Goal: Task Accomplishment & Management: Manage account settings

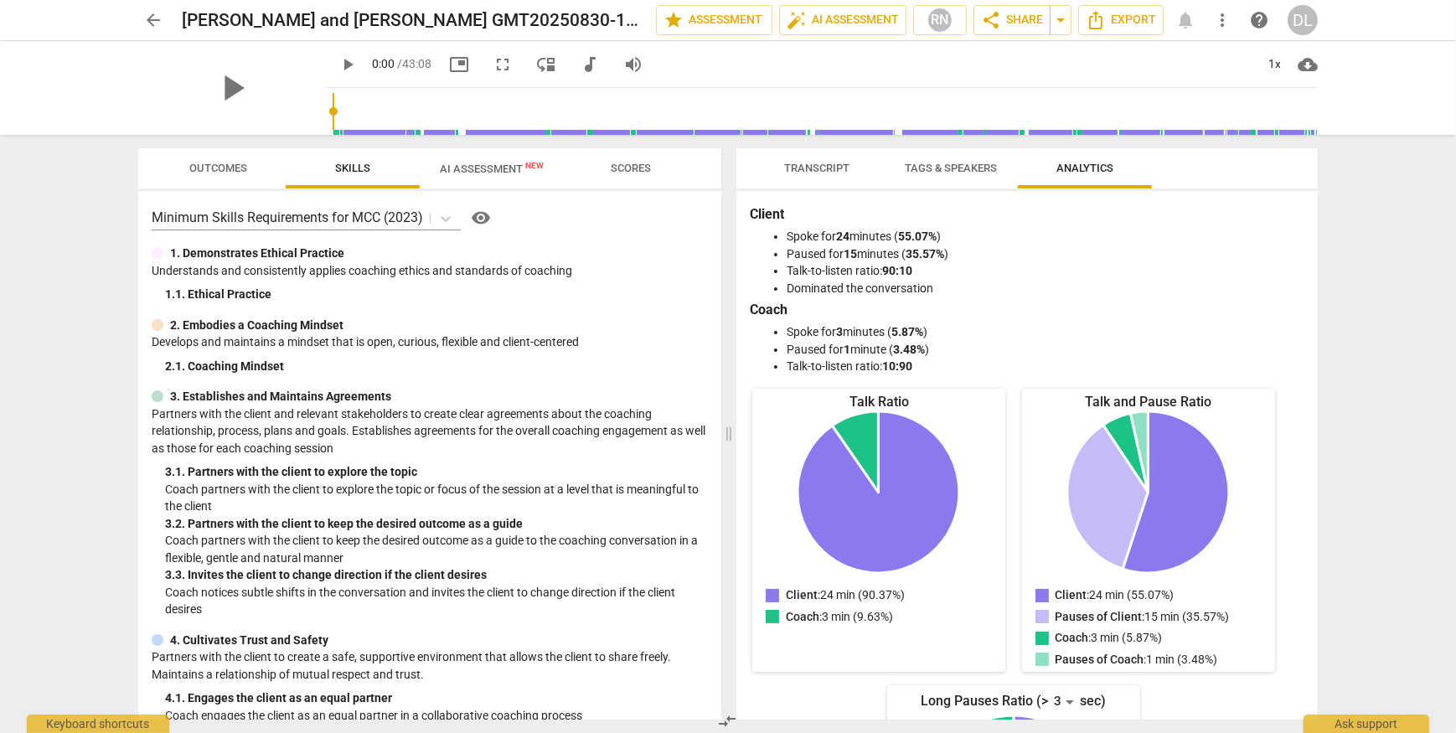
scroll to position [230, 0]
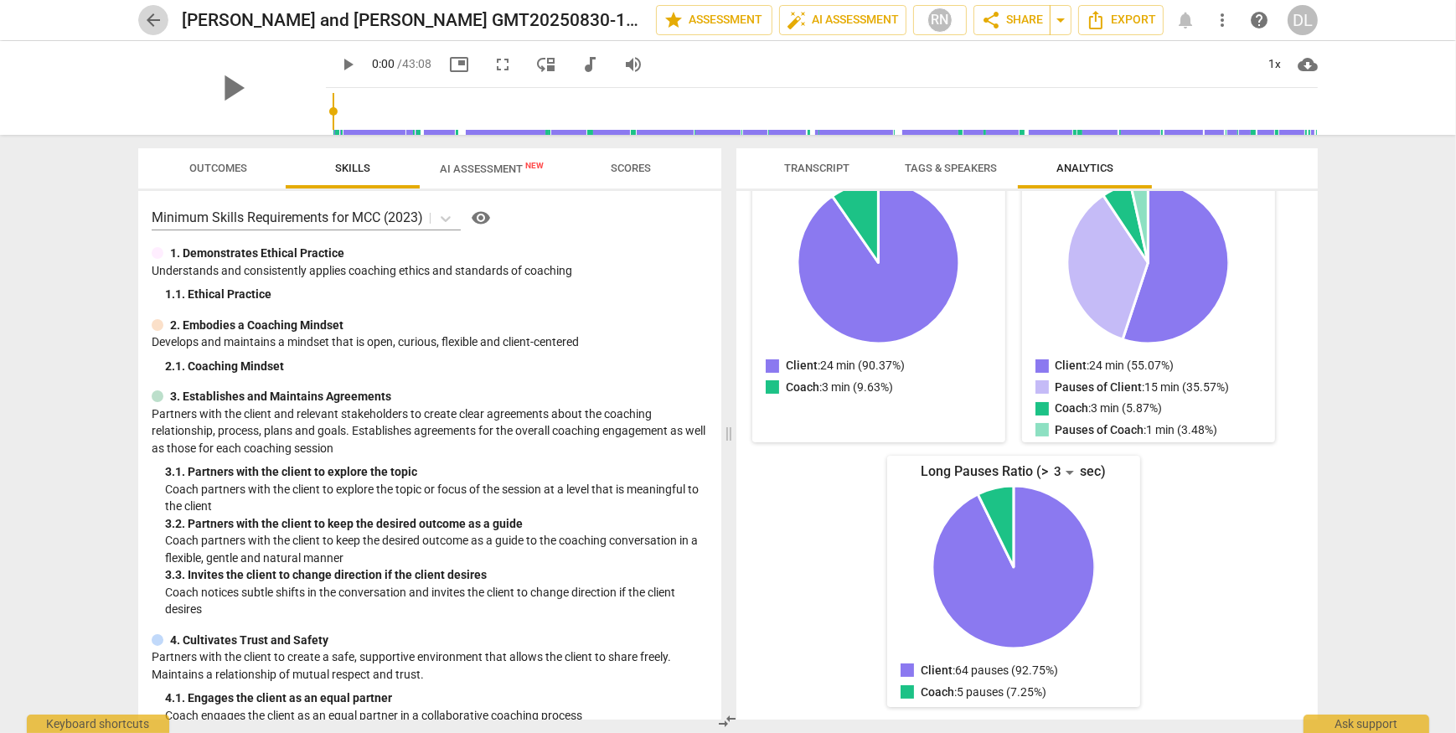
click at [159, 17] on span "arrow_back" at bounding box center [153, 20] width 20 height 20
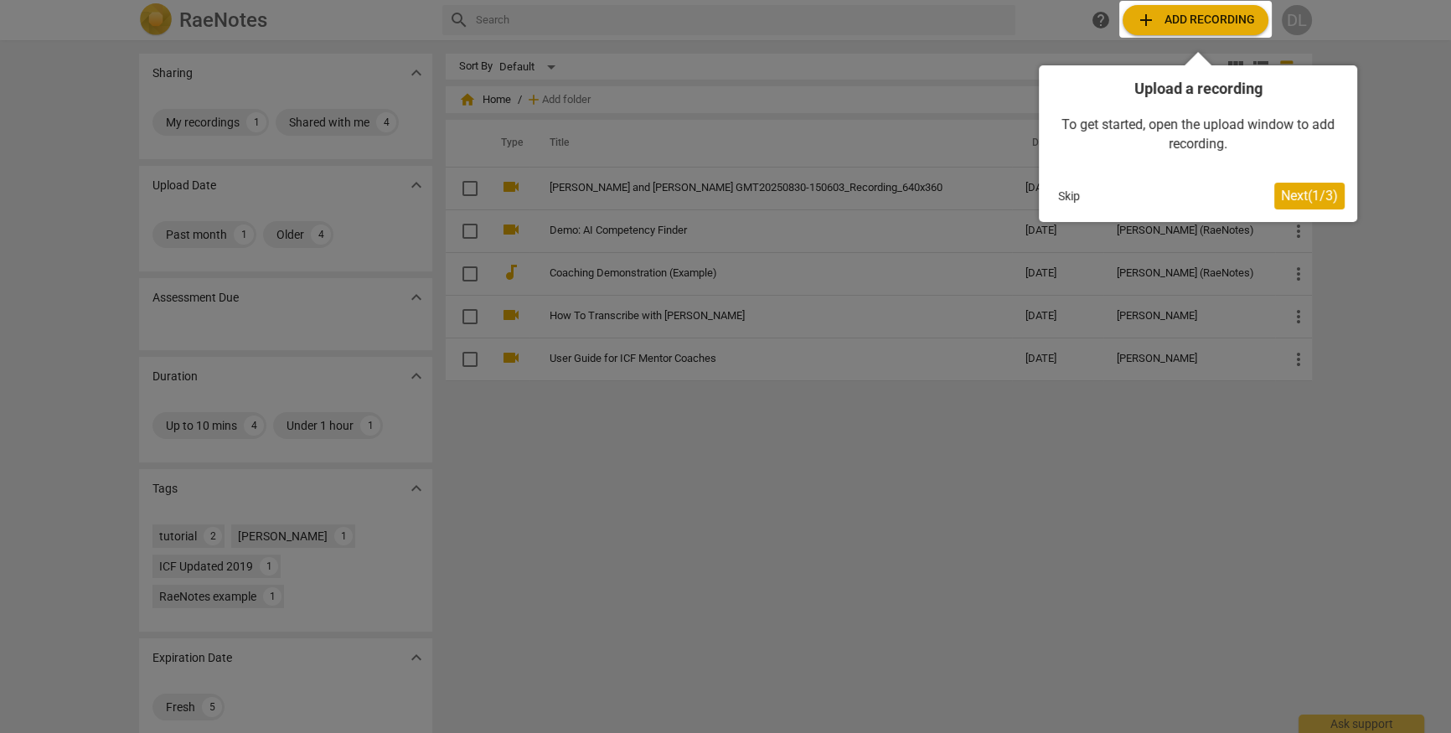
click at [1313, 196] on span "Next ( 1 / 3 )" at bounding box center [1309, 196] width 57 height 16
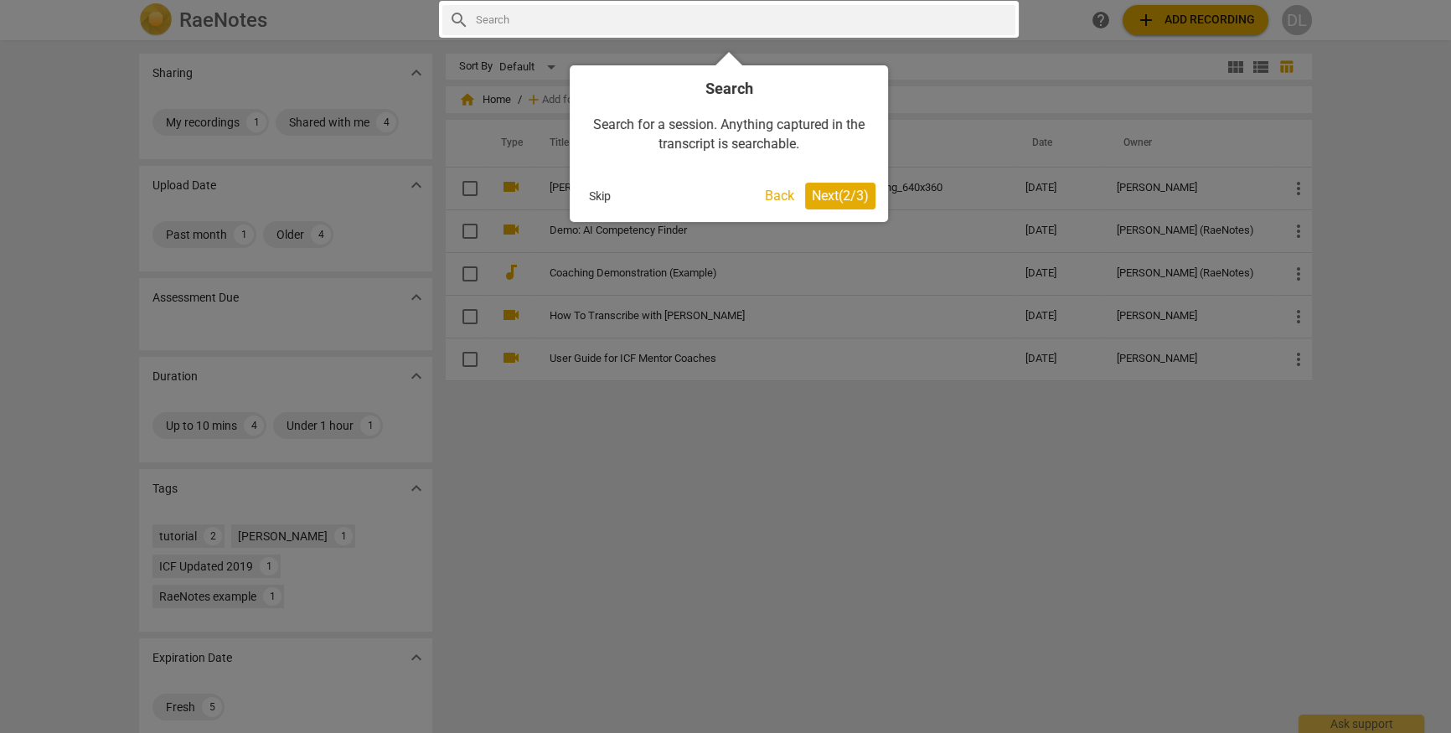
click at [820, 196] on span "Next ( 2 / 3 )" at bounding box center [840, 196] width 57 height 16
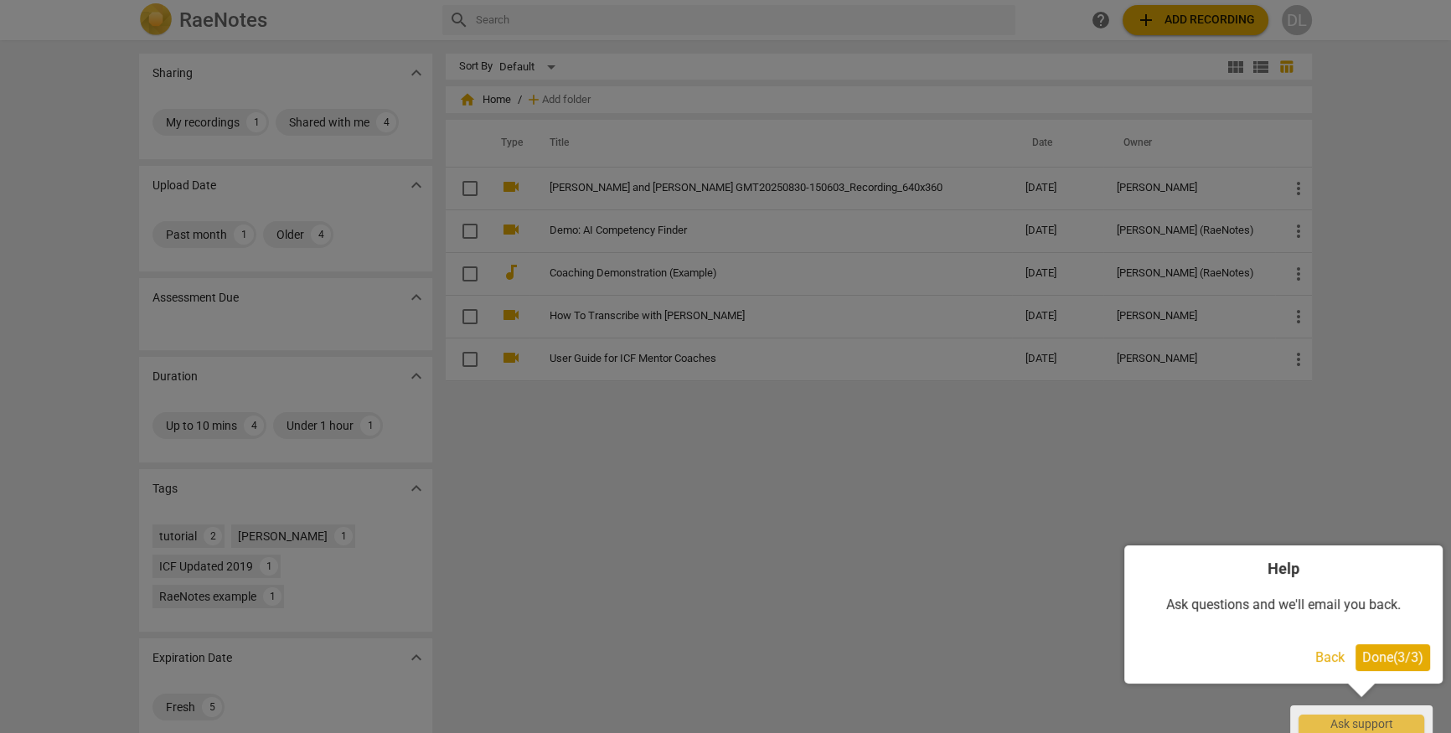
click at [1401, 662] on span "Done ( 3 / 3 )" at bounding box center [1392, 657] width 61 height 16
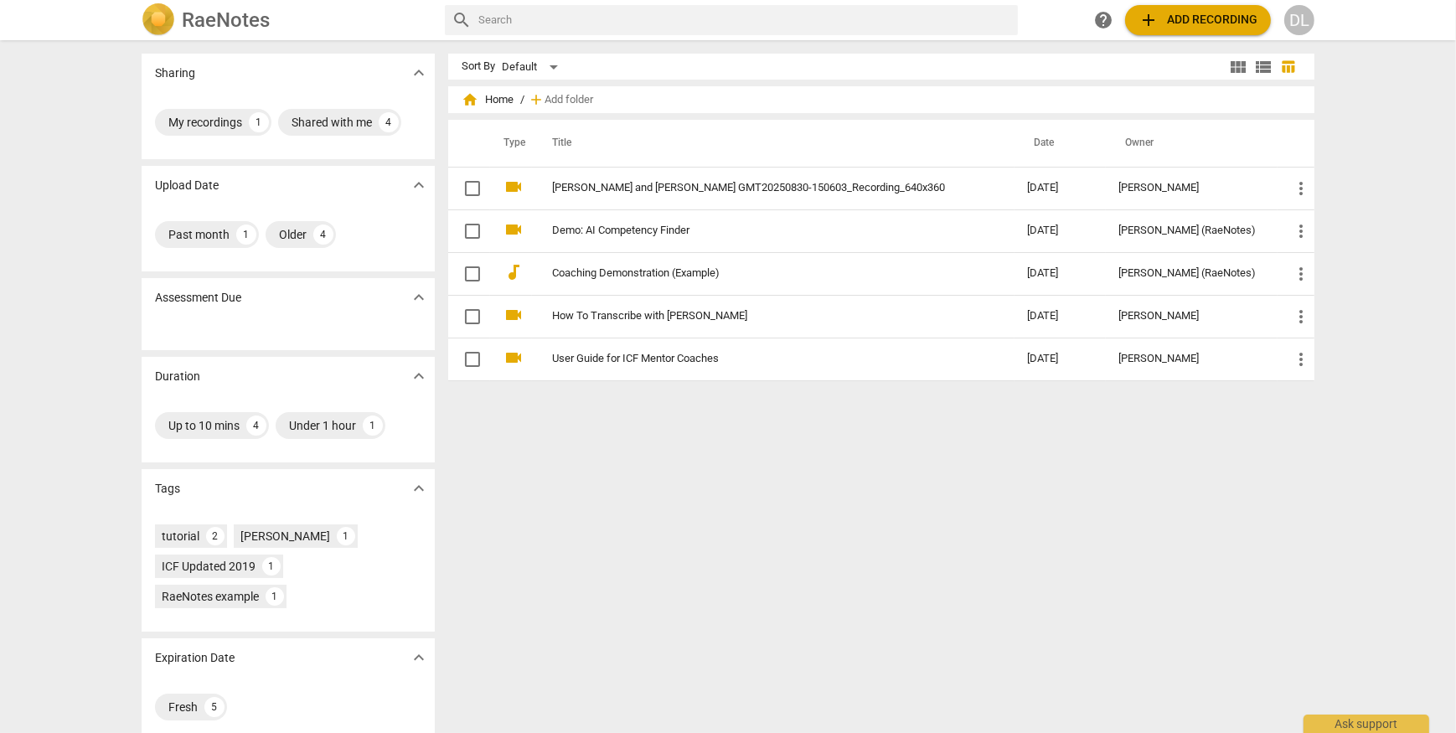
click at [1184, 17] on span "add Add recording" at bounding box center [1197, 20] width 119 height 20
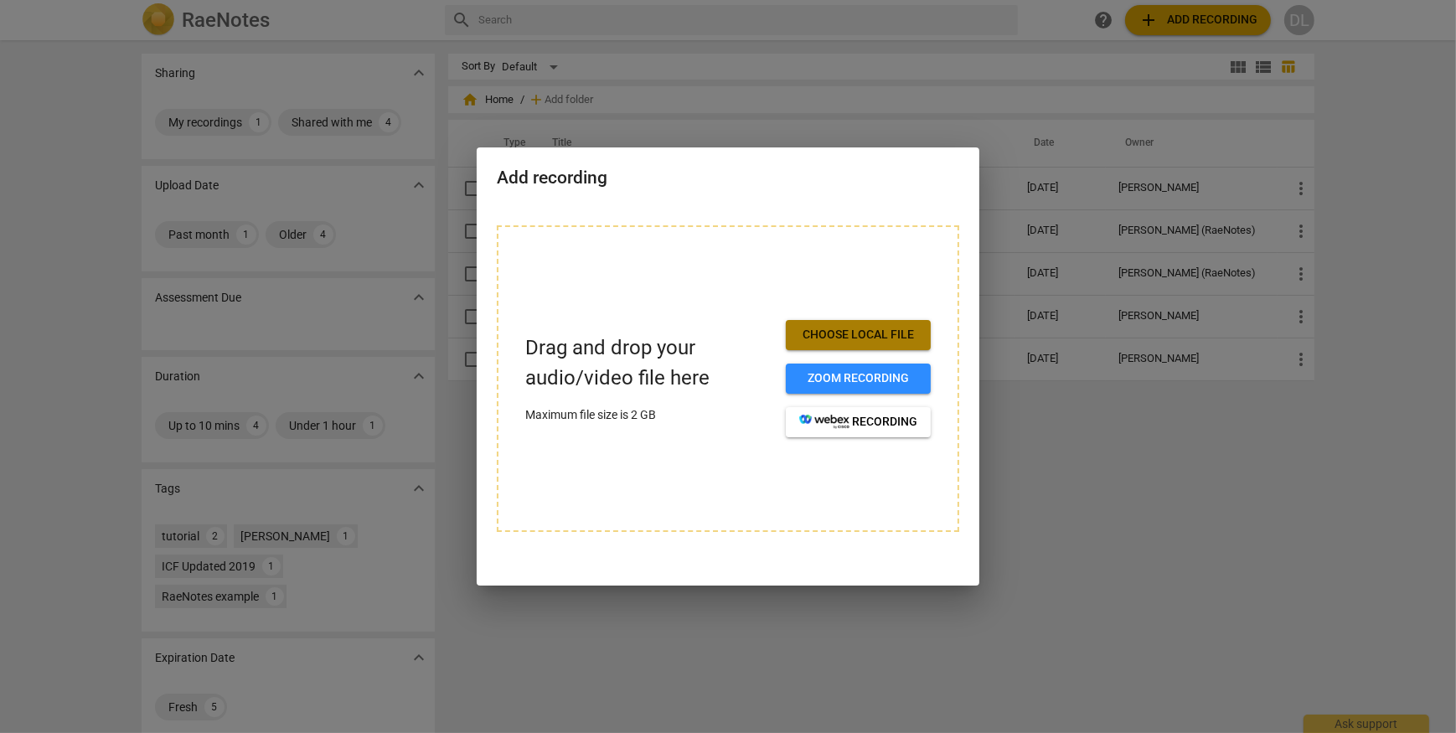
click at [849, 336] on span "Choose local file" at bounding box center [858, 335] width 118 height 17
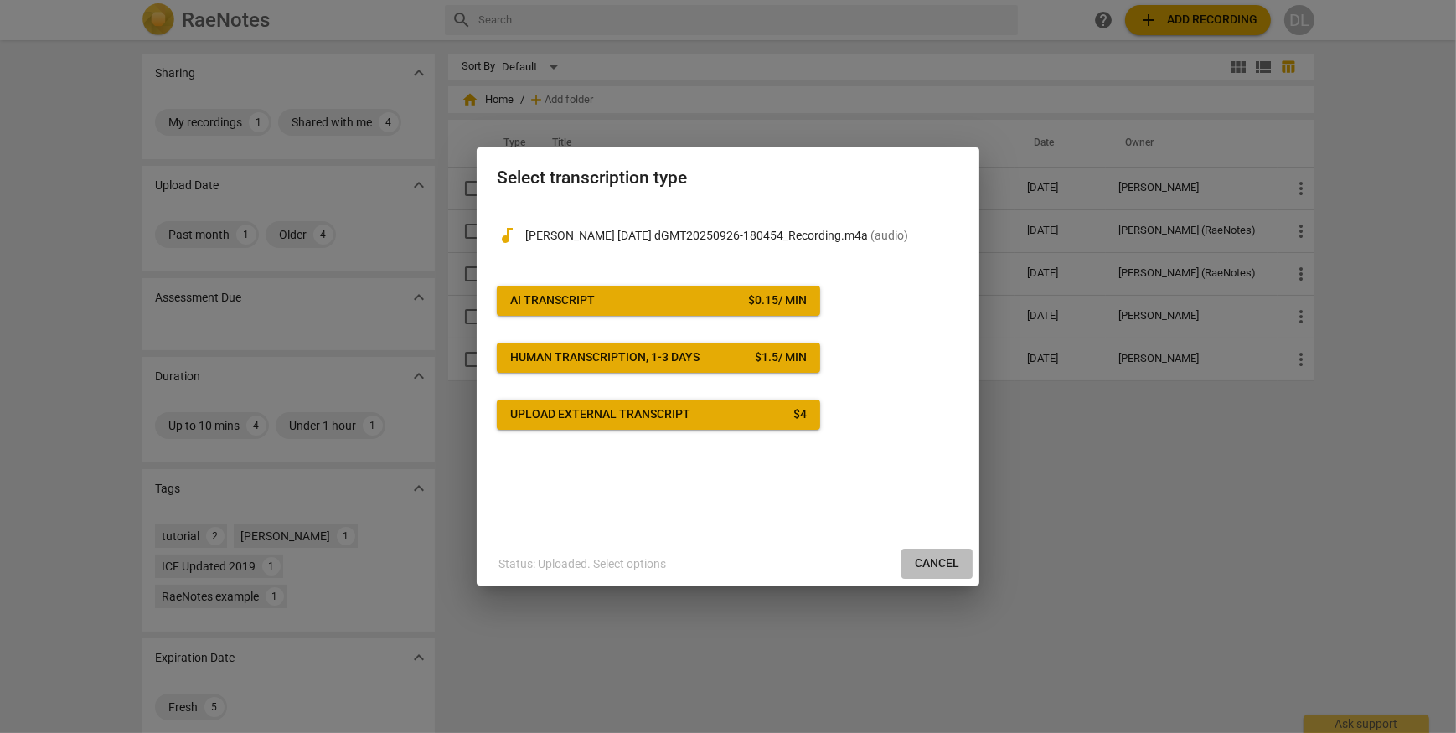
click at [930, 562] on span "Cancel" at bounding box center [937, 563] width 44 height 17
click at [926, 564] on span "Cancel" at bounding box center [937, 563] width 44 height 17
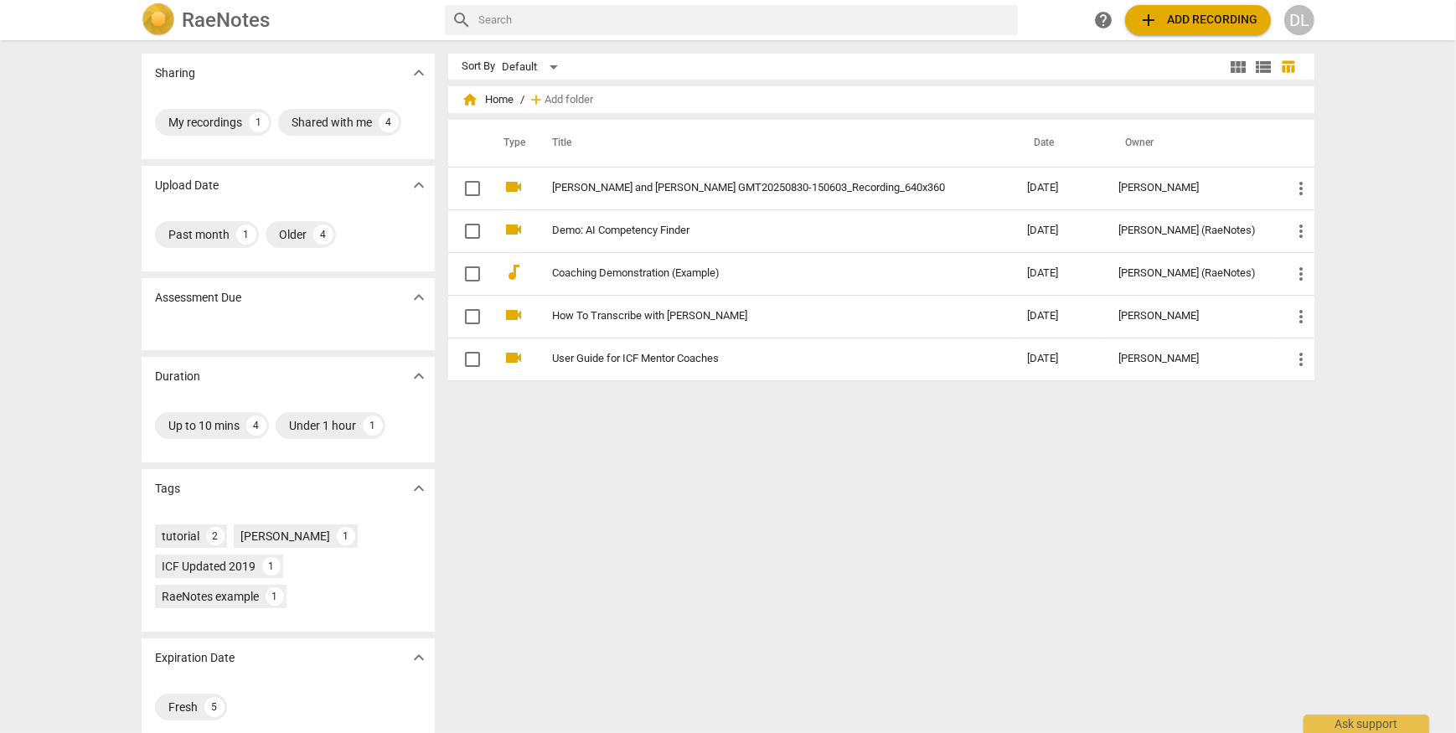
click at [1298, 23] on div "DL" at bounding box center [1299, 20] width 30 height 30
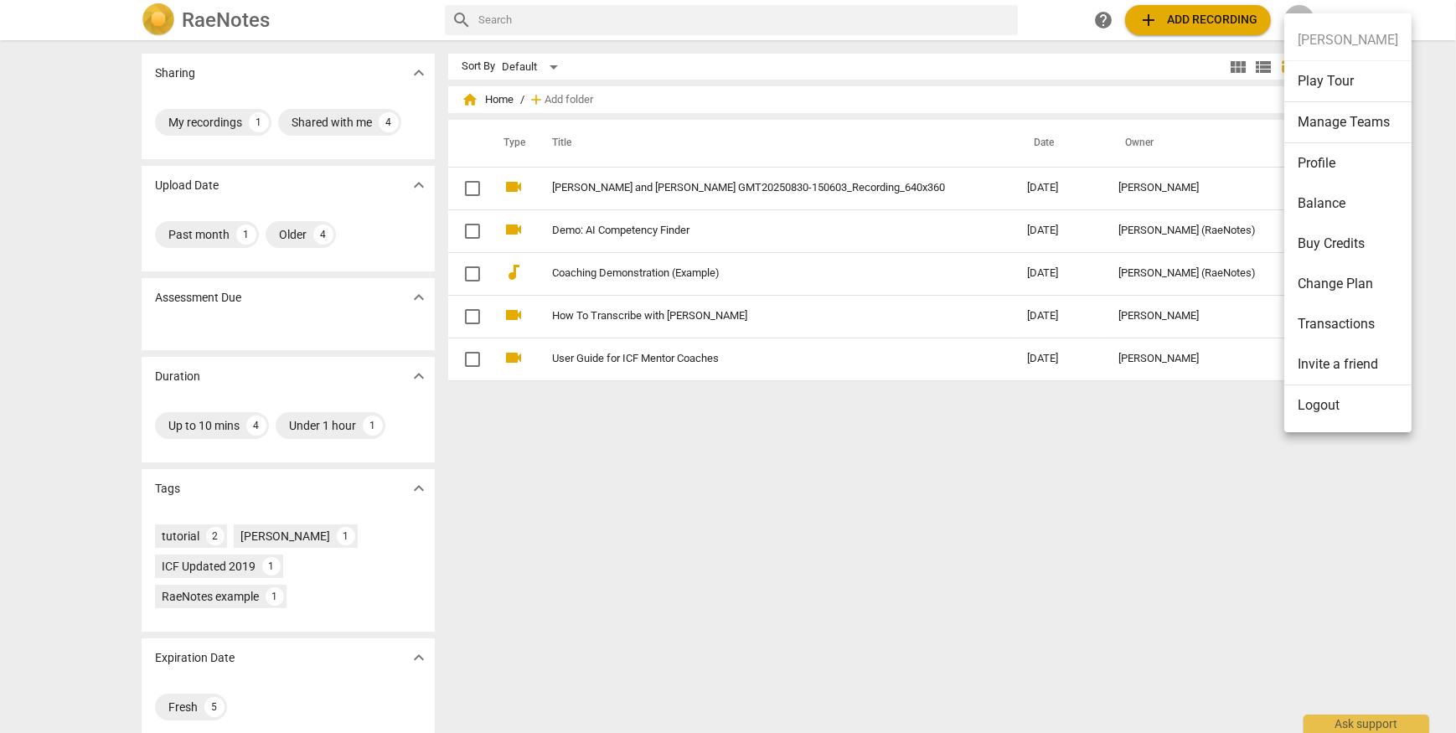
click at [191, 126] on div at bounding box center [728, 366] width 1456 height 733
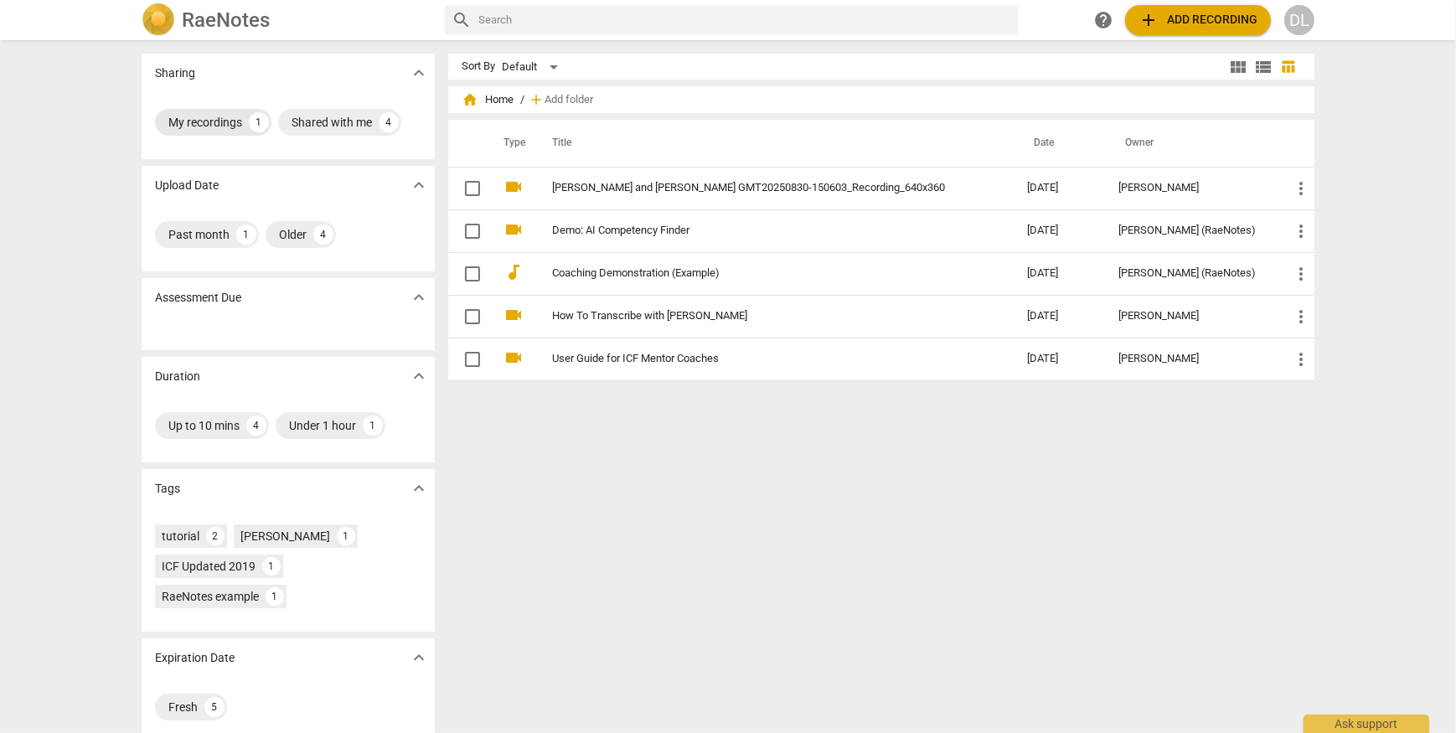
click at [192, 124] on div "My recordings" at bounding box center [205, 122] width 74 height 17
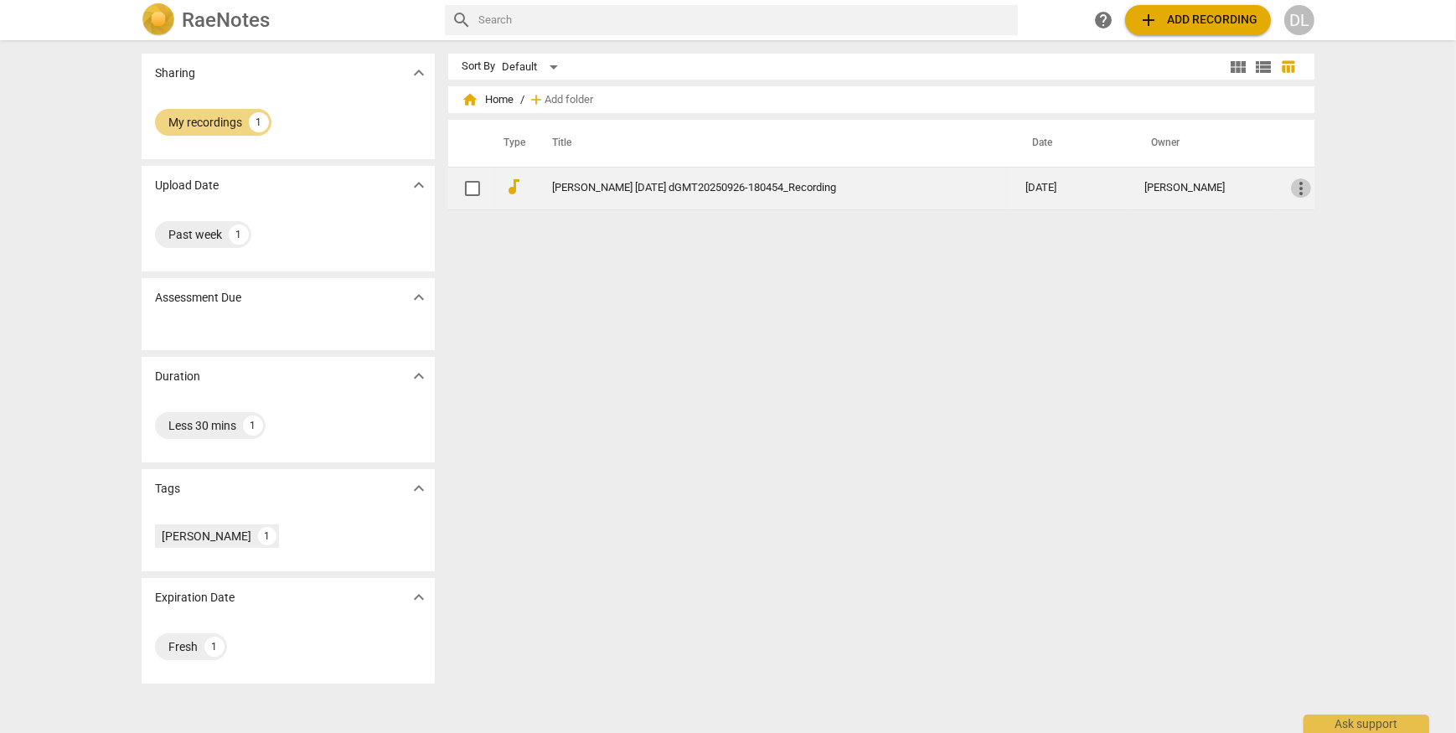
click at [1300, 193] on span "more_vert" at bounding box center [1301, 188] width 20 height 20
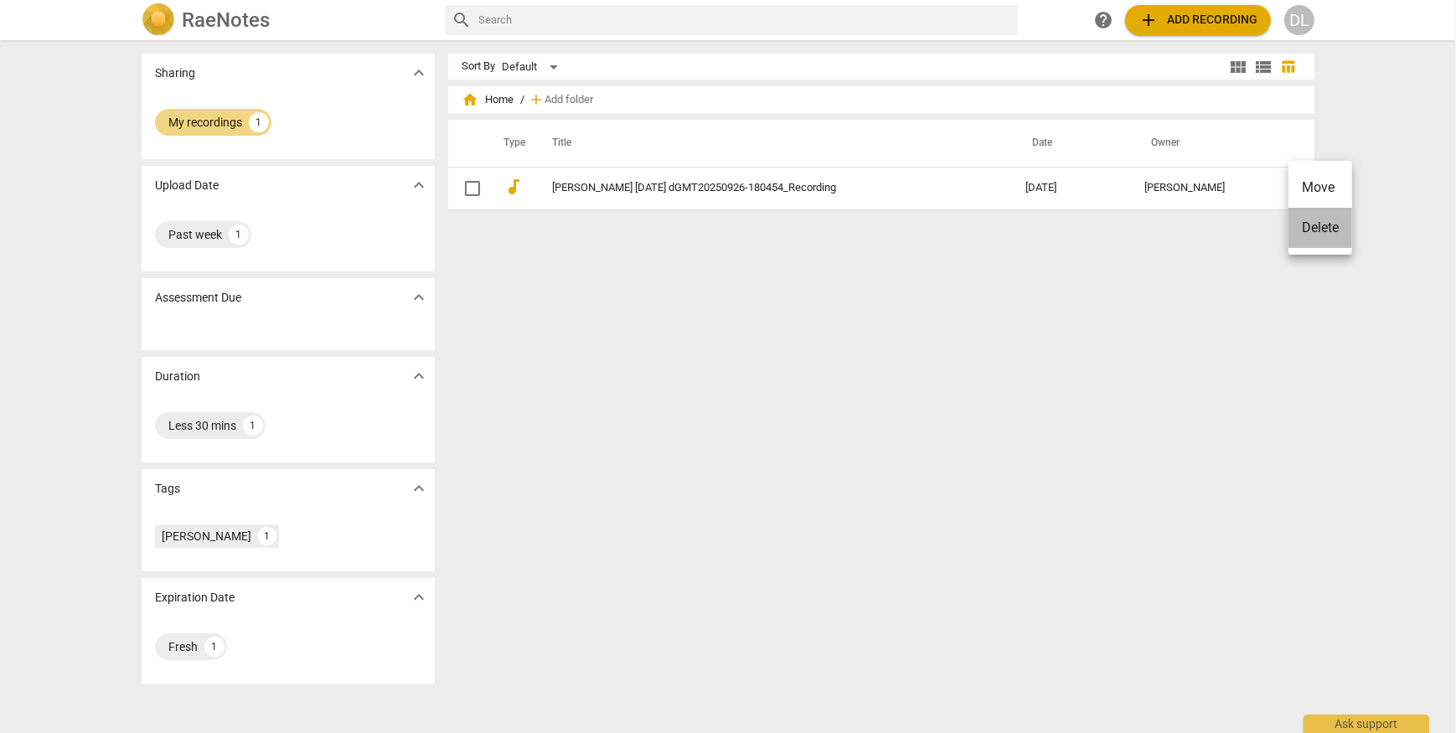
drag, startPoint x: 1311, startPoint y: 232, endPoint x: 1040, endPoint y: 276, distance: 275.0
click at [1042, 276] on div "Move Delete" at bounding box center [728, 366] width 1456 height 733
click at [1297, 16] on div at bounding box center [728, 366] width 1456 height 733
click at [1289, 22] on div "DL" at bounding box center [1299, 20] width 30 height 30
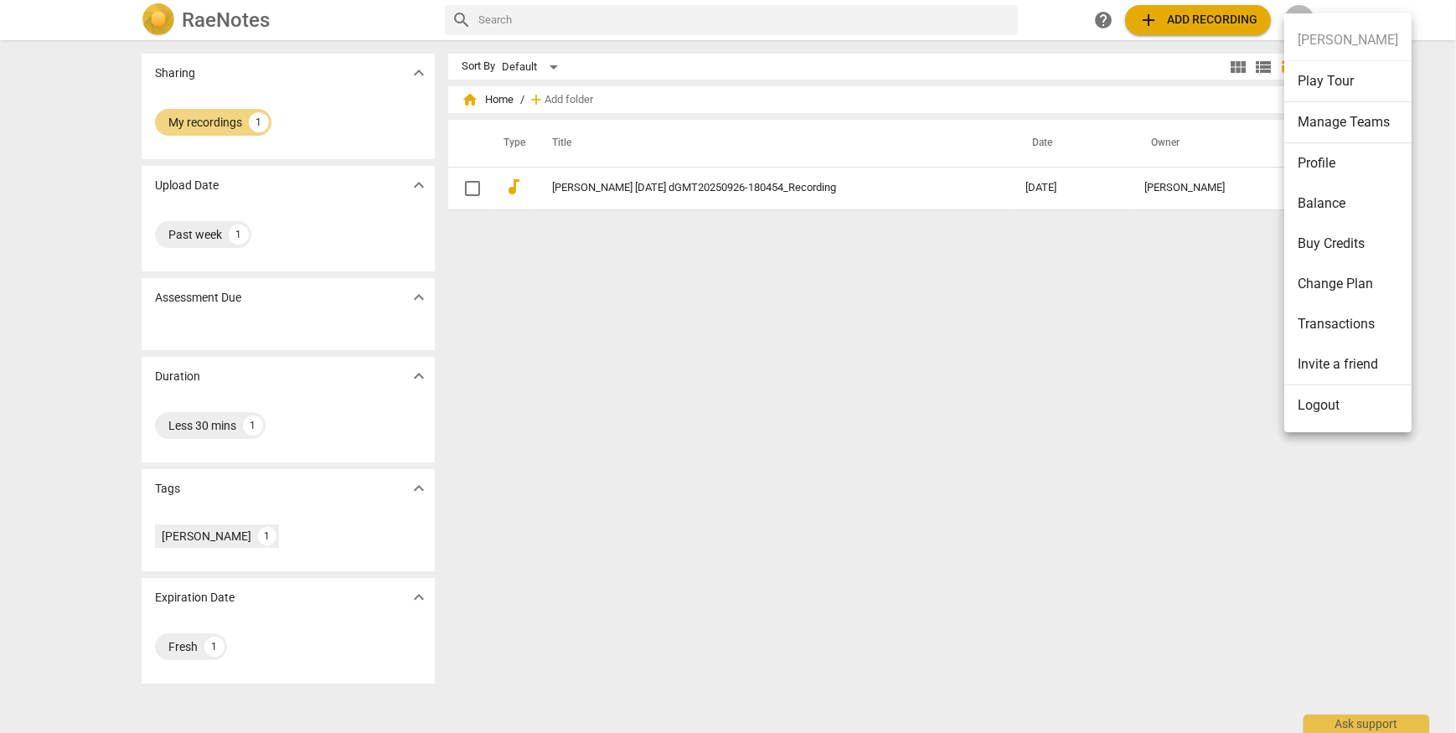
click at [1207, 338] on div at bounding box center [728, 366] width 1456 height 733
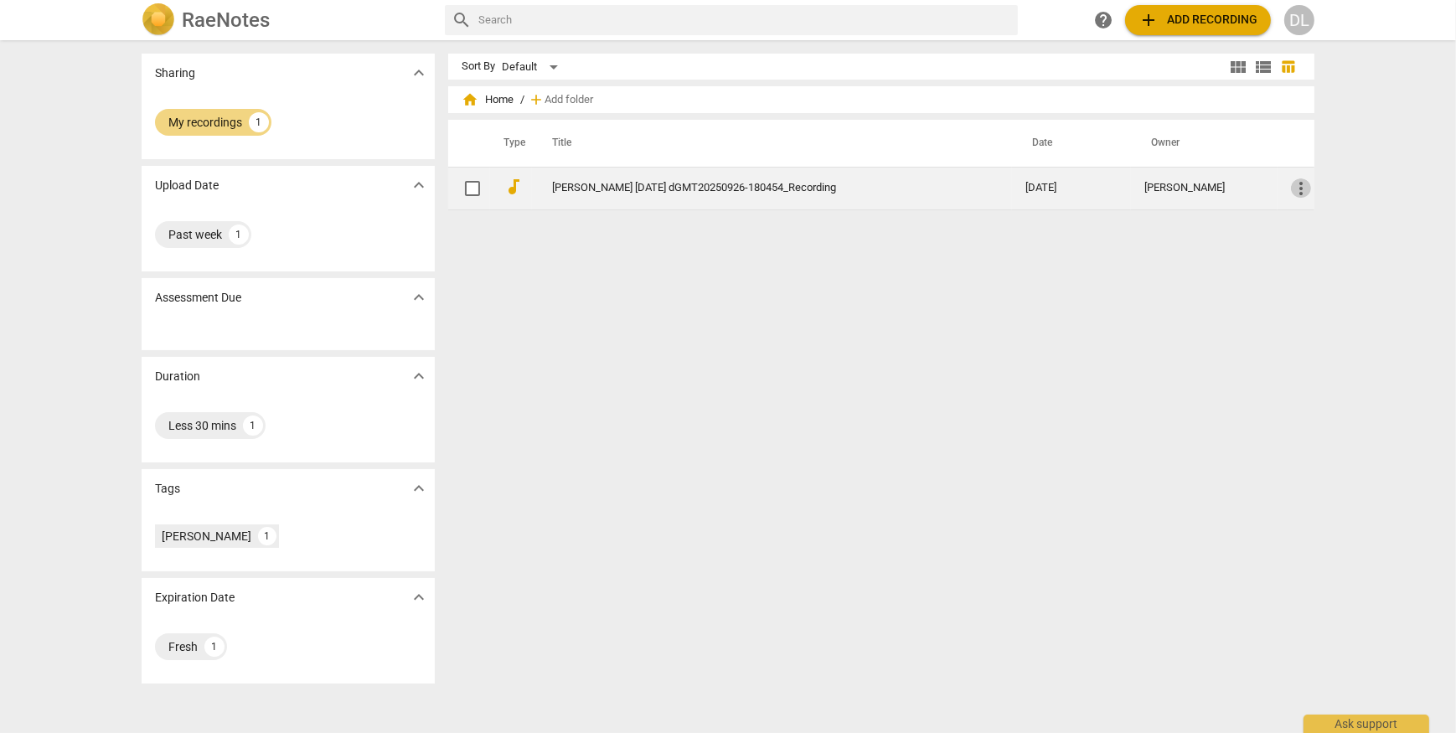
click at [1296, 183] on span "more_vert" at bounding box center [1301, 188] width 20 height 20
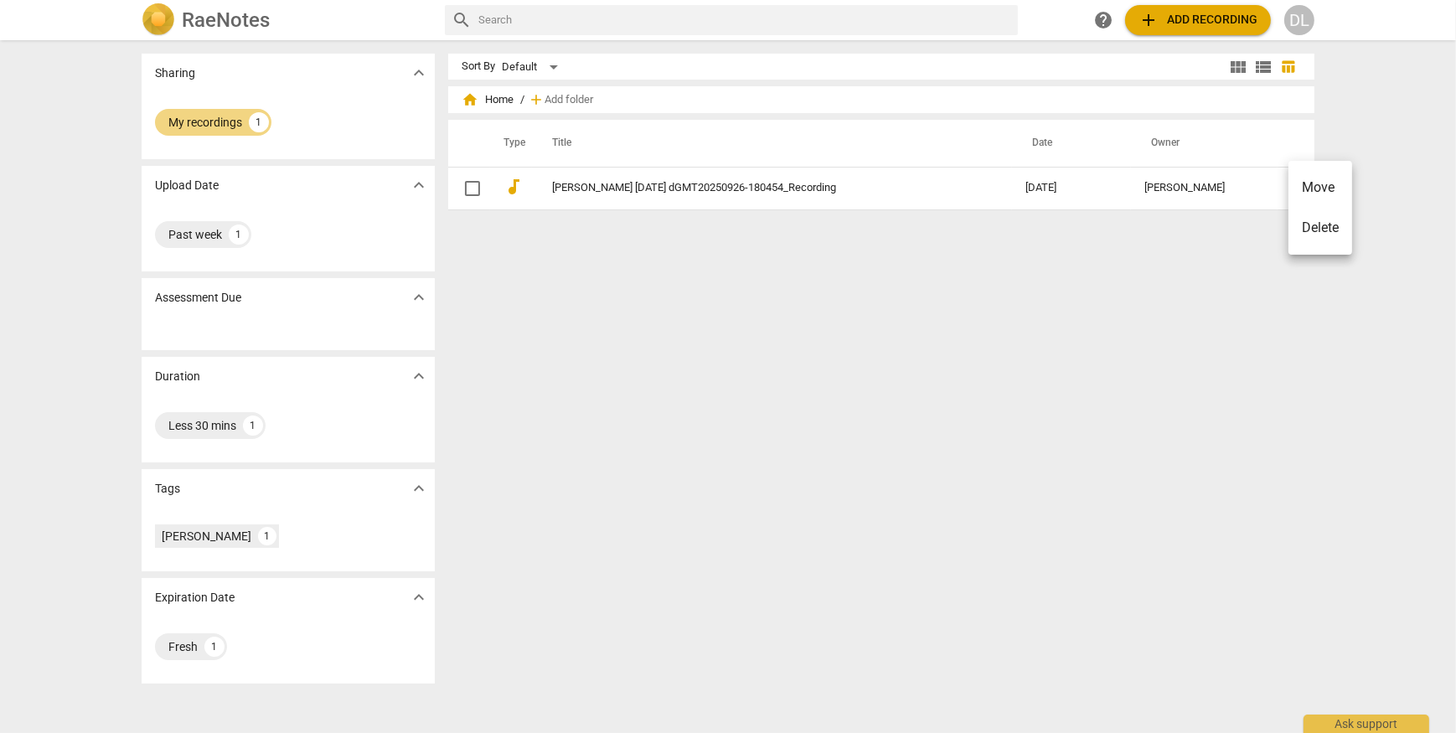
click at [486, 102] on div at bounding box center [728, 366] width 1456 height 733
click at [464, 92] on span "home" at bounding box center [470, 99] width 17 height 17
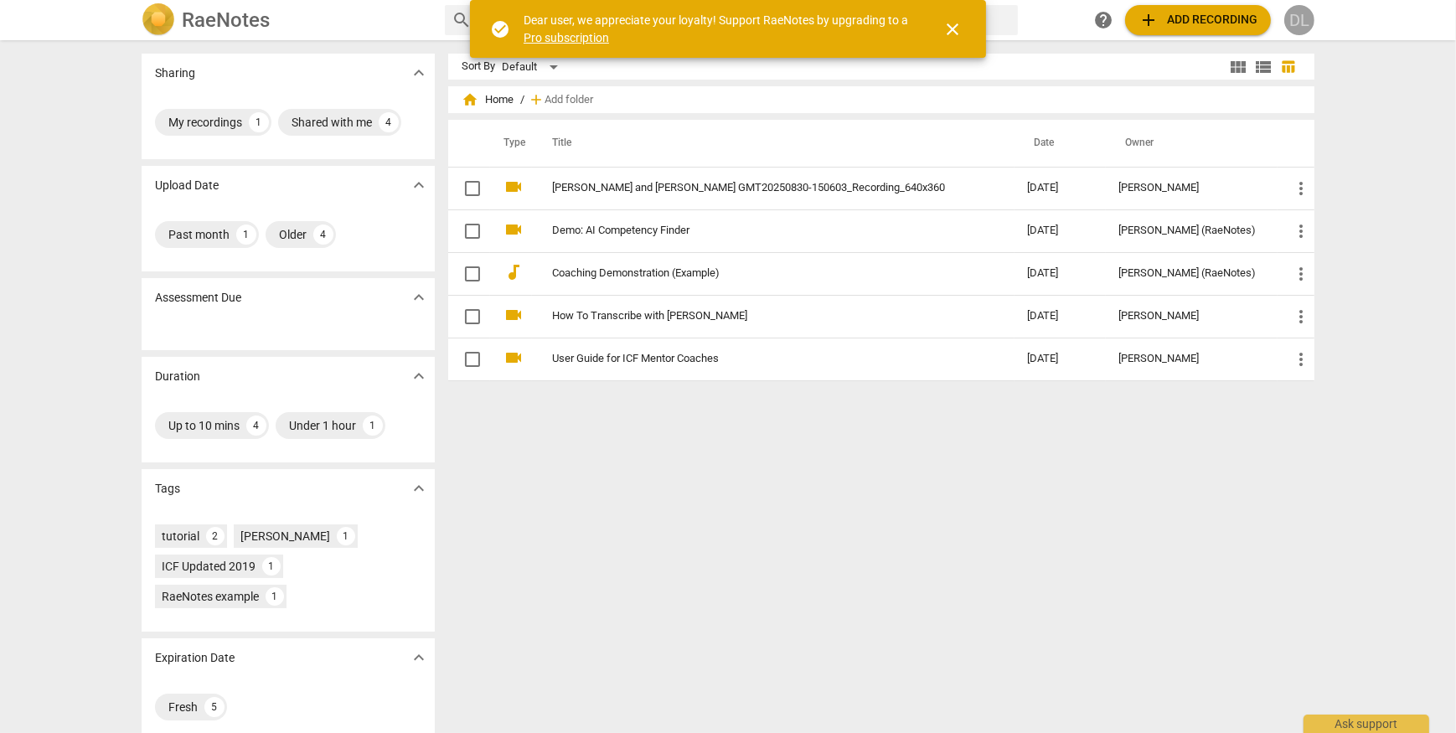
click at [1303, 22] on div "DL" at bounding box center [1299, 20] width 30 height 30
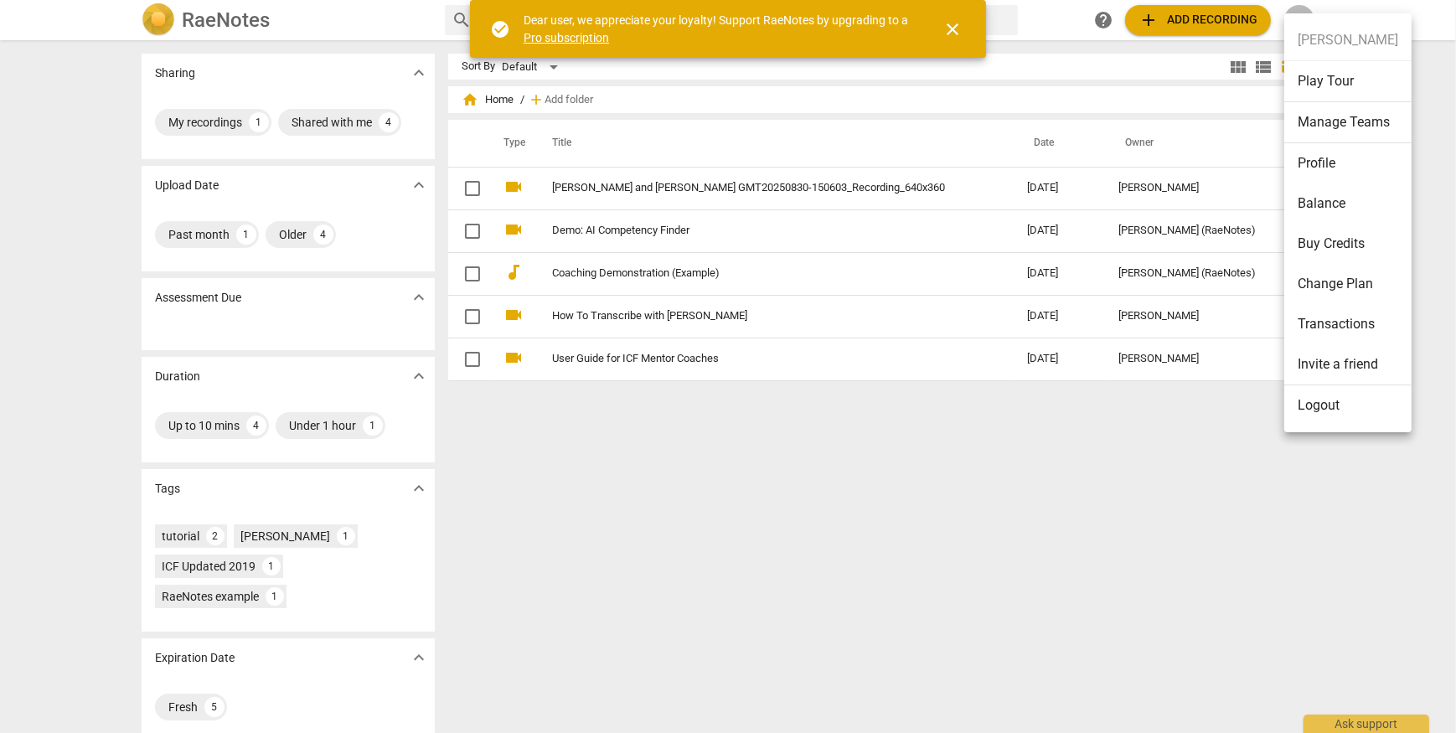
click at [1317, 408] on li "Logout" at bounding box center [1347, 405] width 127 height 40
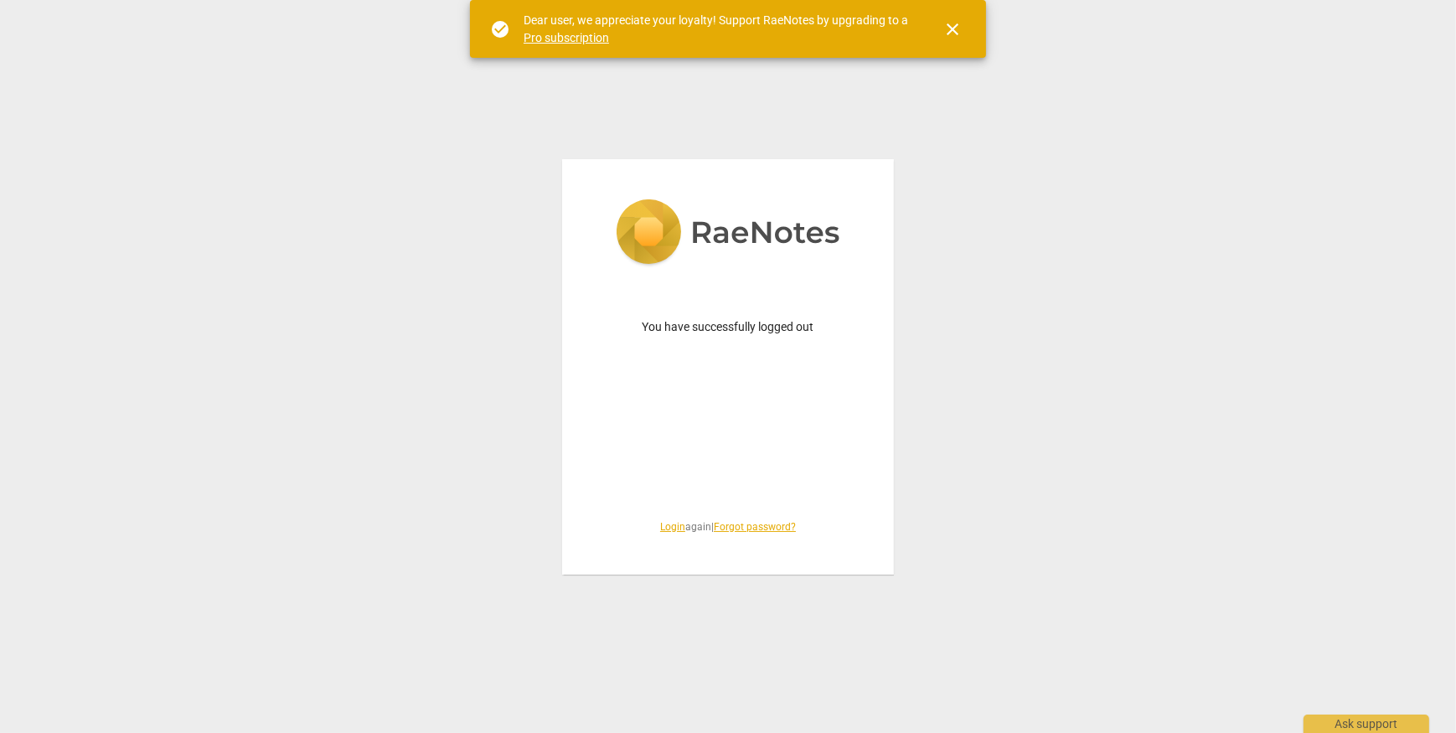
click at [861, 429] on div "You have successfully logged out Login again | Forgot password?" at bounding box center [728, 366] width 332 height 415
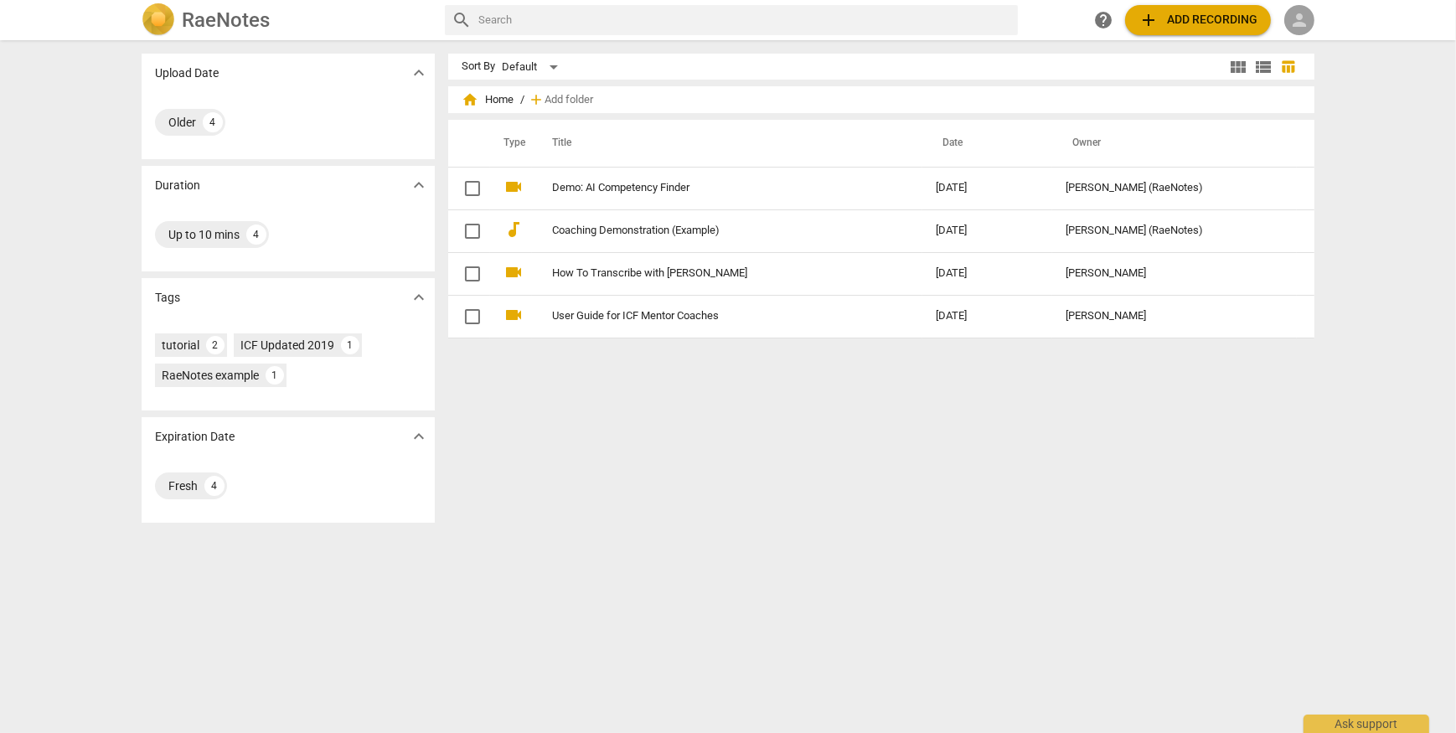
click at [1303, 11] on span "person" at bounding box center [1299, 20] width 20 height 20
click at [1313, 39] on li "Login" at bounding box center [1314, 40] width 60 height 40
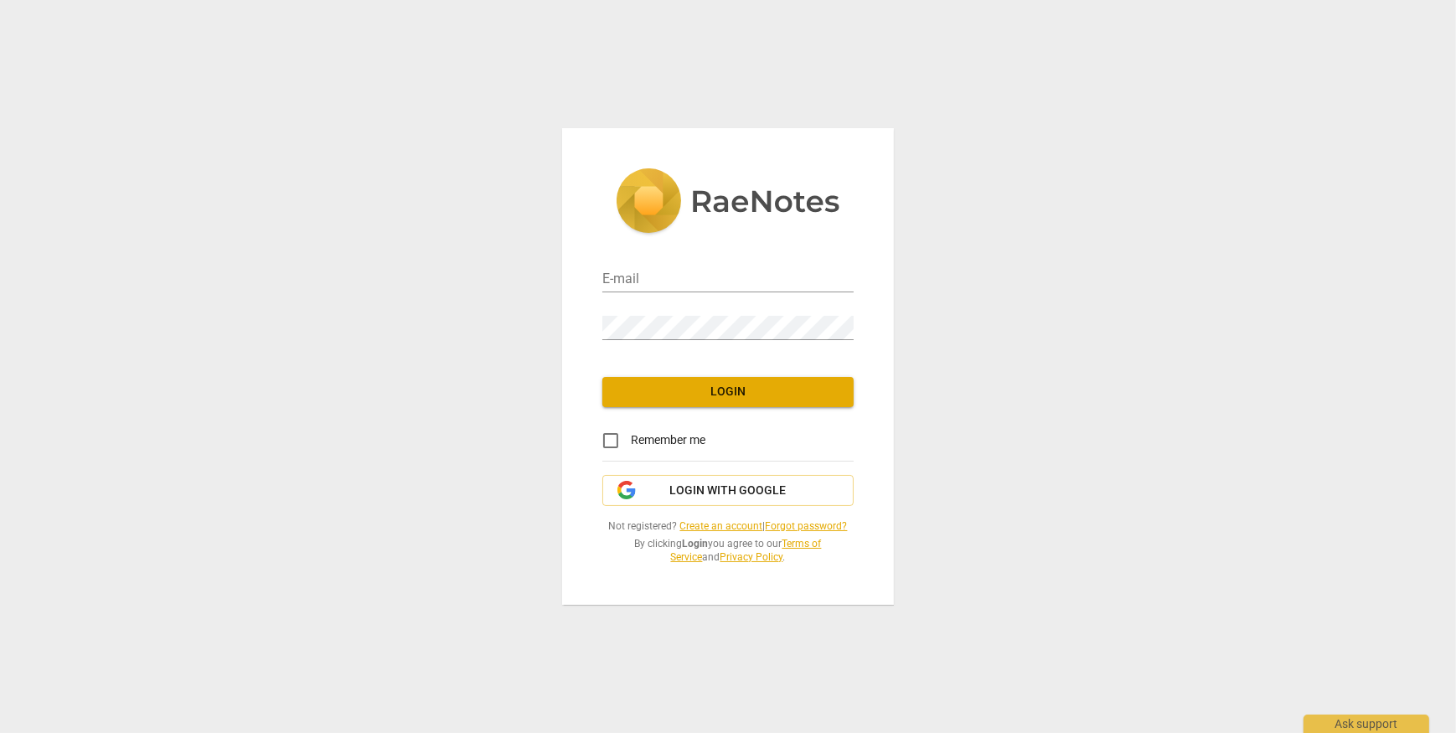
type input "mywhothoughts@gmail.com"
click at [723, 521] on link "Create an account" at bounding box center [721, 526] width 83 height 12
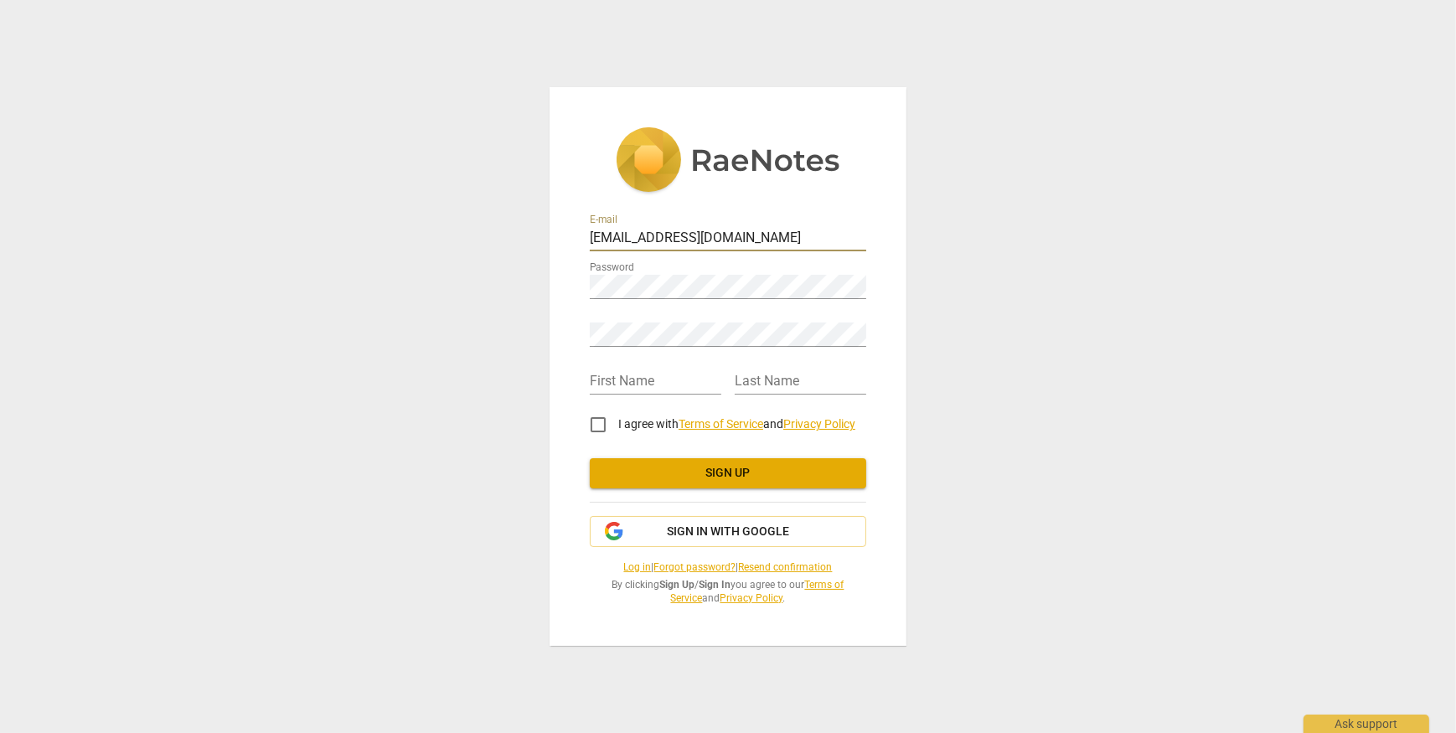
click at [770, 240] on input "mywhothoughts@gmail.com" at bounding box center [728, 239] width 276 height 24
drag, startPoint x: 771, startPoint y: 238, endPoint x: 553, endPoint y: 226, distance: 218.9
click at [553, 226] on div "E-mail mywhothoughts@gmail.com Password Retype Password First Name Last Name I …" at bounding box center [727, 366] width 357 height 558
paste input "icfnjataglance"
type input "icfnjataglance@gmail.com"
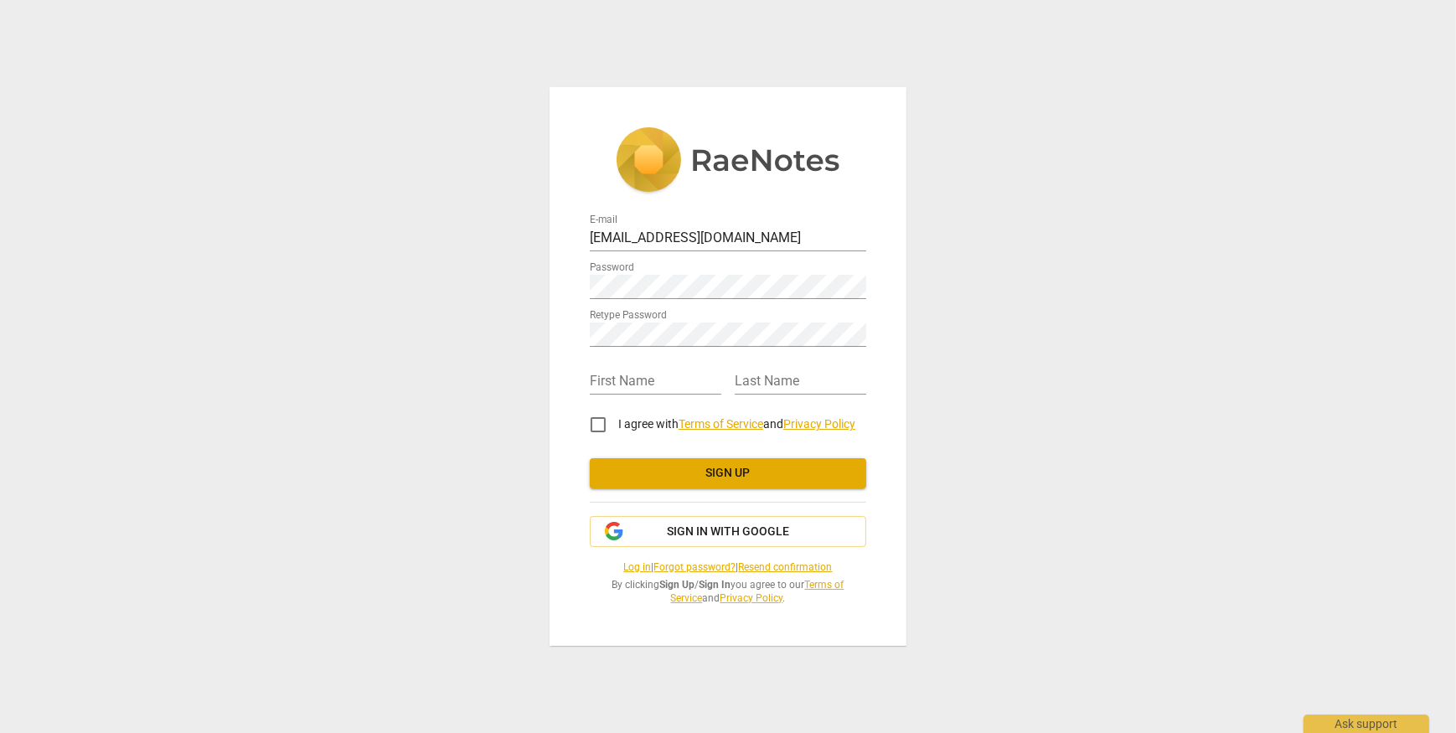
click at [948, 320] on div "E-mail icfnjataglance@gmail.com Password Retype Password First Name Last Name I…" at bounding box center [728, 366] width 1456 height 733
click at [607, 380] on input "text" at bounding box center [656, 382] width 132 height 24
type input "Ella"
click at [772, 383] on input "text" at bounding box center [801, 382] width 132 height 24
type input "Bern"
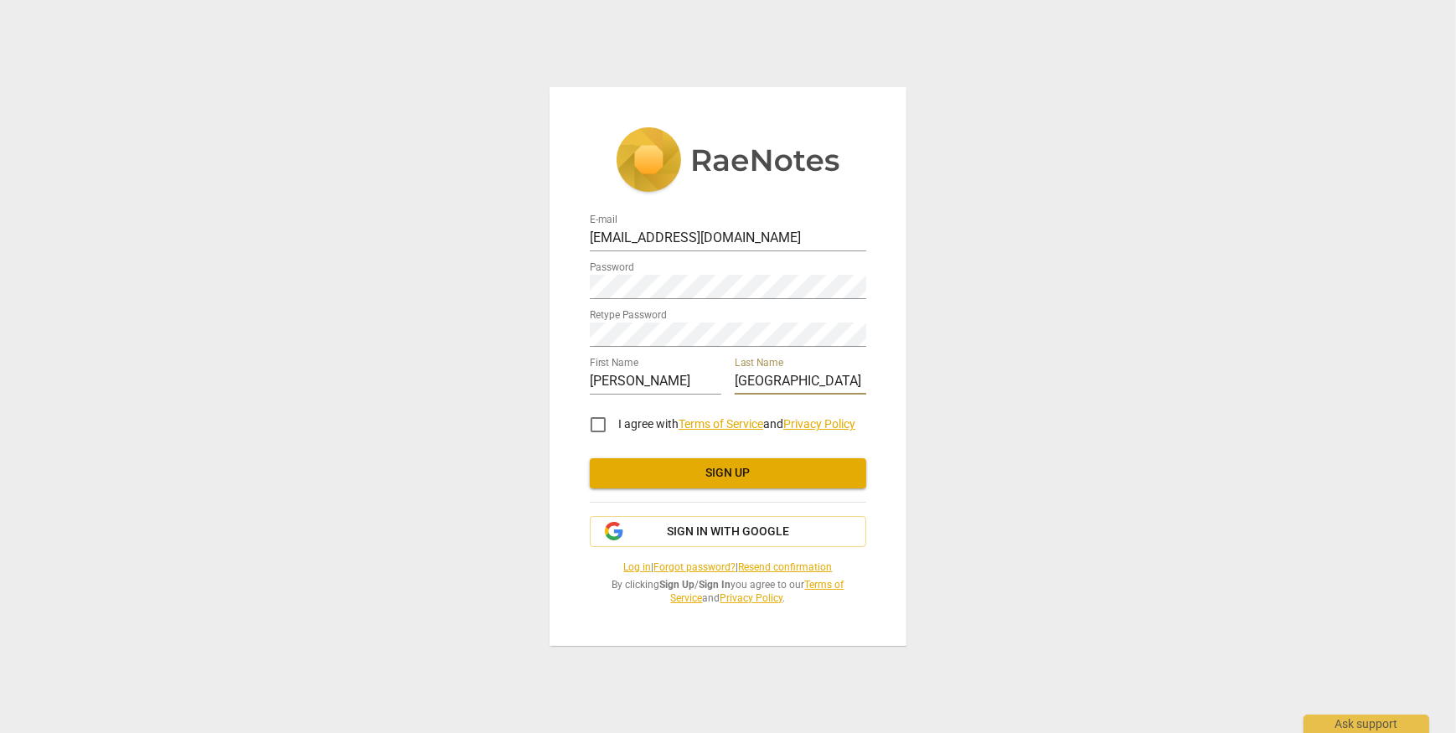
click at [595, 418] on input "I agree with Terms of Service and Privacy Policy" at bounding box center [598, 425] width 40 height 40
checkbox input "true"
click at [646, 465] on span "Sign up" at bounding box center [728, 473] width 250 height 17
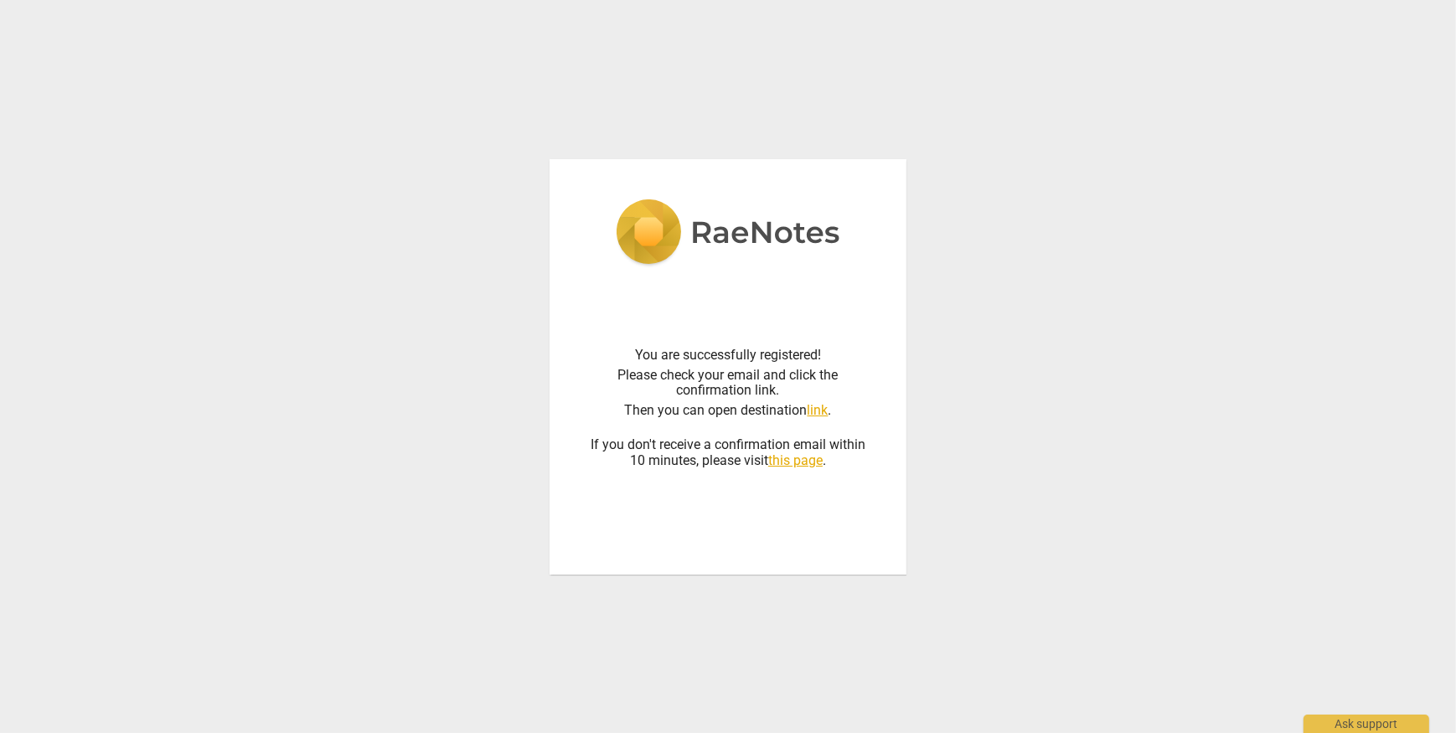
click at [816, 407] on link "link" at bounding box center [817, 410] width 21 height 16
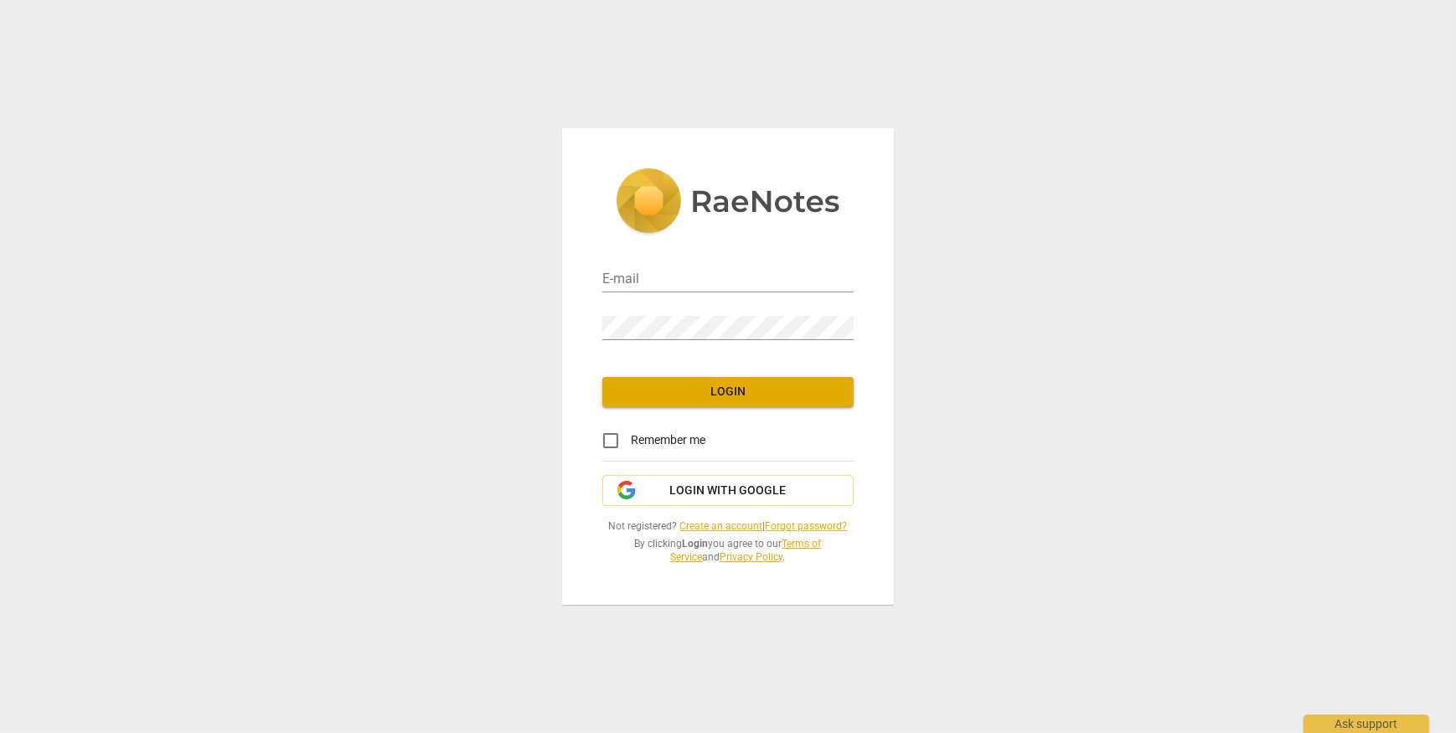
type input "mywhothoughts@gmail.com"
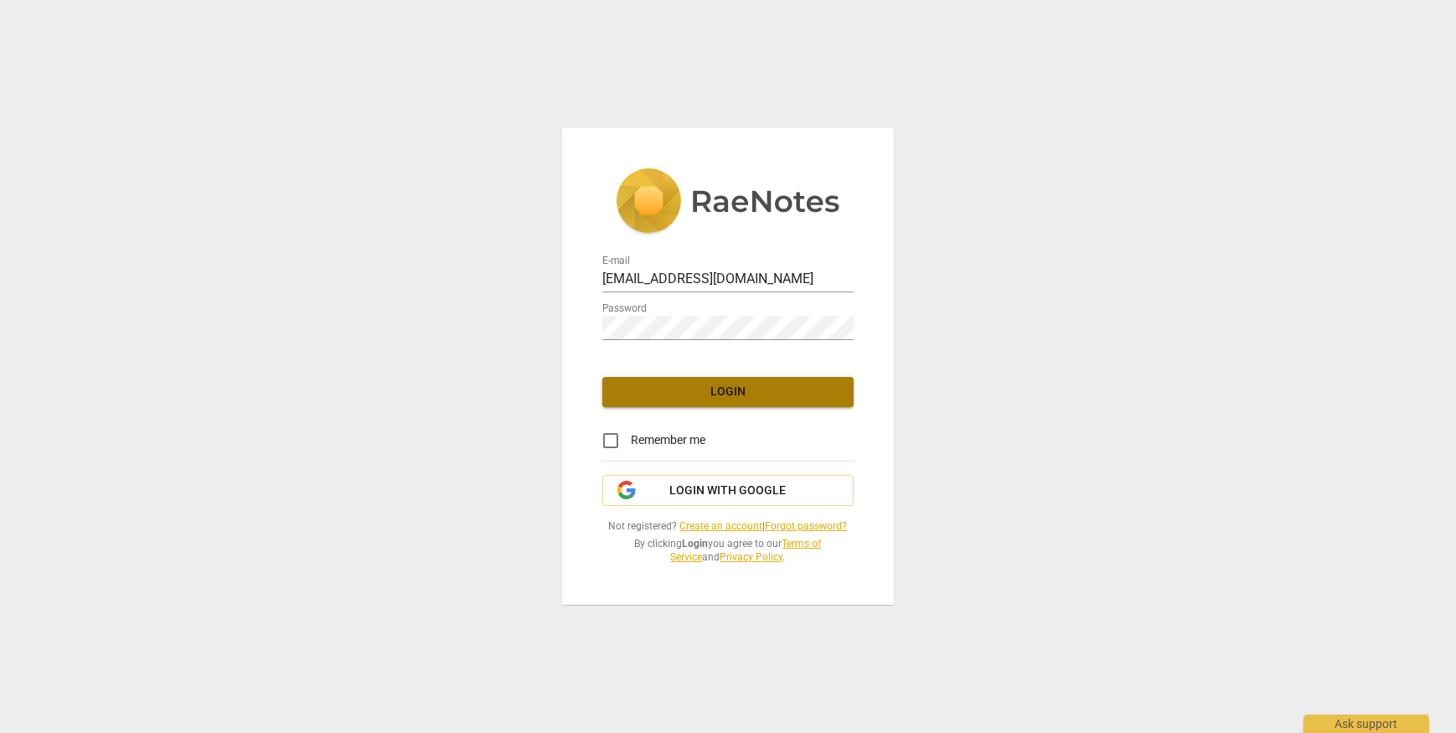
click at [711, 382] on button "Login" at bounding box center [727, 392] width 251 height 30
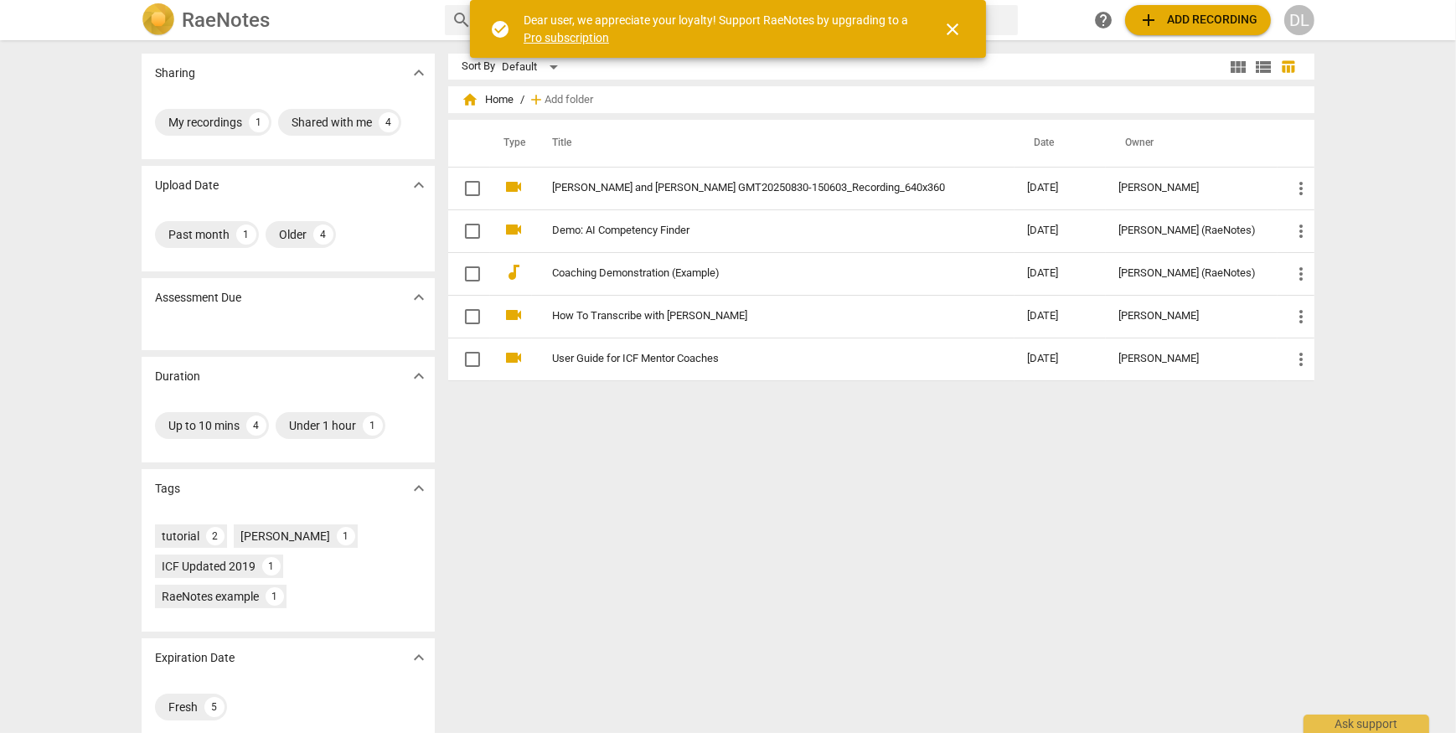
click at [754, 436] on div "Sort By Default view_module view_list table_chart home Home / add Add folder Ty…" at bounding box center [888, 387] width 880 height 666
click at [1195, 13] on span "add Add recording" at bounding box center [1197, 20] width 119 height 20
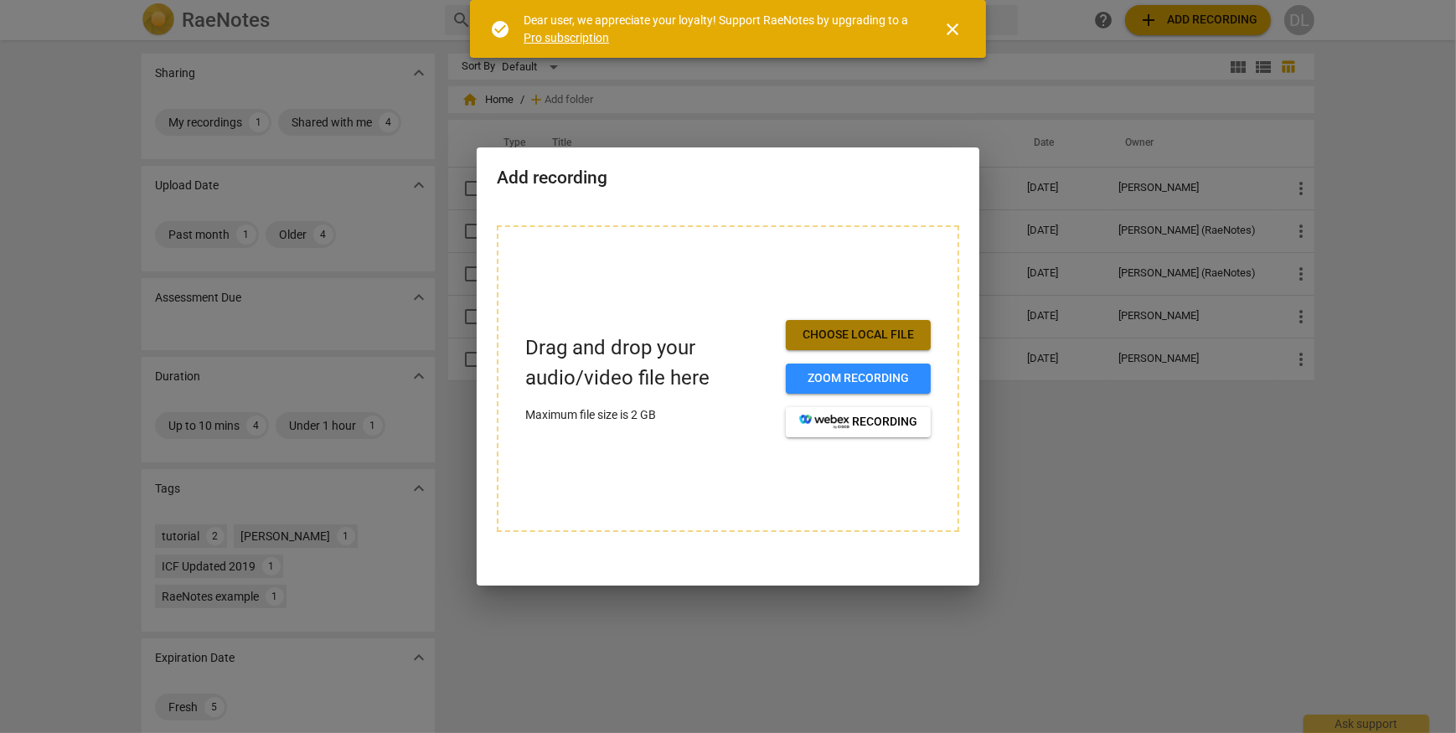
click at [874, 335] on span "Choose local file" at bounding box center [858, 335] width 118 height 17
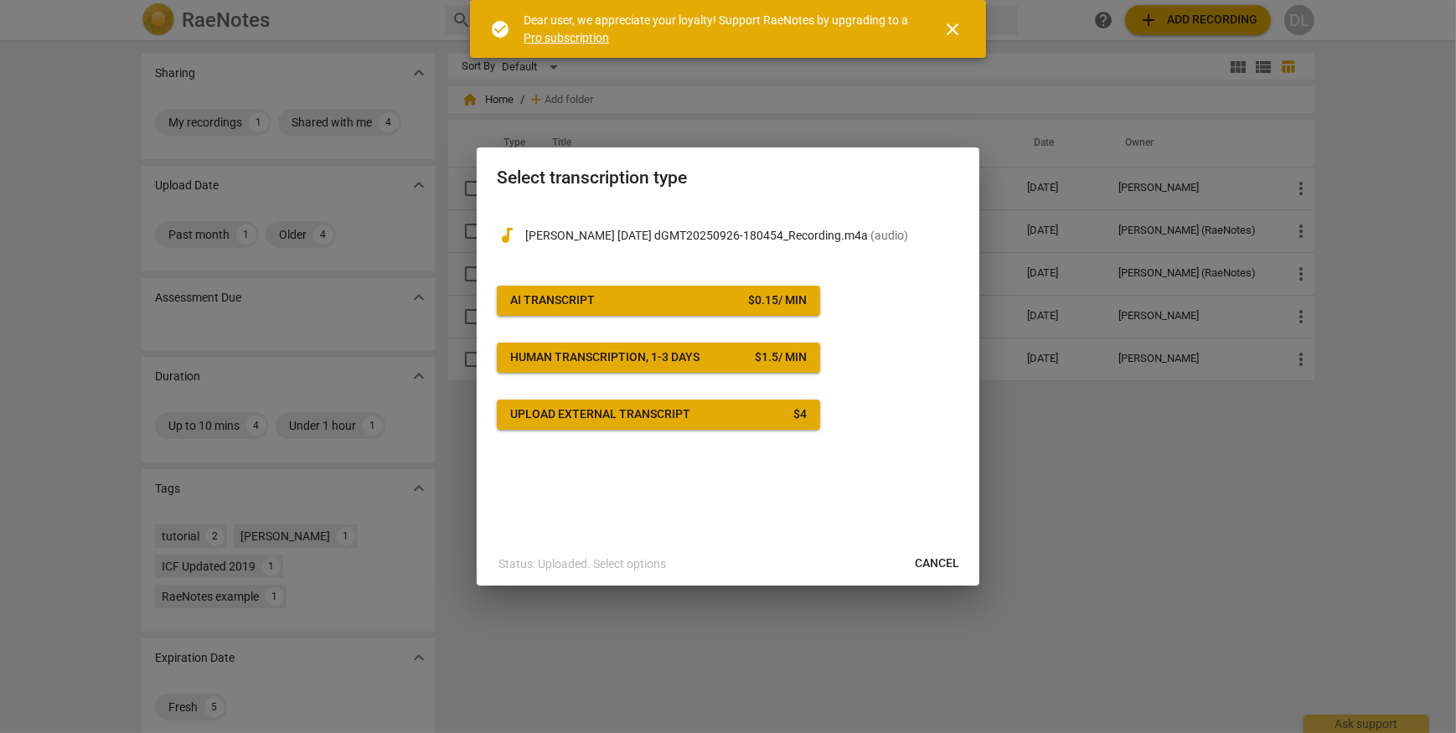
click at [952, 565] on span "Cancel" at bounding box center [937, 563] width 44 height 17
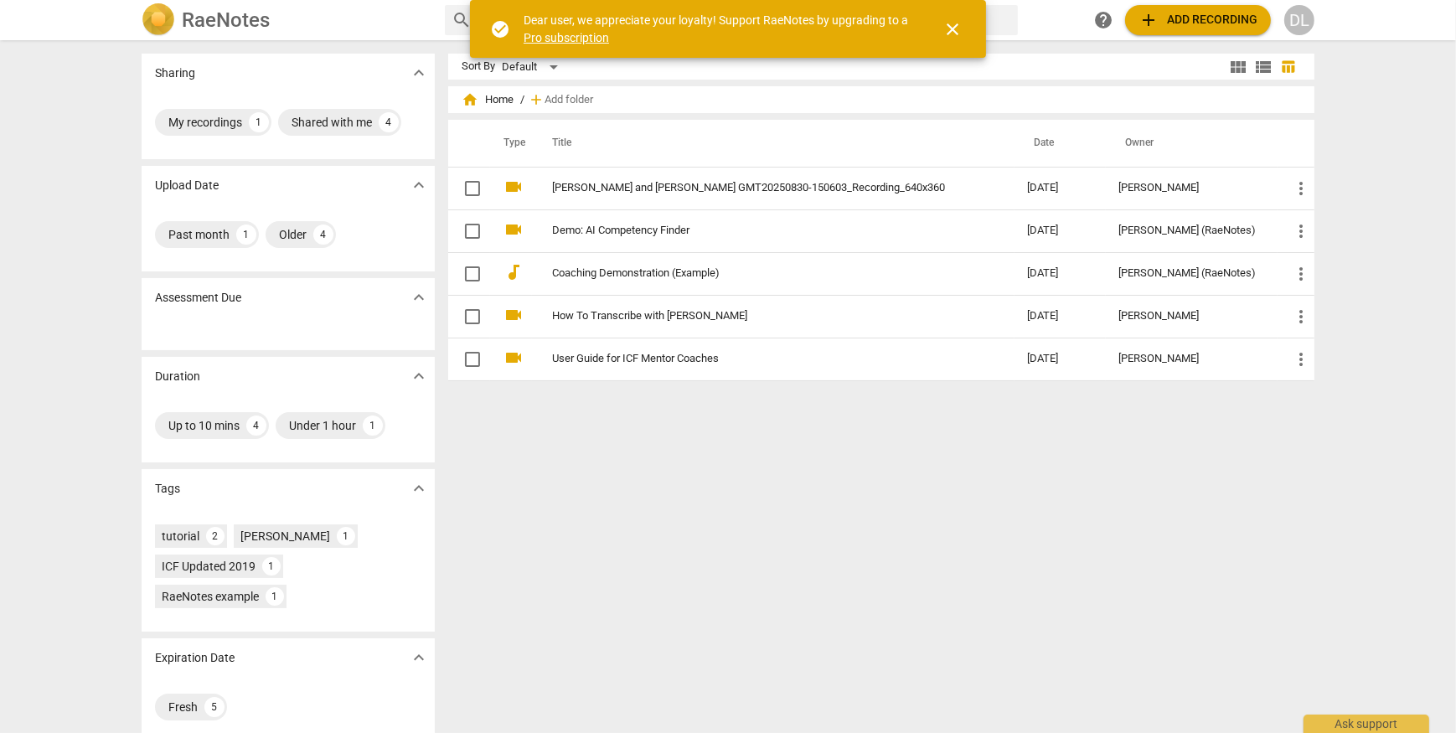
click at [1302, 28] on div "DL" at bounding box center [1299, 20] width 30 height 30
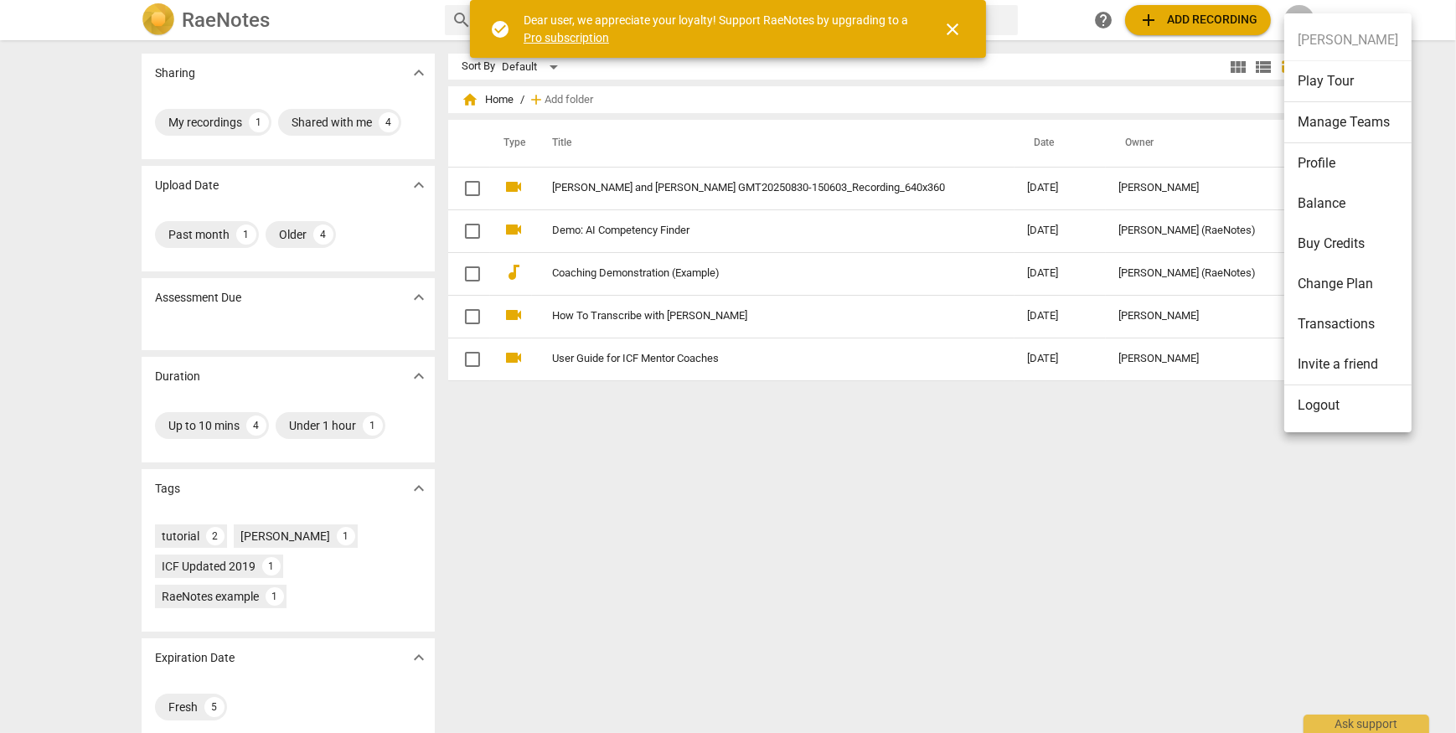
click at [1315, 407] on li "Logout" at bounding box center [1347, 405] width 127 height 40
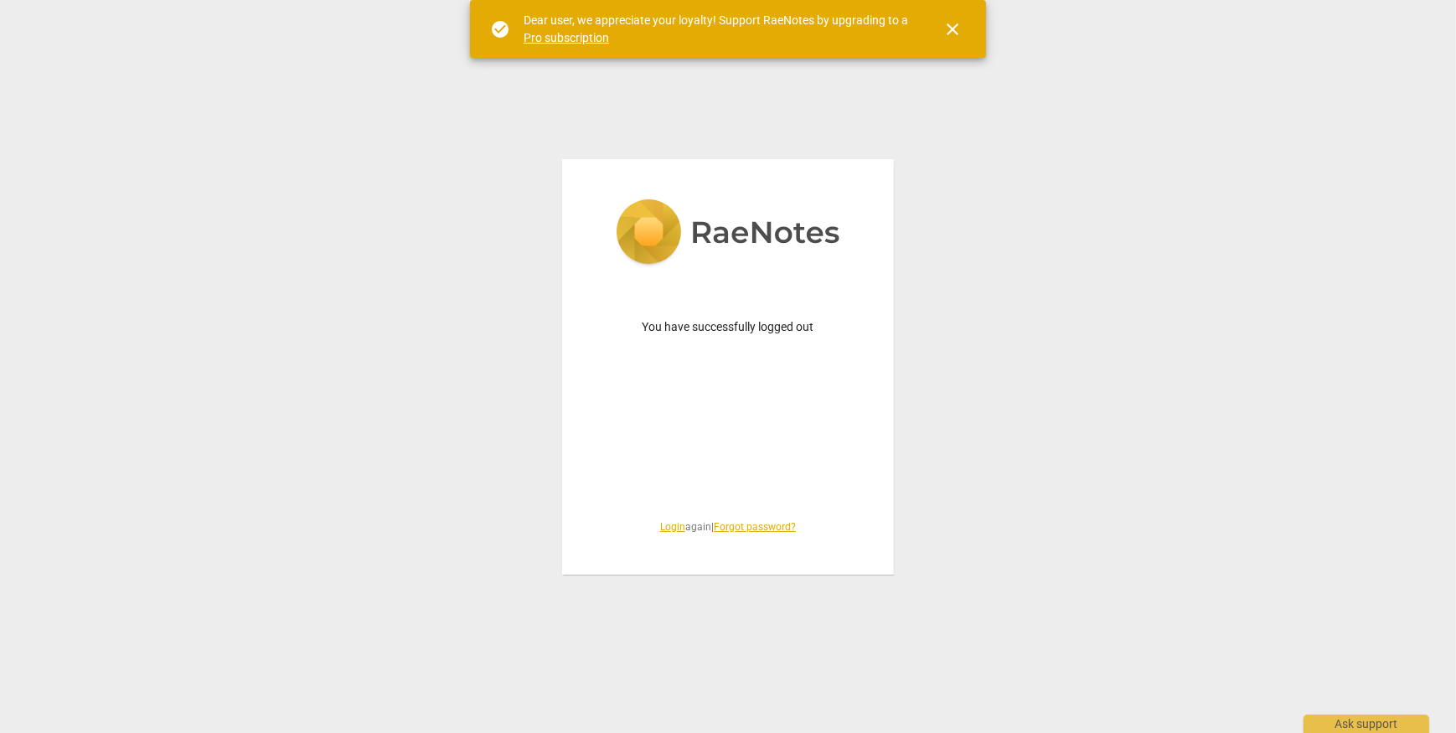
click at [660, 529] on link "Login" at bounding box center [672, 527] width 25 height 12
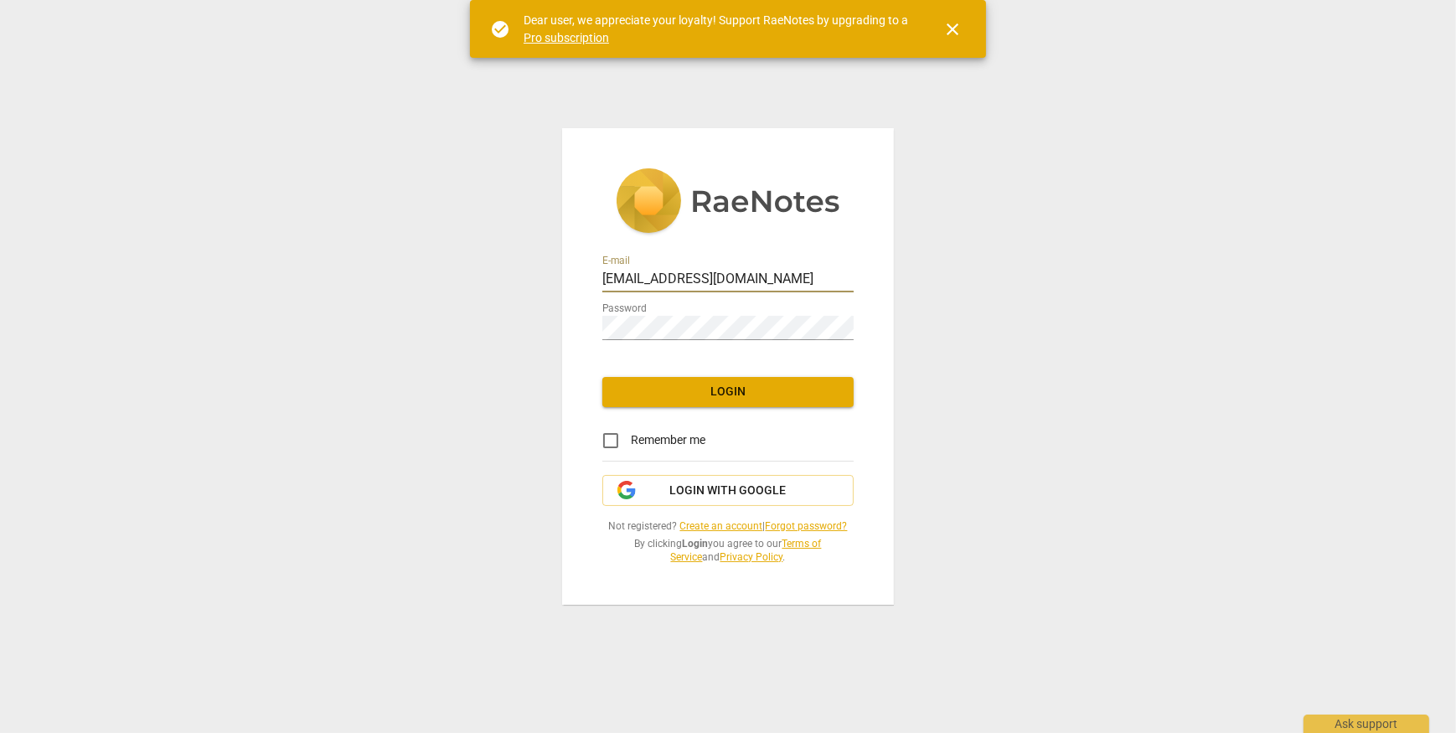
drag, startPoint x: 797, startPoint y: 283, endPoint x: 492, endPoint y: 269, distance: 306.1
click at [492, 269] on div "E-mail mywhothoughts@gmail.com Password Login Remember me Login with Google Not…" at bounding box center [728, 366] width 1456 height 733
paste input "icfnjataglance"
type input "icfnjataglance@gmail.com"
click at [699, 384] on span "Login" at bounding box center [728, 392] width 224 height 17
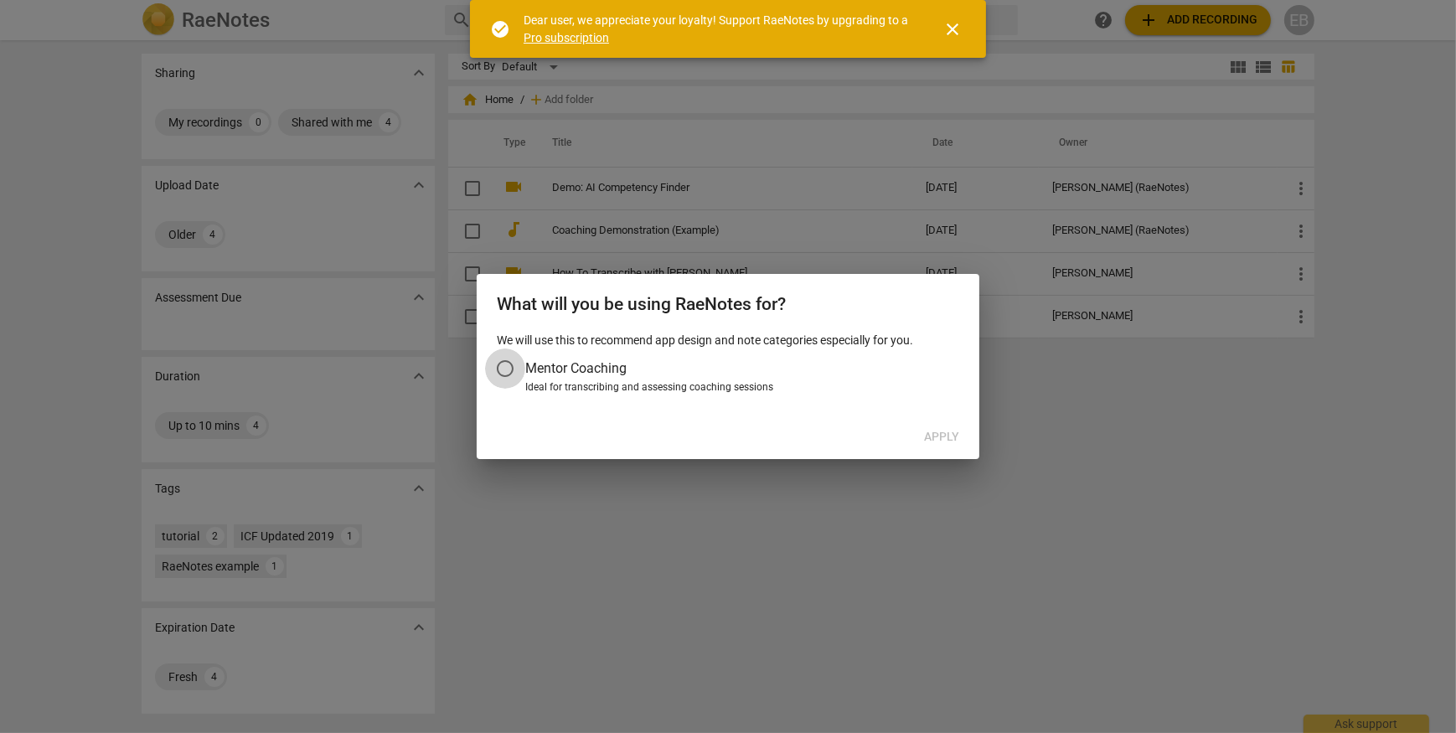
click at [506, 369] on input "Mentor Coaching" at bounding box center [505, 368] width 40 height 40
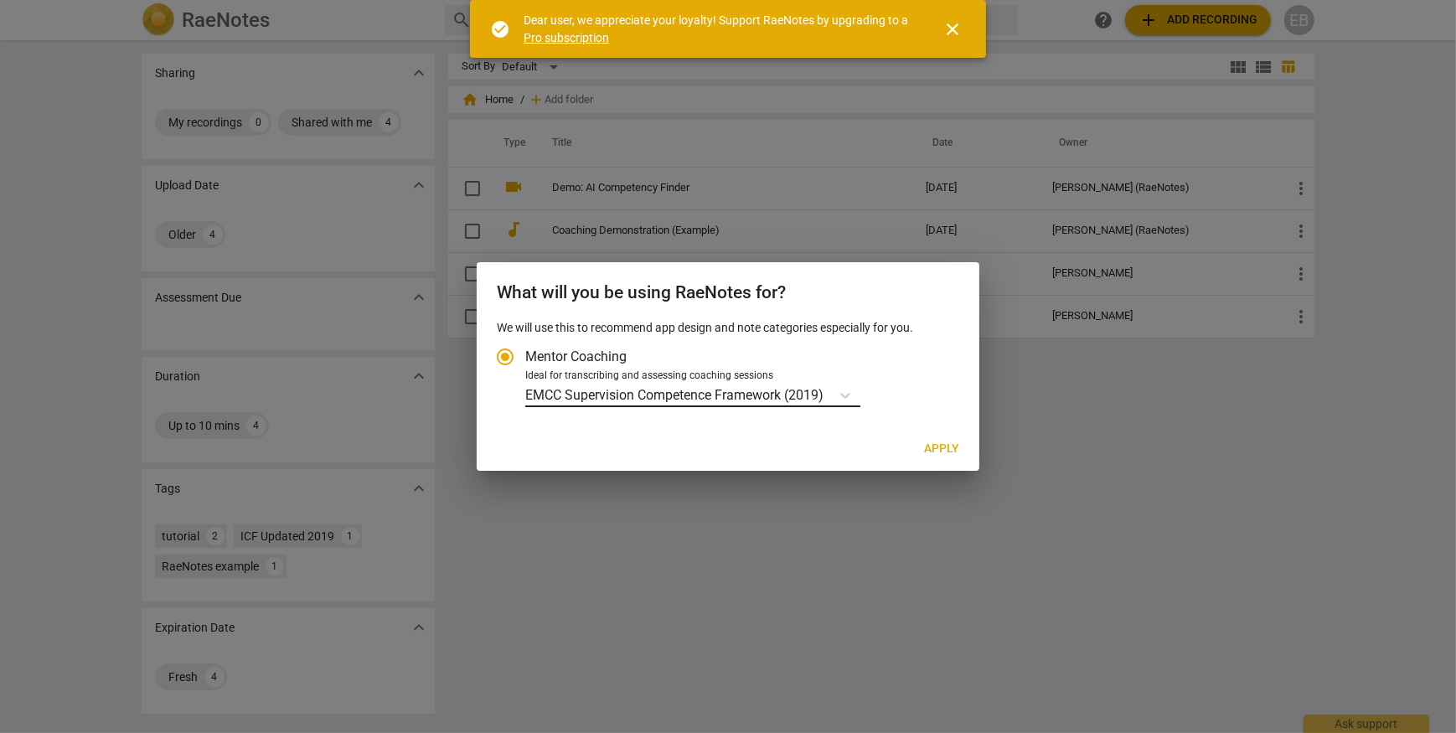
click at [601, 402] on p "EMCC Supervision Competence Framework (2019)" at bounding box center [674, 394] width 298 height 19
click at [0, 0] on input "Ideal for transcribing and assessing coaching sessions EMCC Supervision Compete…" at bounding box center [0, 0] width 0 height 0
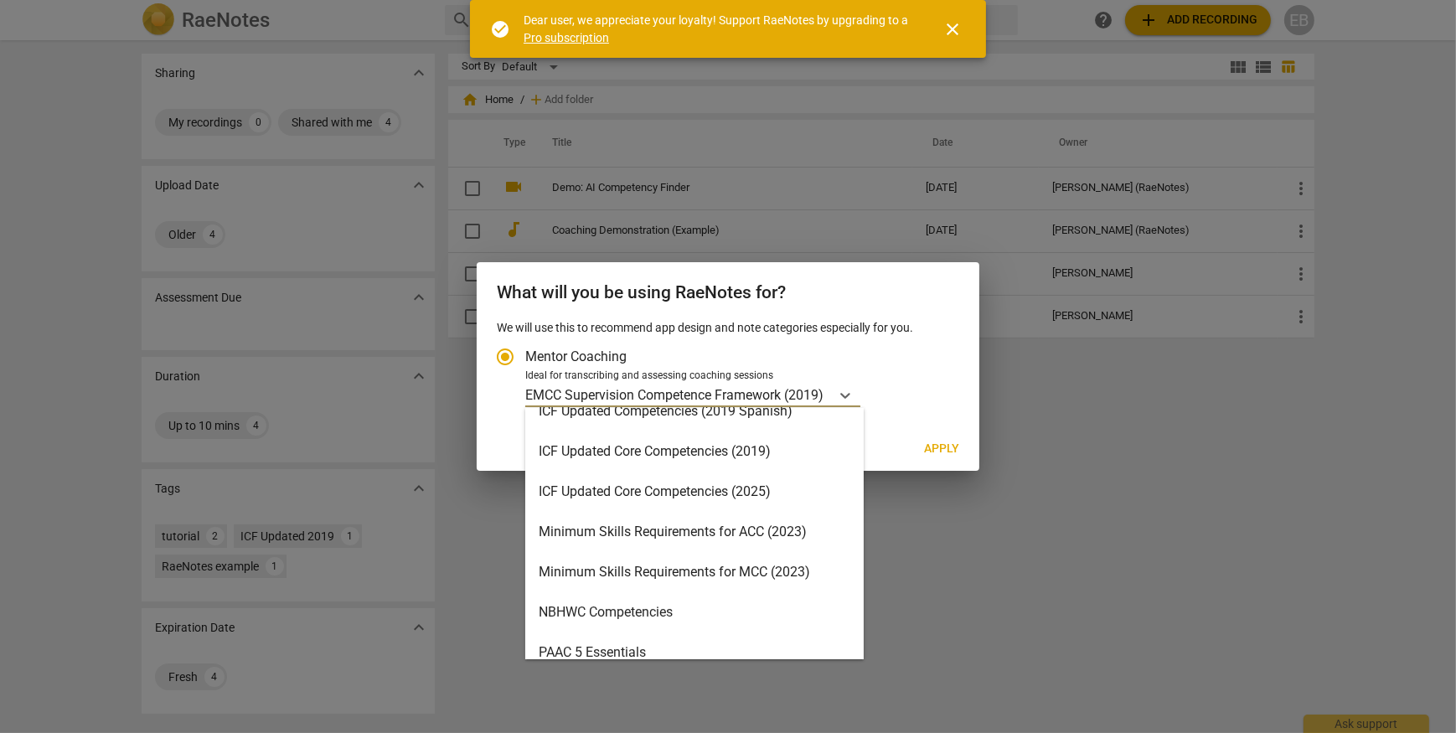
scroll to position [299, 0]
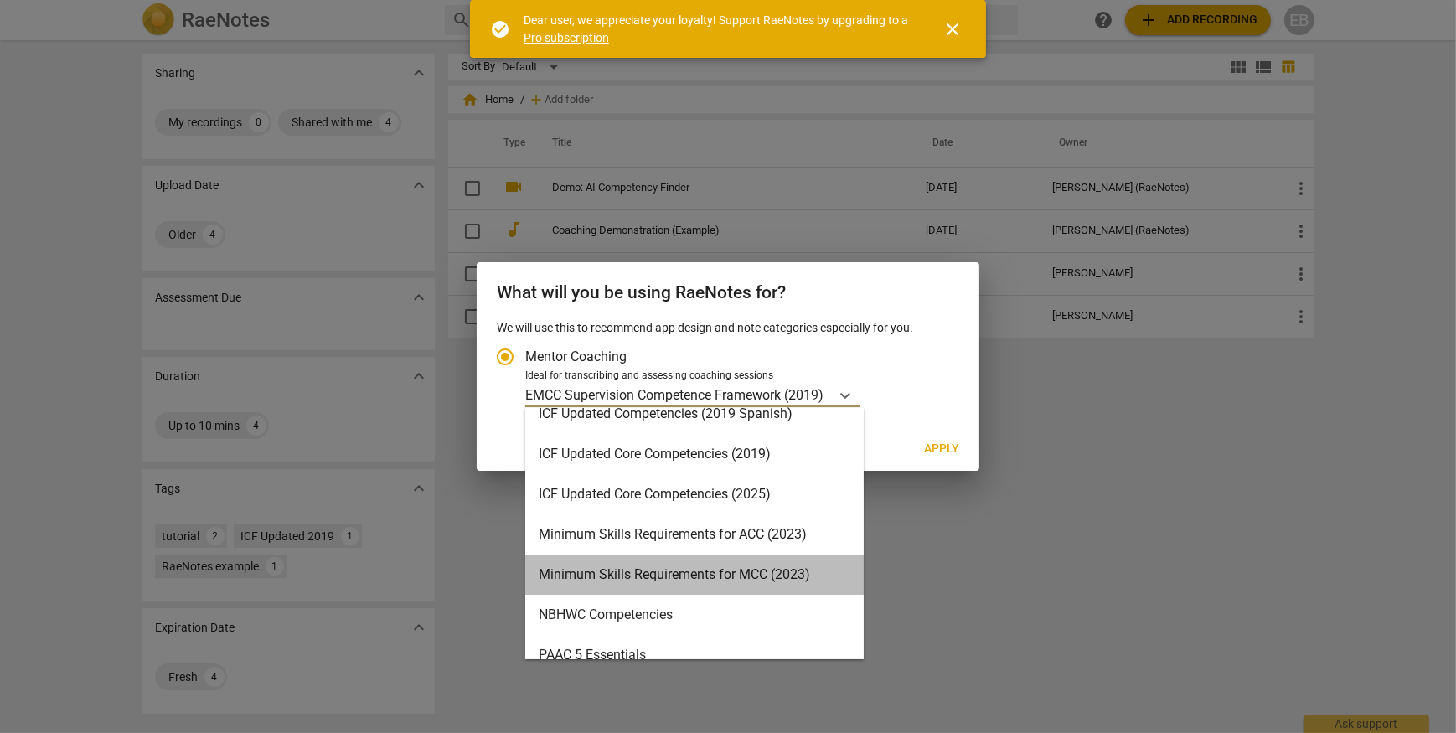
click at [783, 570] on div "Minimum Skills Requirements for MCC (2023)" at bounding box center [694, 575] width 338 height 40
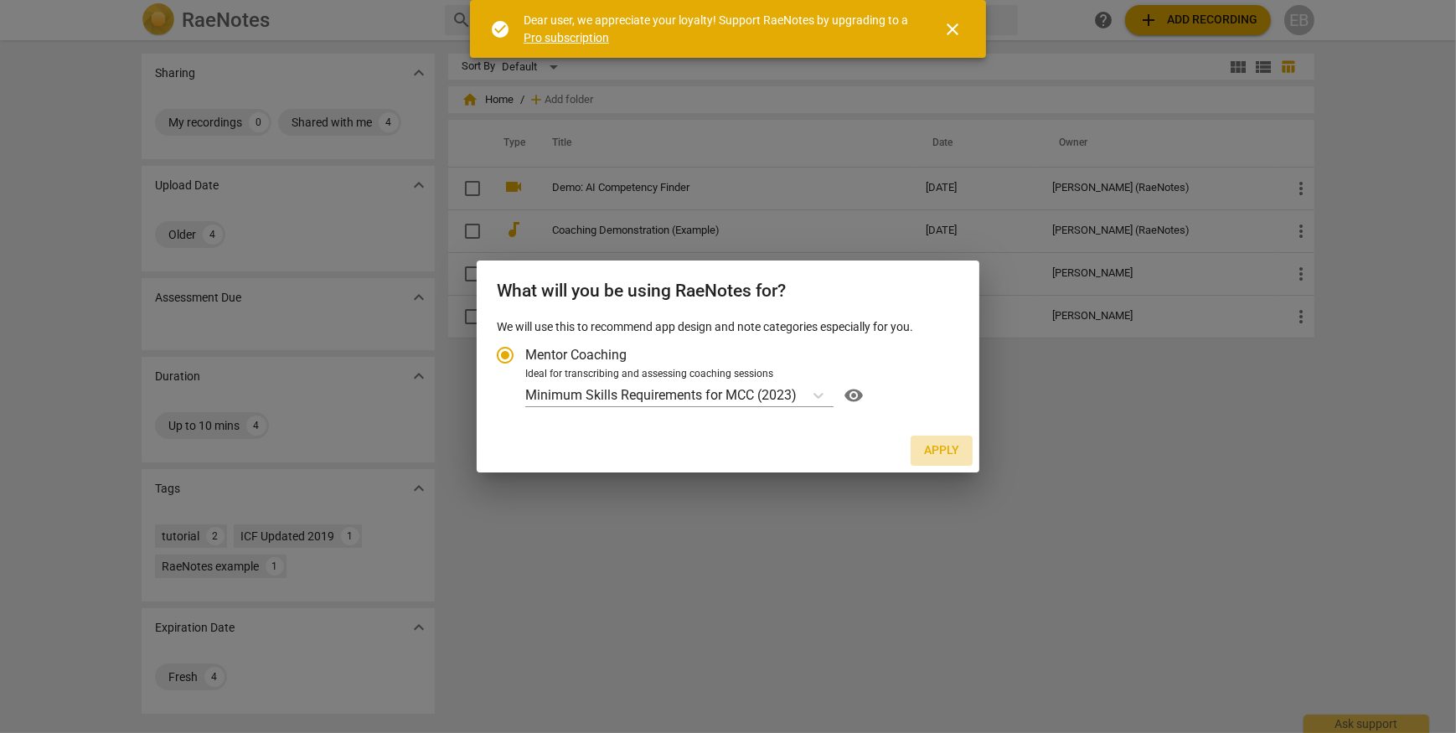
click at [940, 446] on span "Apply" at bounding box center [941, 450] width 35 height 17
radio input "false"
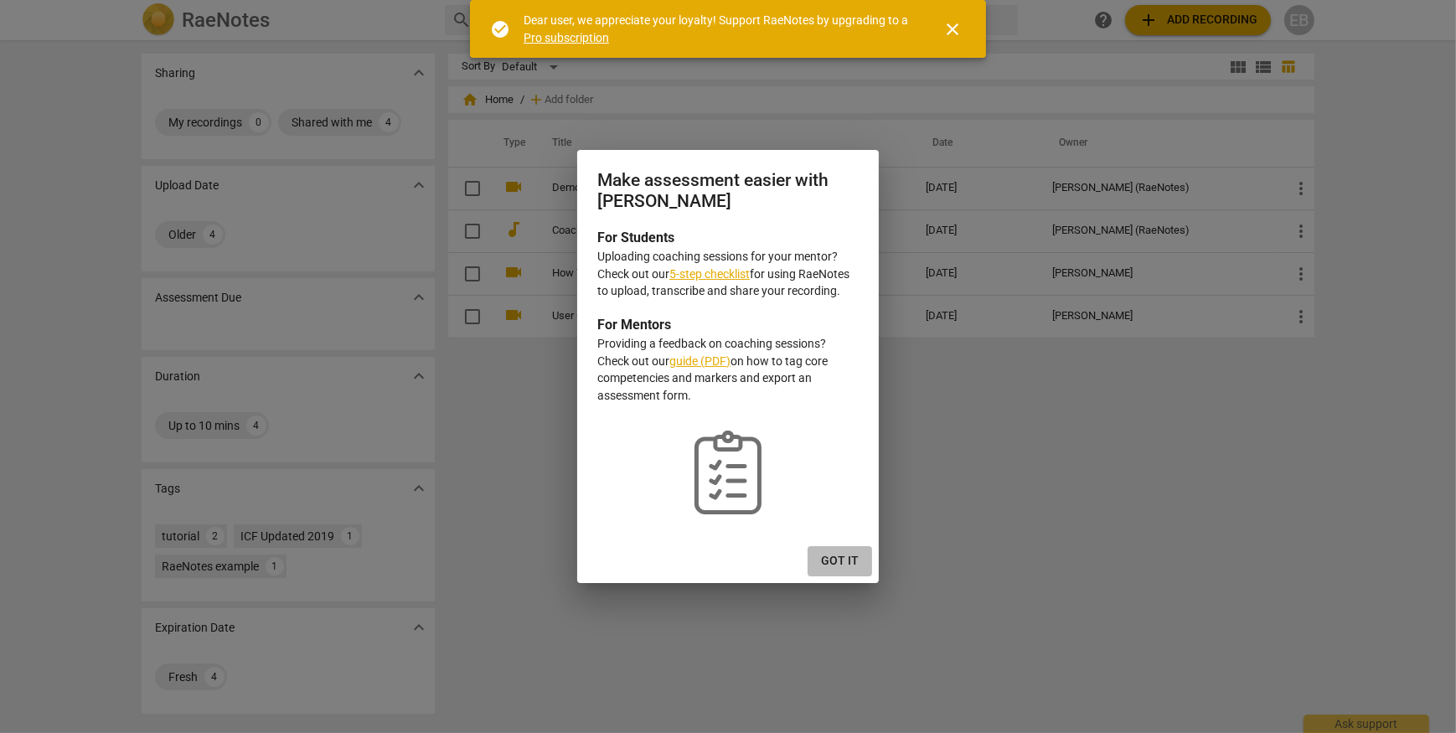
click at [831, 551] on button "Got it" at bounding box center [839, 561] width 64 height 30
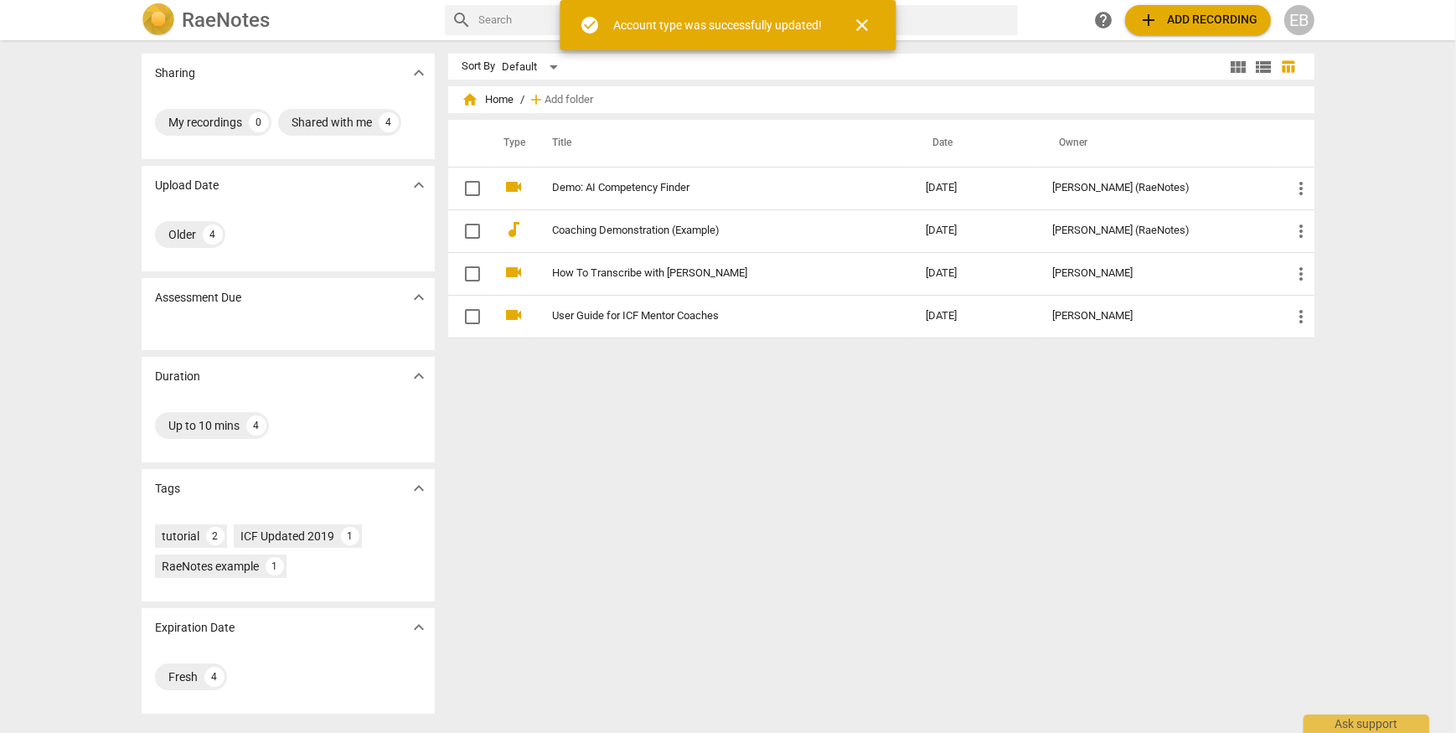
click at [1165, 16] on span "add Add recording" at bounding box center [1197, 20] width 119 height 20
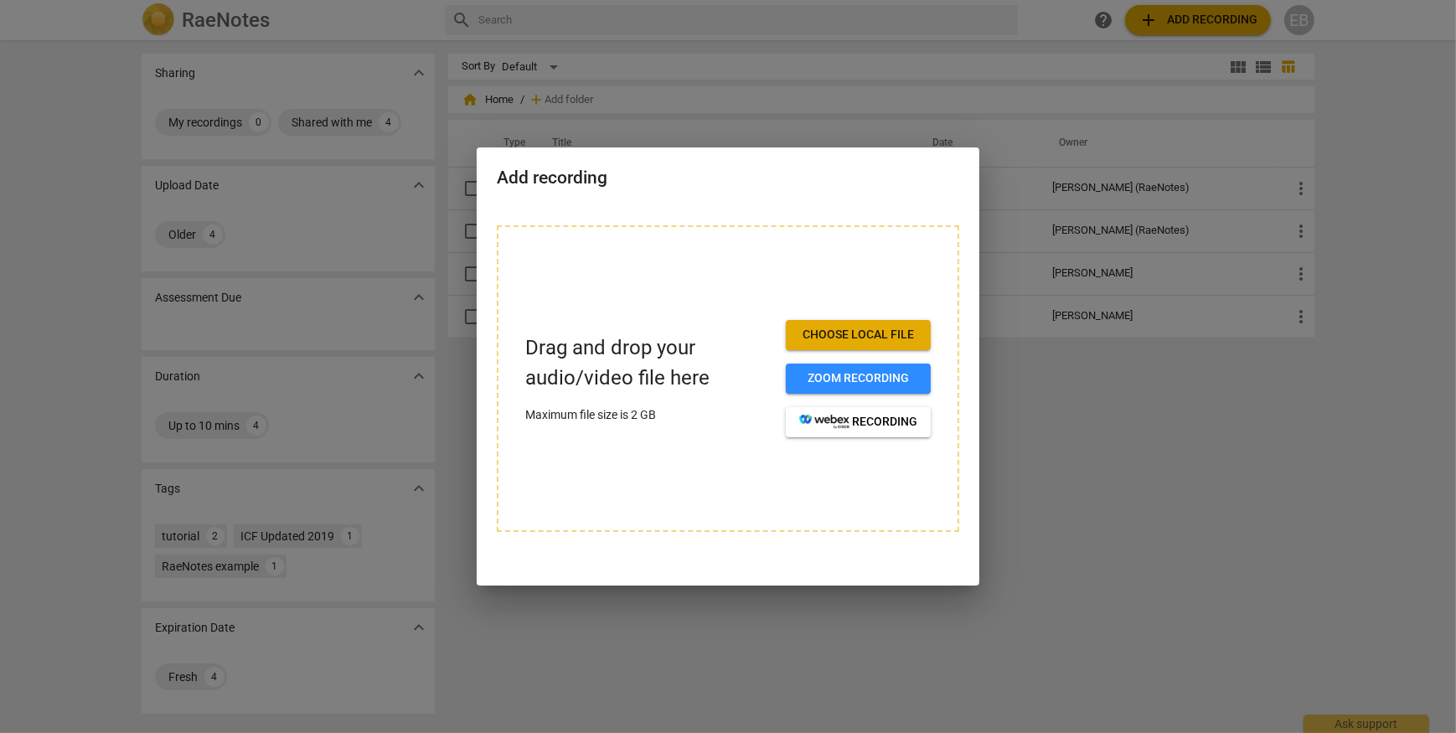
click at [819, 332] on span "Choose local file" at bounding box center [858, 335] width 118 height 17
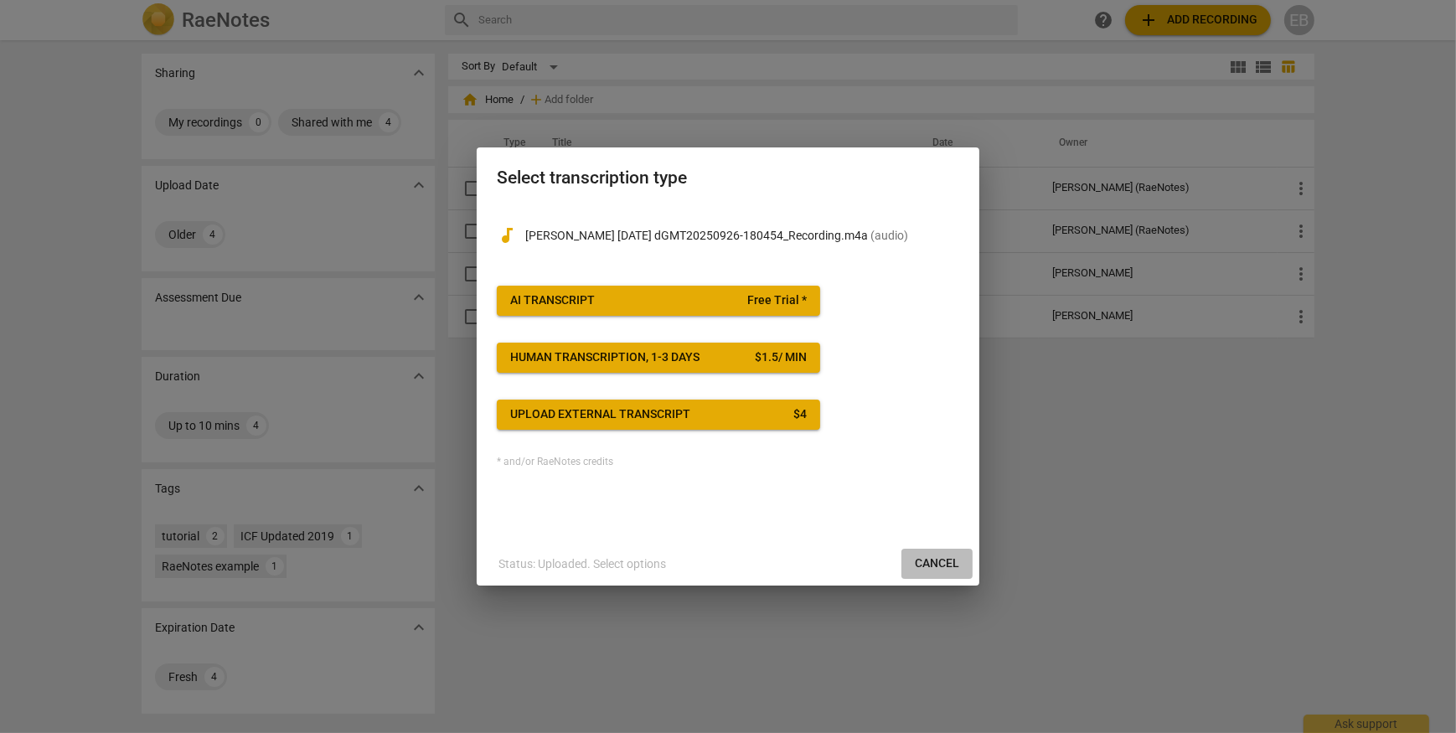
click at [943, 558] on span "Cancel" at bounding box center [937, 563] width 44 height 17
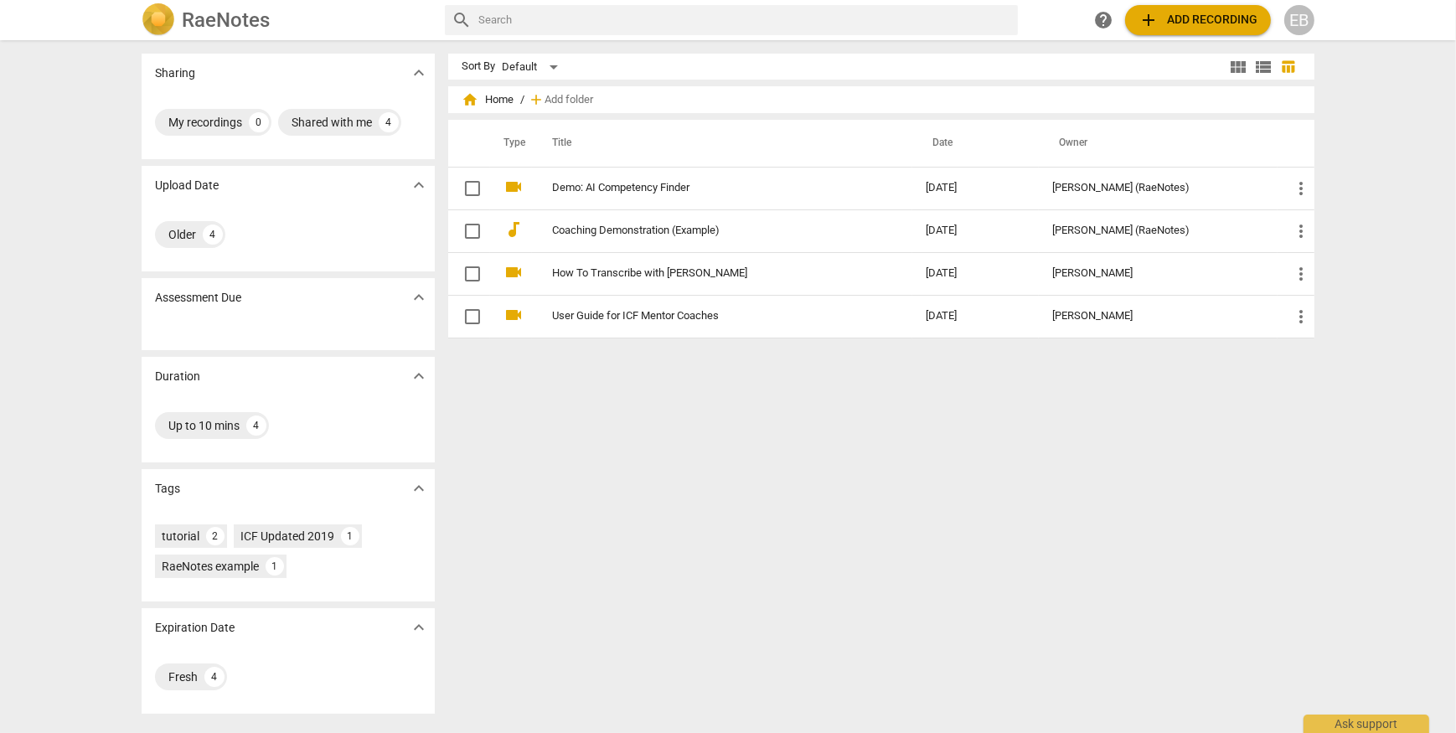
click at [1287, 17] on div "EB" at bounding box center [1299, 20] width 30 height 30
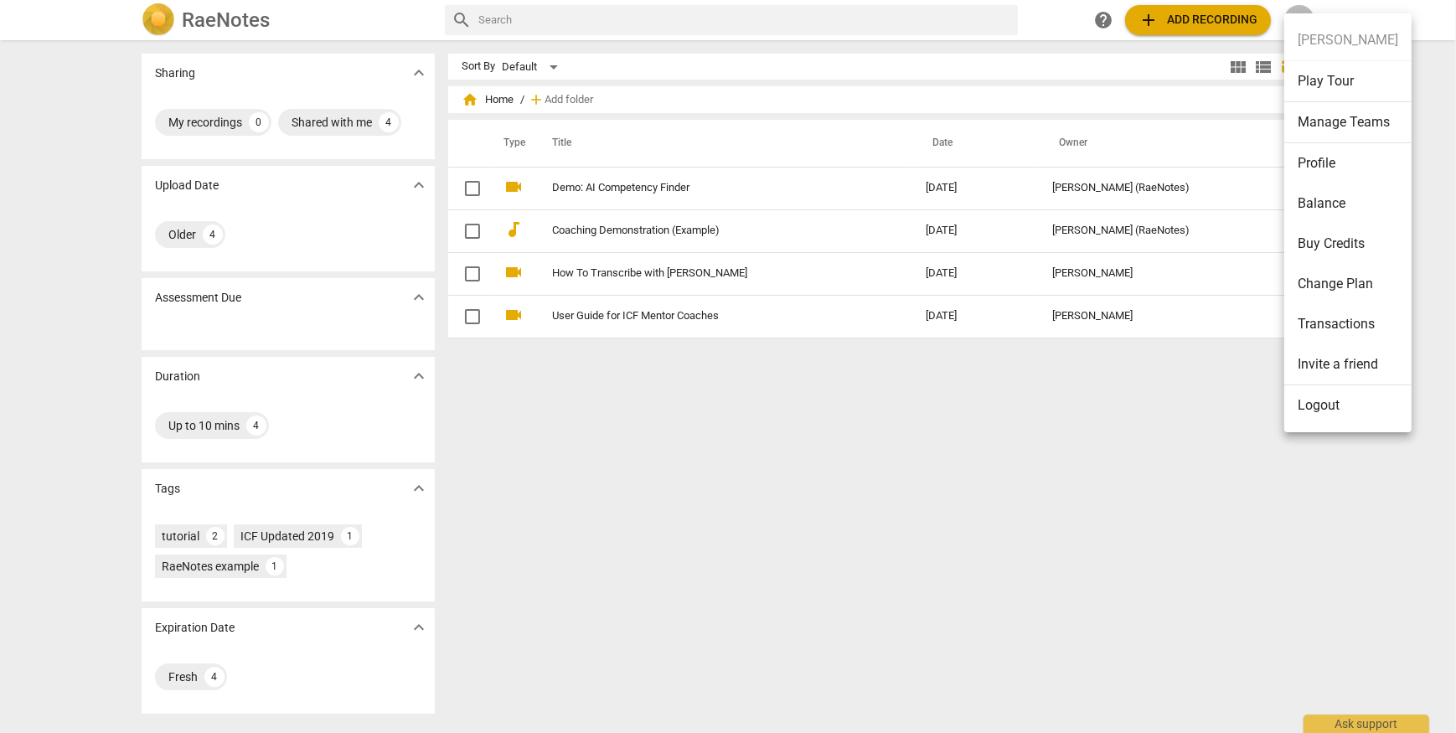
click at [997, 444] on div at bounding box center [728, 366] width 1456 height 733
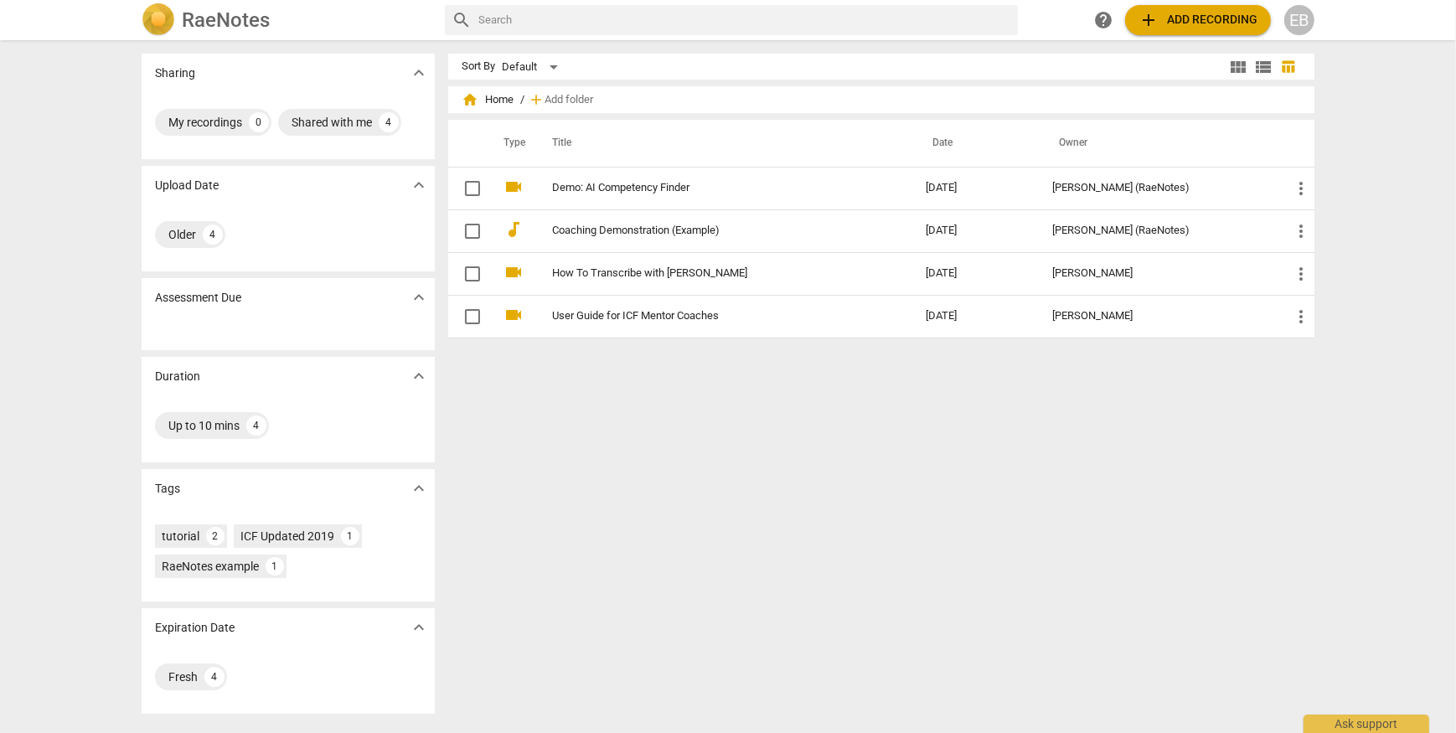
click at [1199, 7] on button "add Add recording" at bounding box center [1198, 20] width 146 height 30
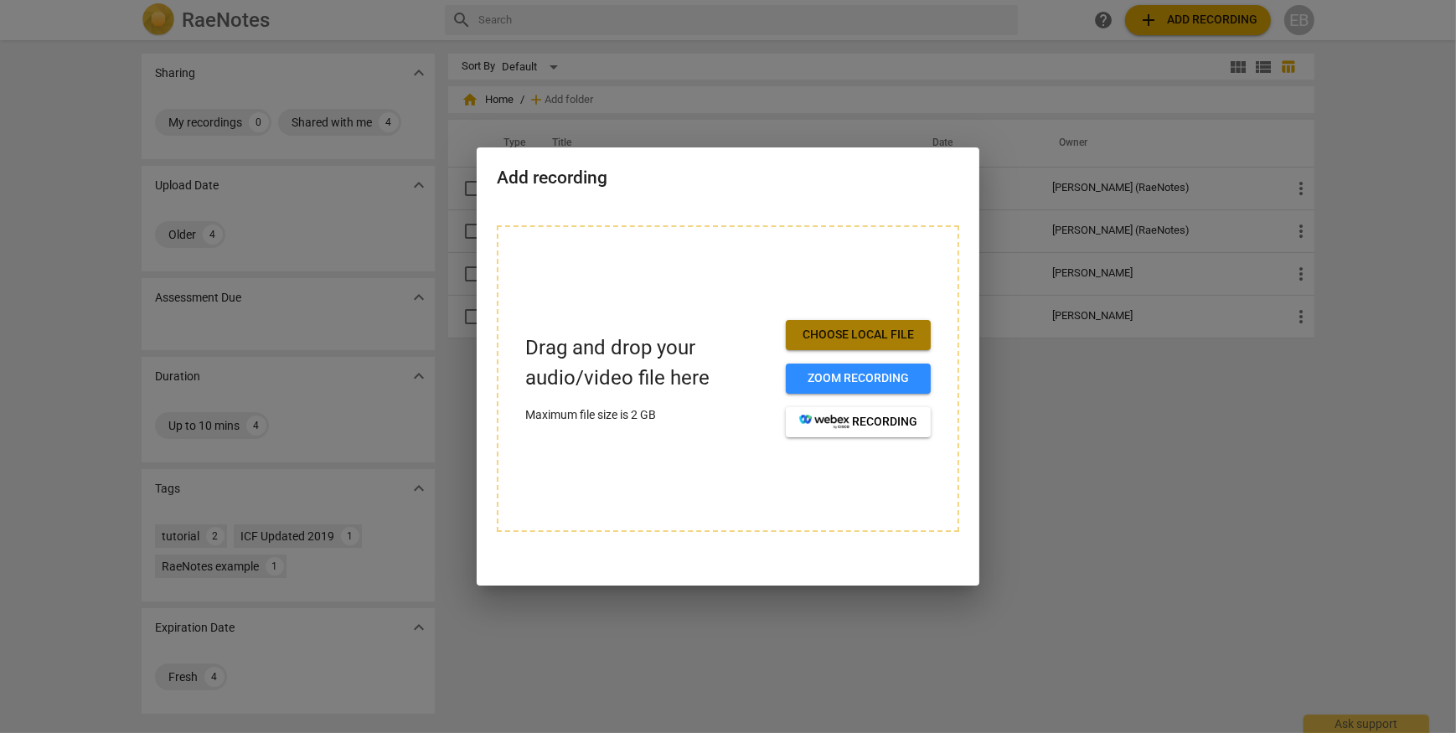
click at [845, 333] on span "Choose local file" at bounding box center [858, 335] width 118 height 17
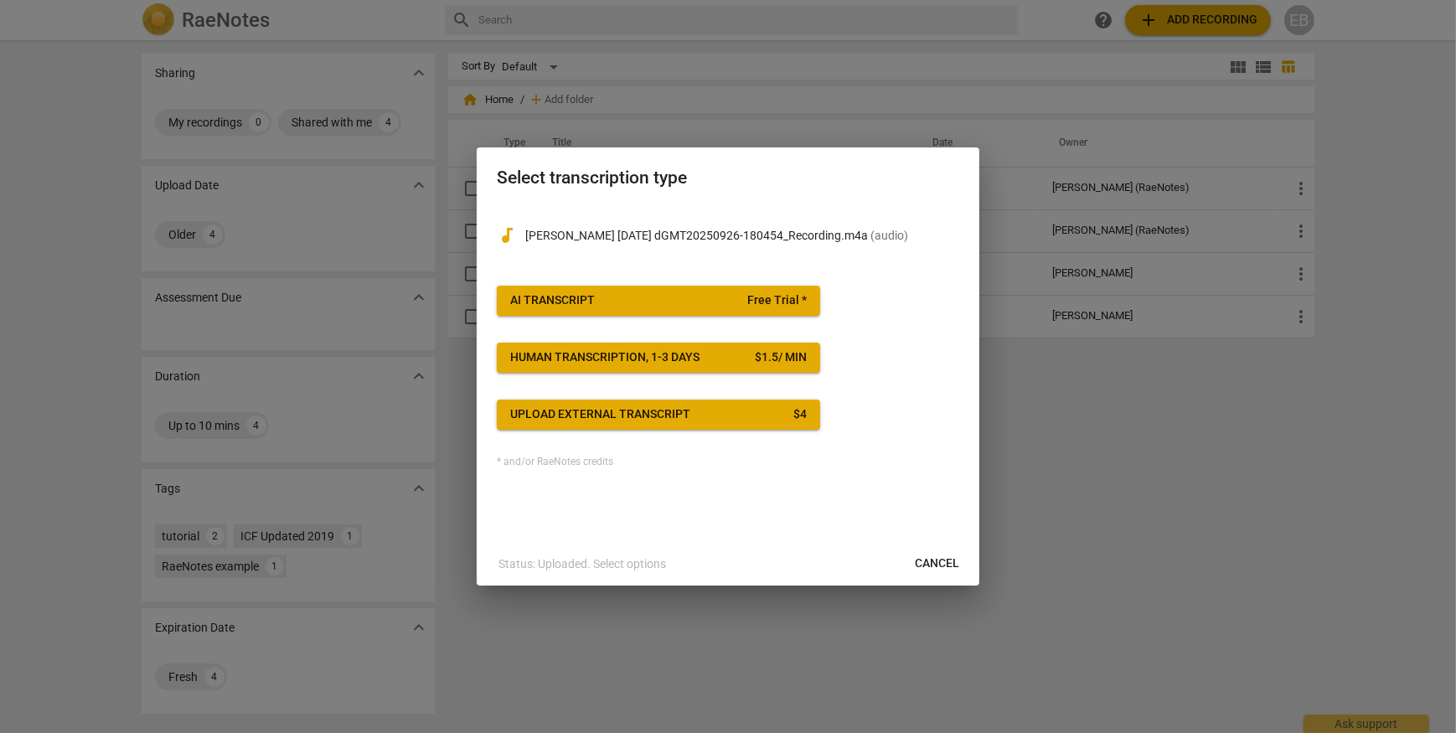
click at [938, 569] on span "Cancel" at bounding box center [937, 563] width 44 height 17
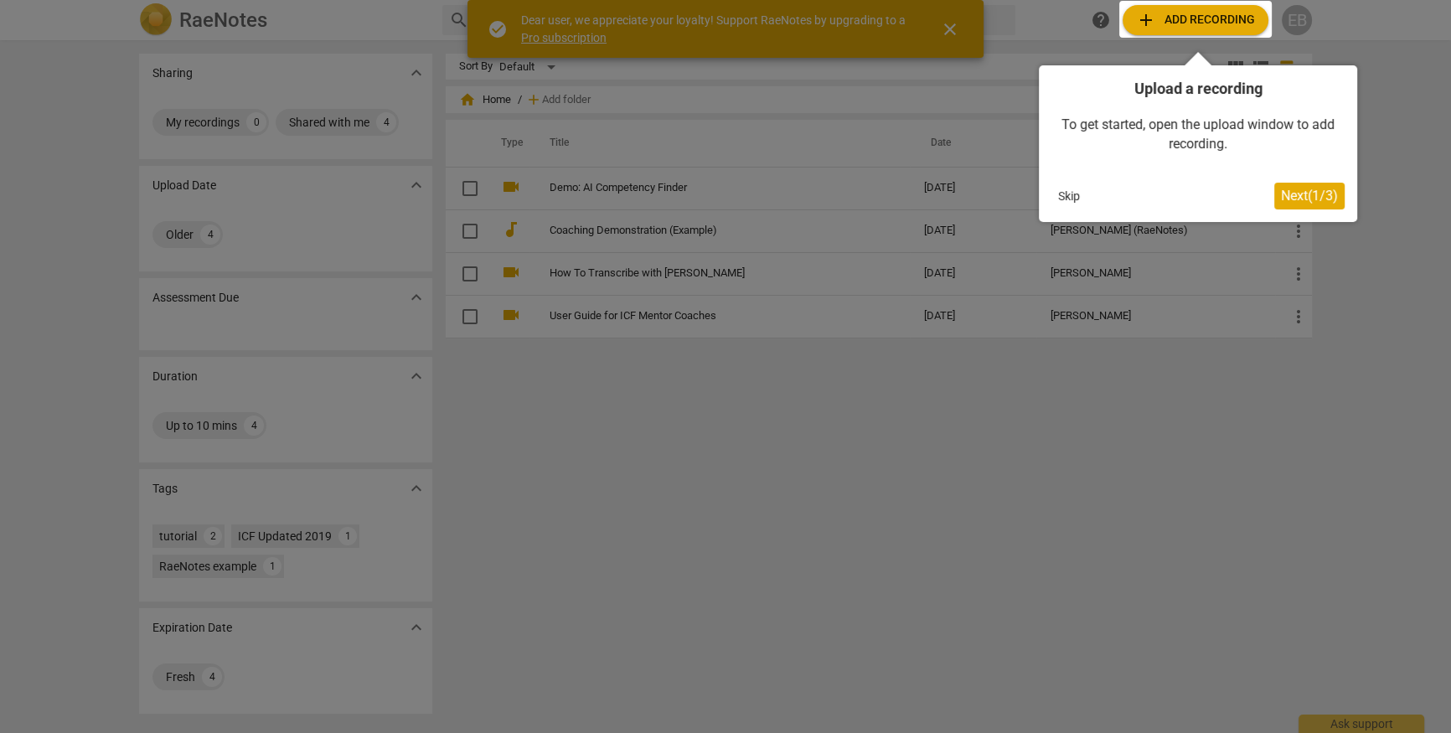
click at [1075, 196] on button "Skip" at bounding box center [1068, 195] width 35 height 25
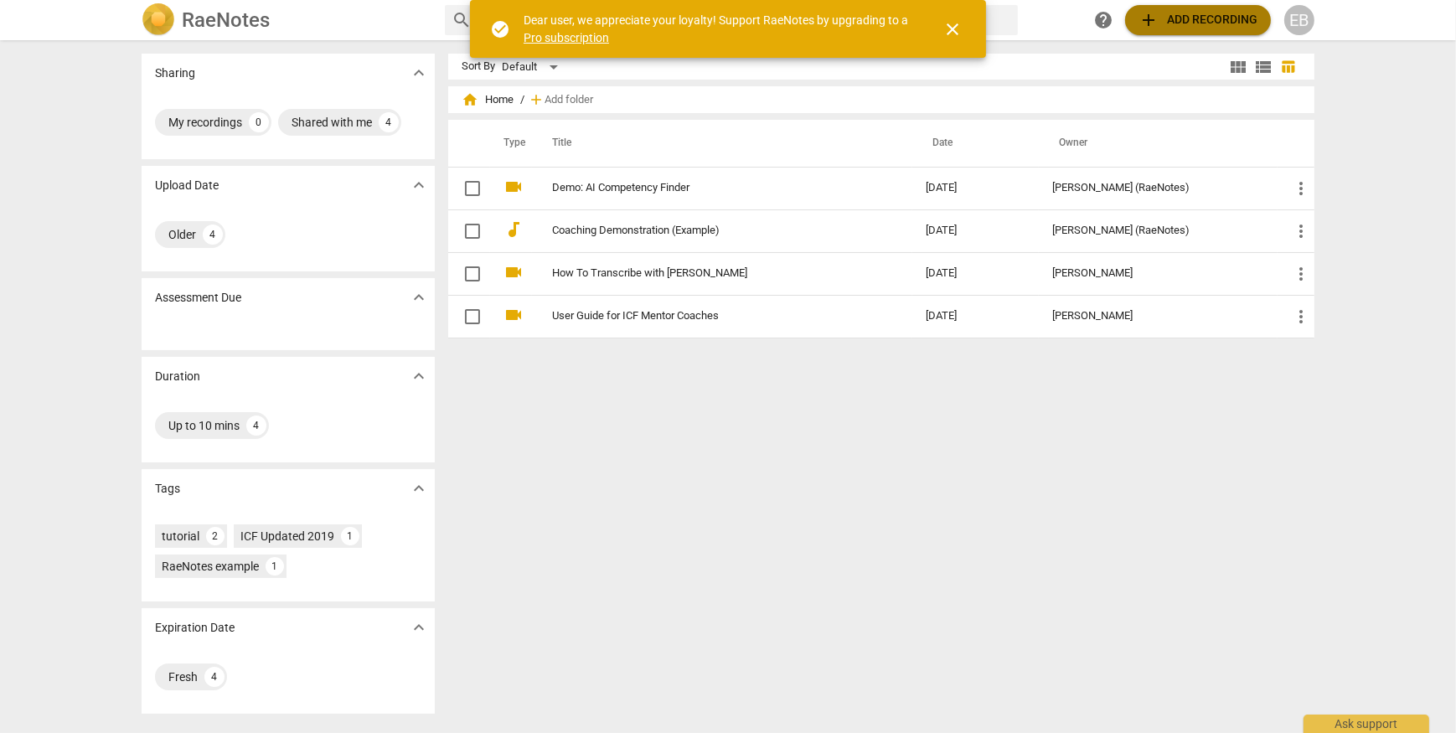
click at [1223, 17] on span "add Add recording" at bounding box center [1197, 20] width 119 height 20
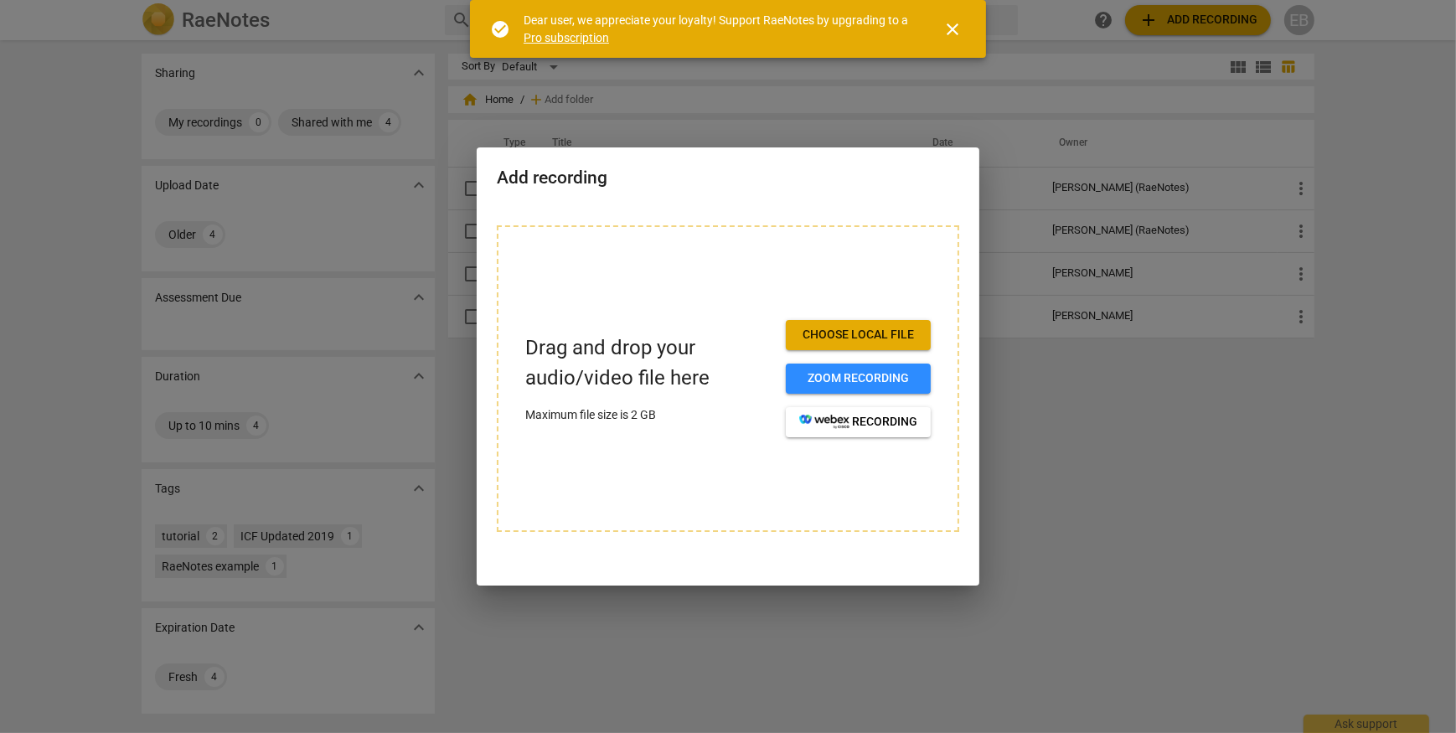
click at [848, 330] on span "Choose local file" at bounding box center [858, 335] width 118 height 17
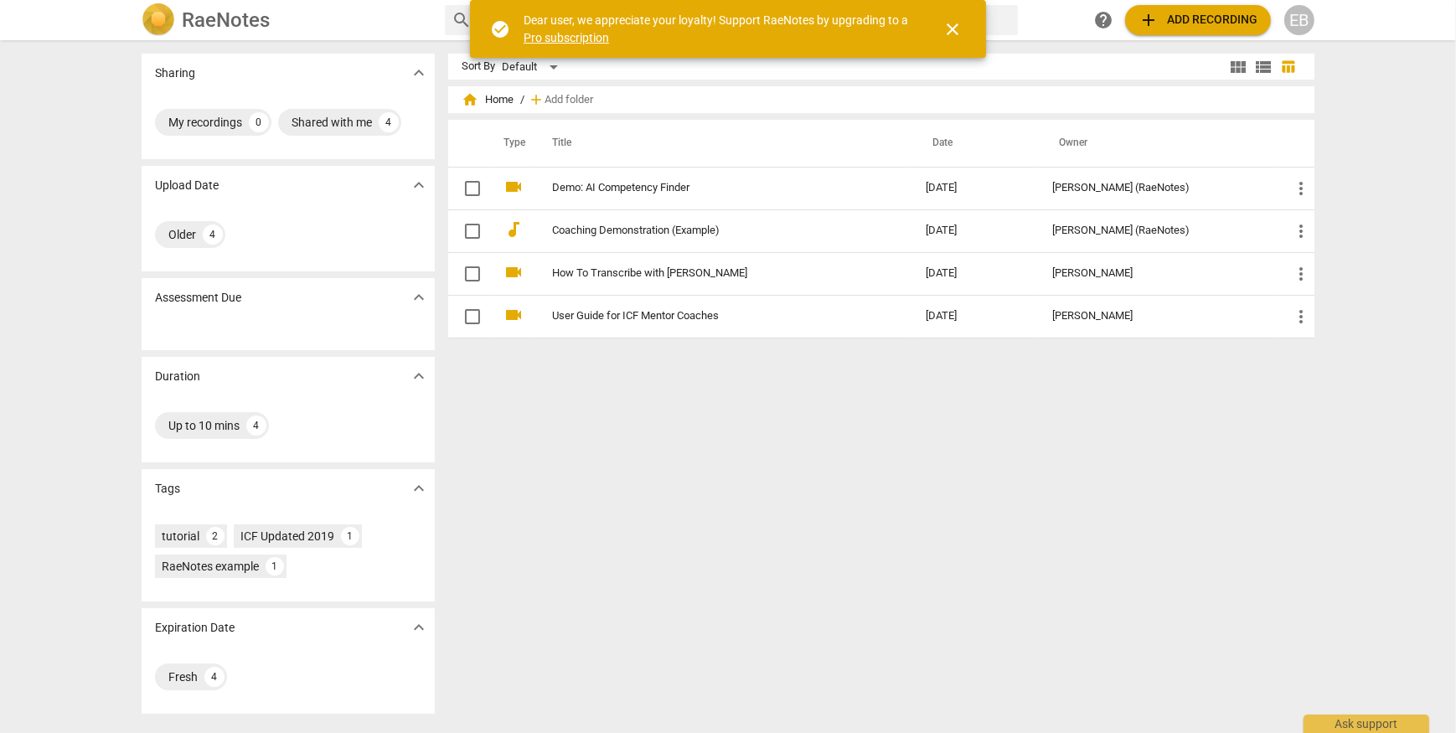
click at [1295, 24] on div "EB" at bounding box center [1299, 20] width 30 height 30
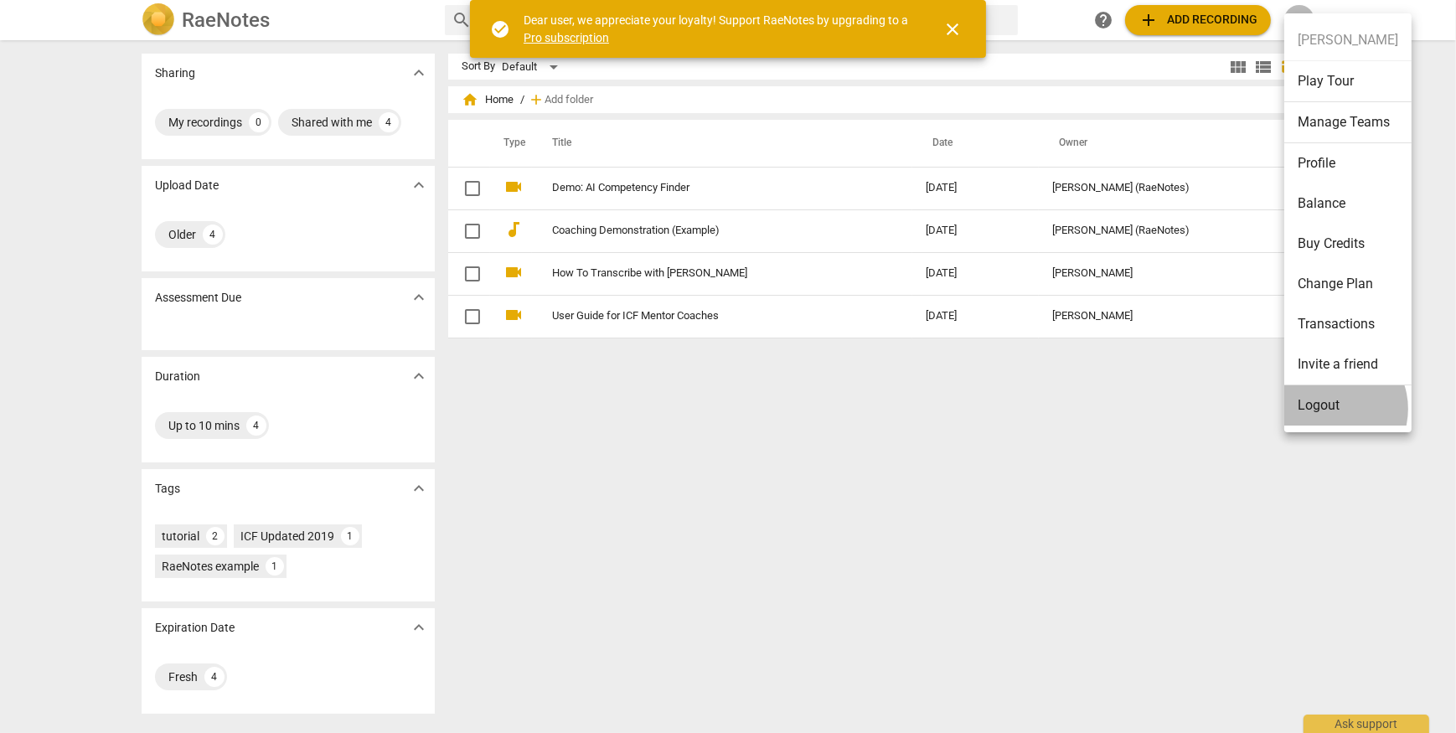
click at [1331, 408] on li "Logout" at bounding box center [1347, 405] width 127 height 40
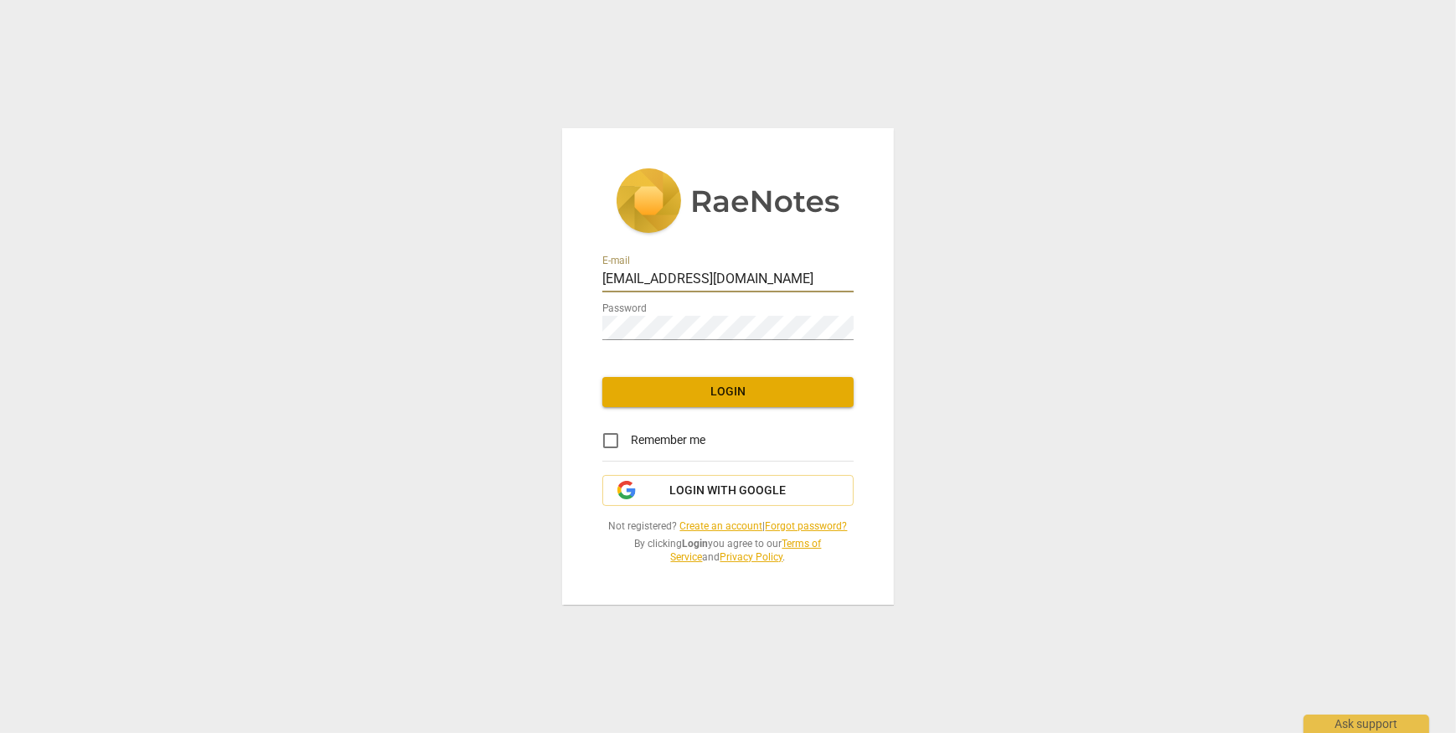
click at [749, 283] on input "[EMAIL_ADDRESS][DOMAIN_NAME]" at bounding box center [727, 280] width 251 height 24
drag, startPoint x: 545, startPoint y: 250, endPoint x: 462, endPoint y: 246, distance: 83.8
click at [462, 246] on div "E-mail icfnjataglance@gmail.com Password Login Remember me Login with Google No…" at bounding box center [728, 366] width 1456 height 733
type input "shar"
click at [790, 278] on input "[EMAIL_ADDRESS][DOMAIN_NAME]" at bounding box center [727, 280] width 251 height 24
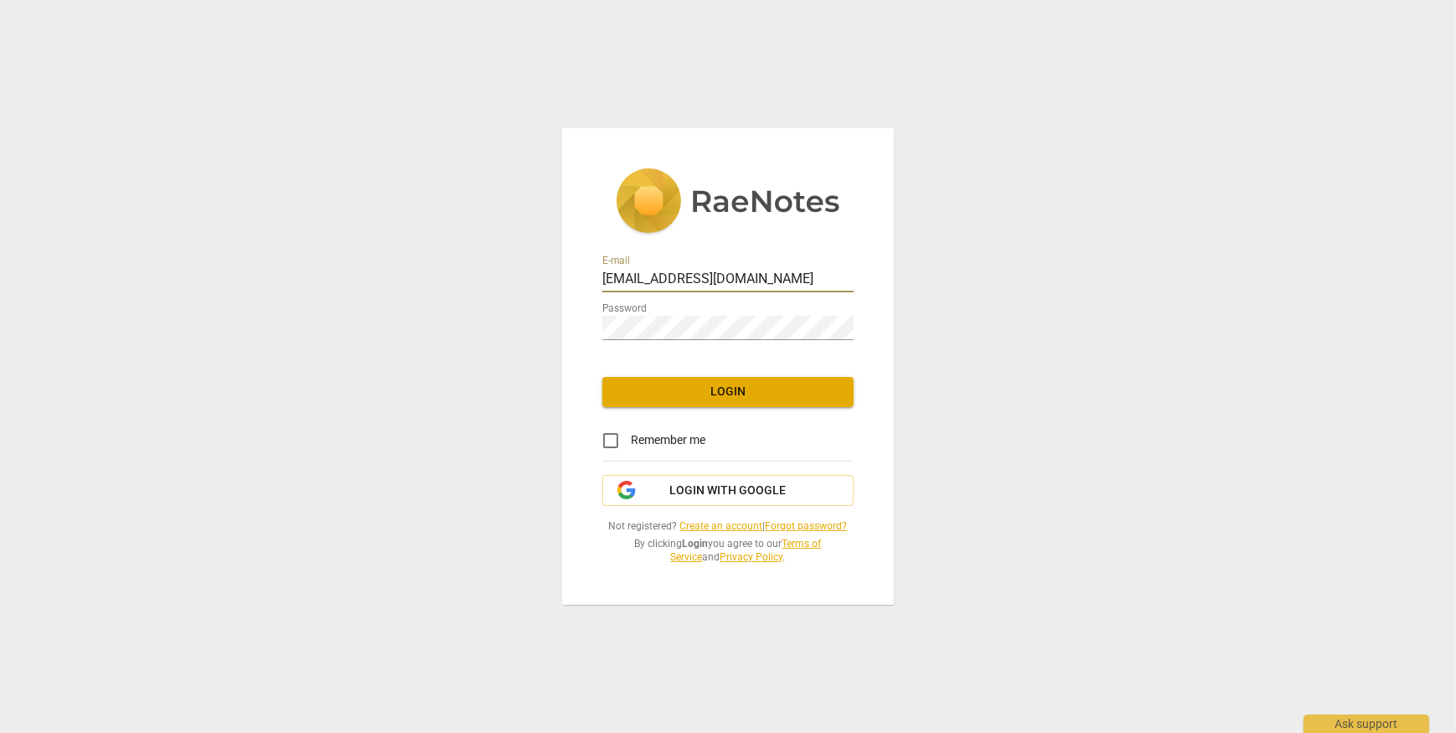
drag, startPoint x: 790, startPoint y: 278, endPoint x: 583, endPoint y: 274, distance: 206.9
click at [586, 274] on div "E-mail icfnjataglance@gmail.com Password Login Remember me Login with Google No…" at bounding box center [728, 366] width 332 height 476
type input "sharonarleenb@gmail.com"
click at [663, 384] on span "Login" at bounding box center [728, 392] width 224 height 17
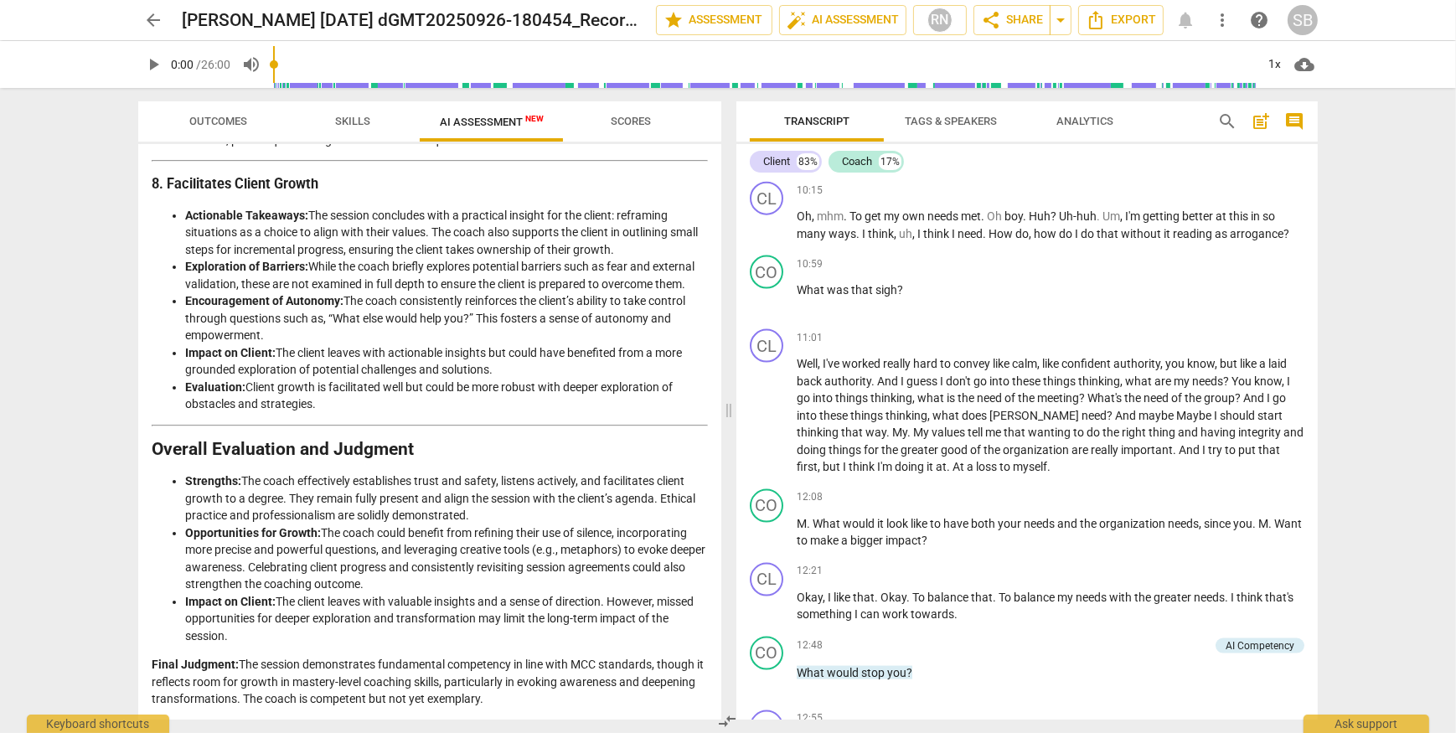
scroll to position [3959, 0]
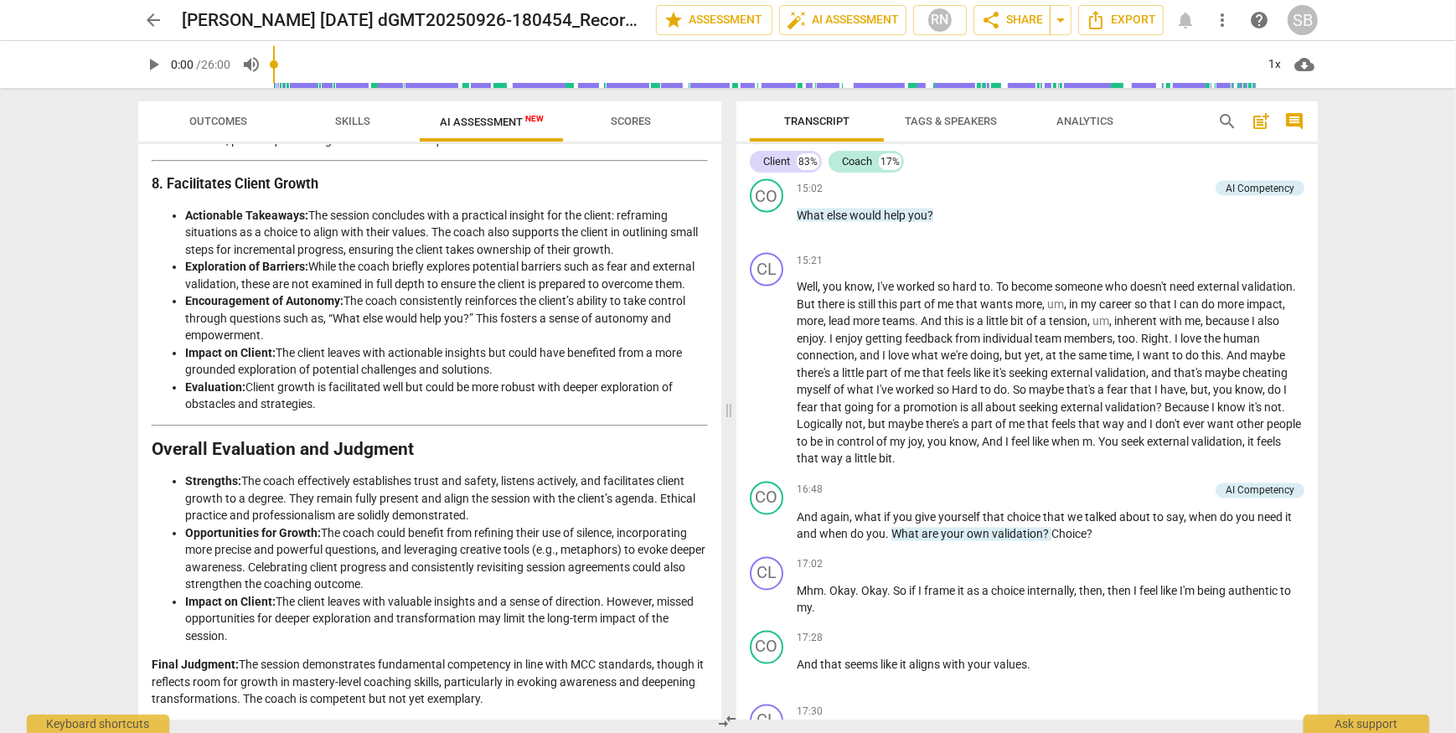
click at [1300, 13] on div "SB" at bounding box center [1302, 20] width 30 height 30
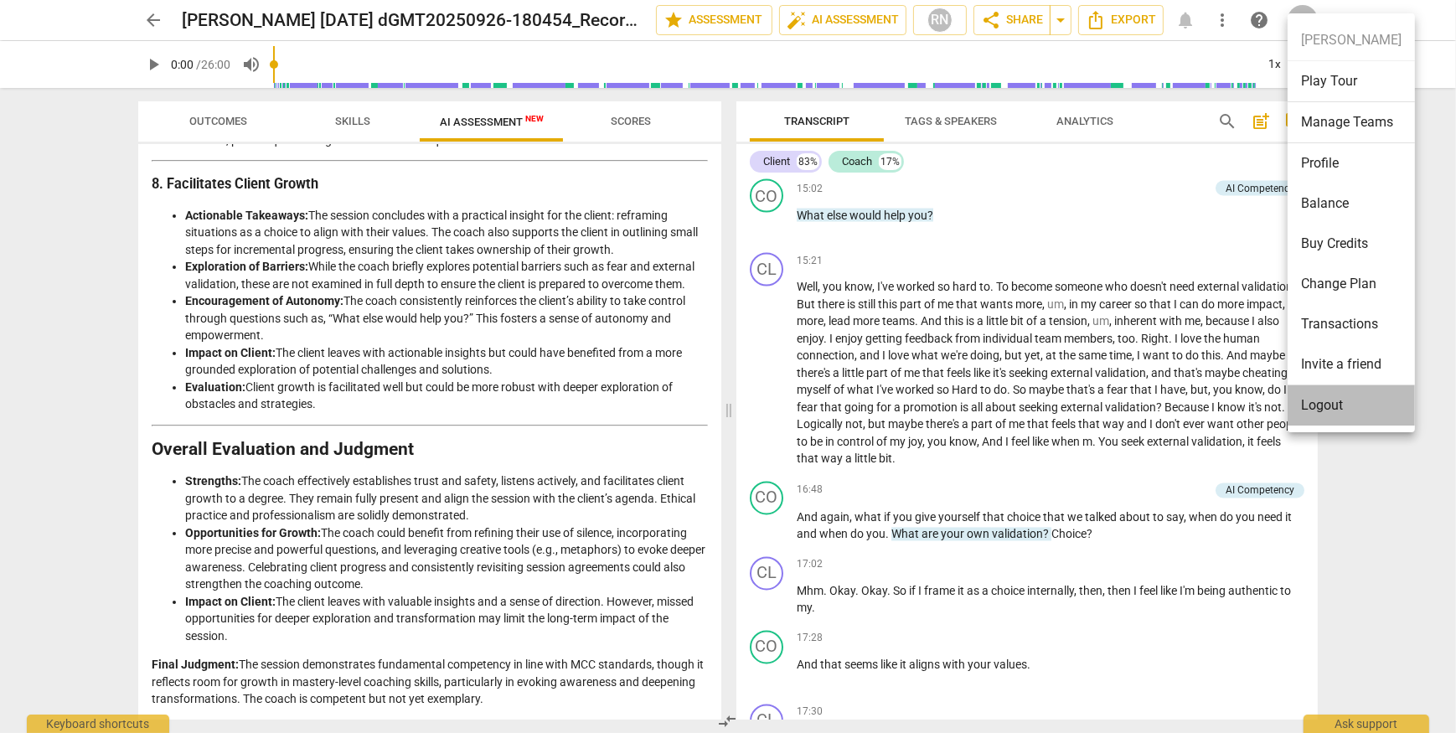
click at [1318, 413] on li "Logout" at bounding box center [1350, 405] width 127 height 40
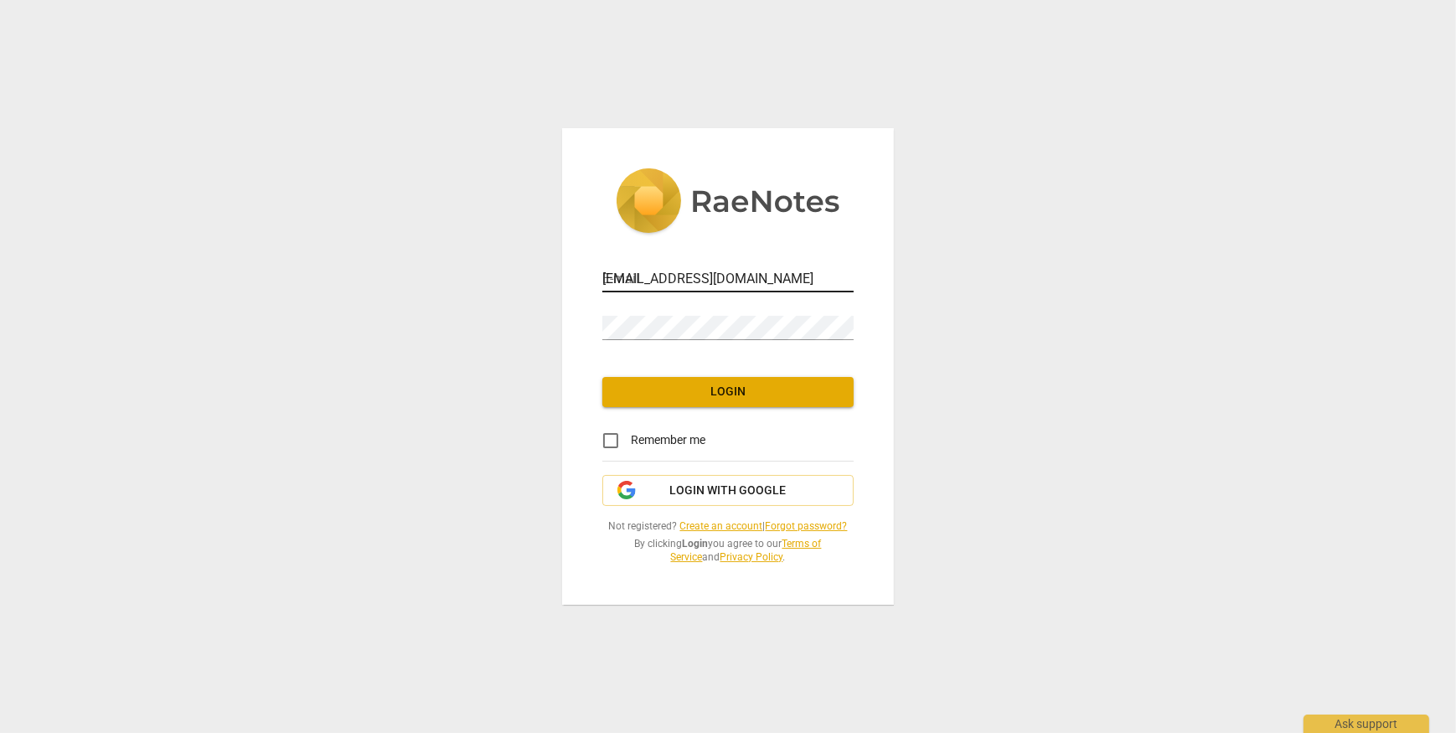
click at [757, 269] on input "[EMAIL_ADDRESS][DOMAIN_NAME]" at bounding box center [727, 280] width 251 height 24
type input "[EMAIL_ADDRESS][DOMAIN_NAME]"
click at [728, 390] on span "Login" at bounding box center [728, 392] width 224 height 17
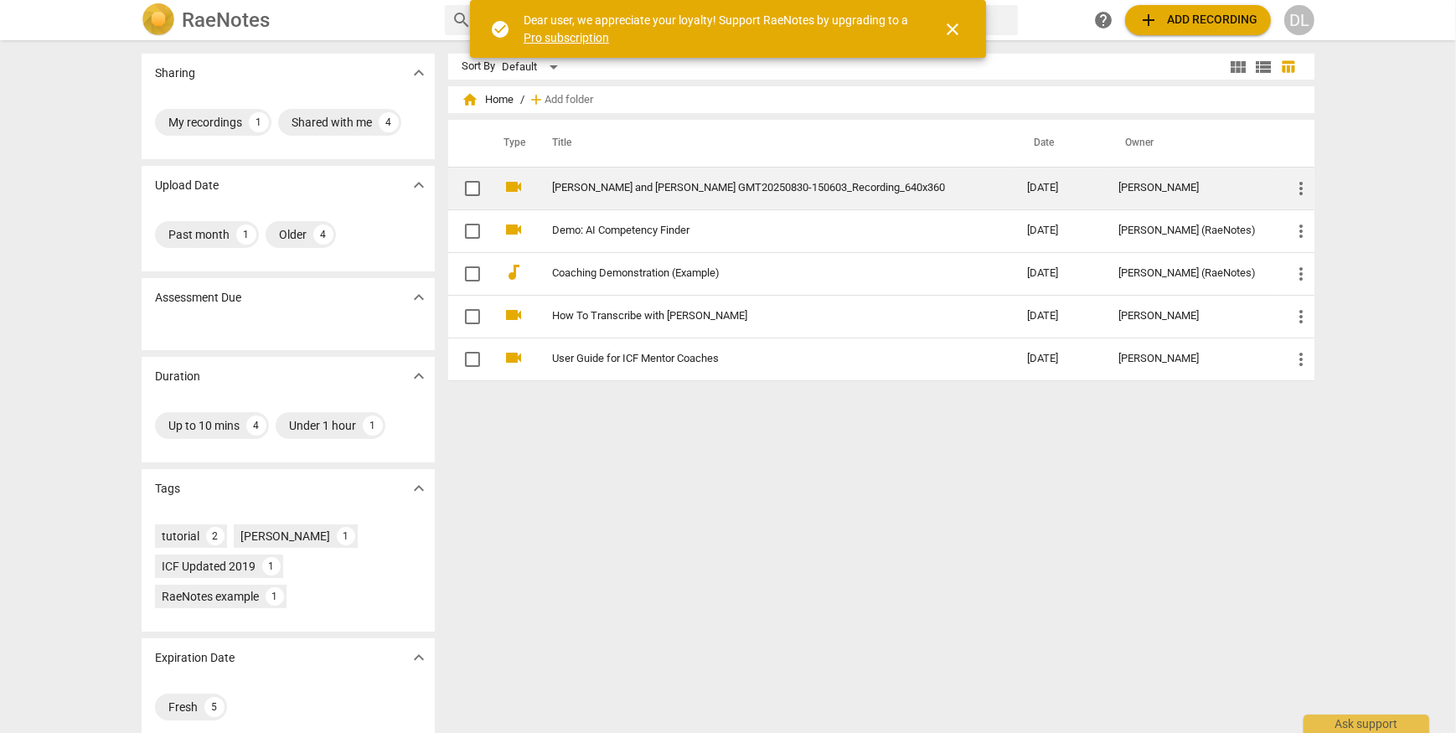
click at [616, 185] on link "[PERSON_NAME] and [PERSON_NAME] GMT20250830-150603_Recording_640x360" at bounding box center [759, 188] width 415 height 13
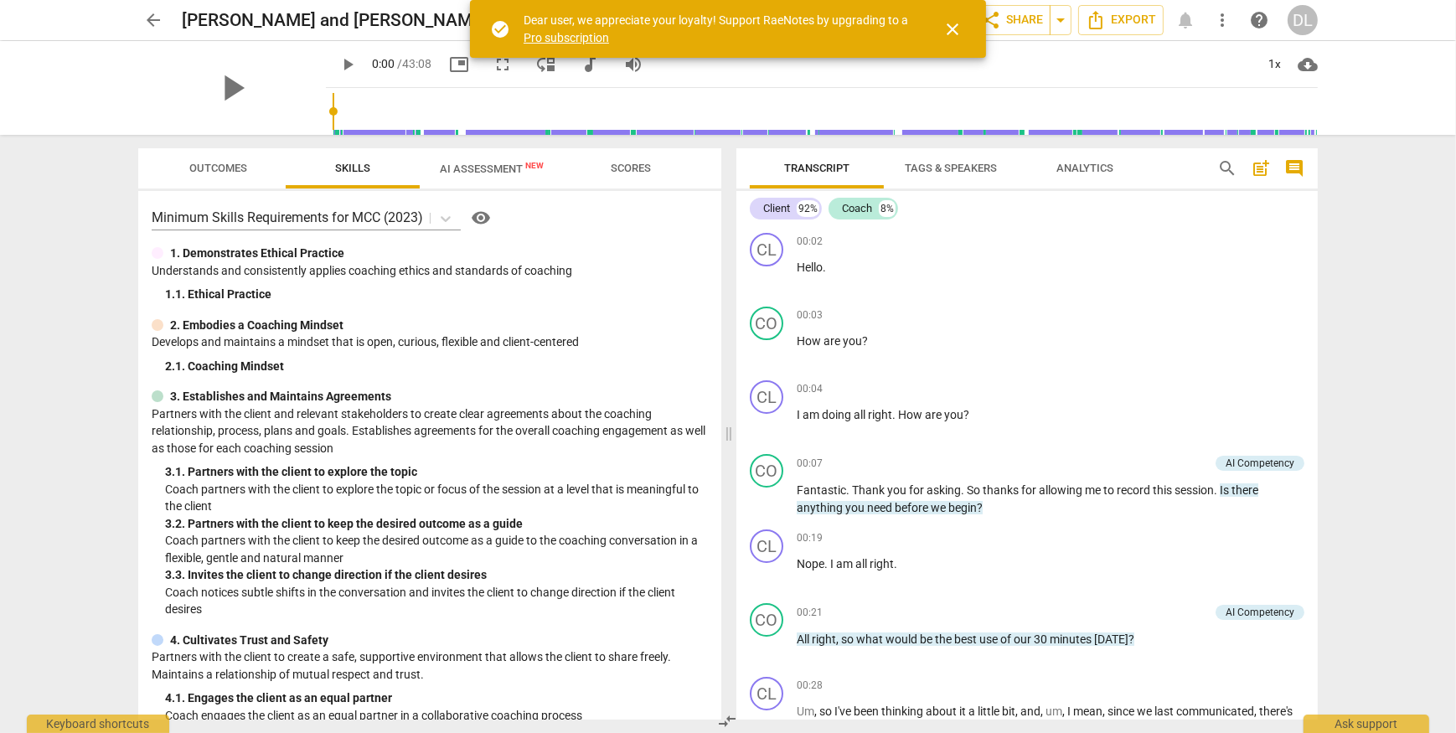
click at [506, 173] on span "AI Assessment New" at bounding box center [492, 169] width 104 height 13
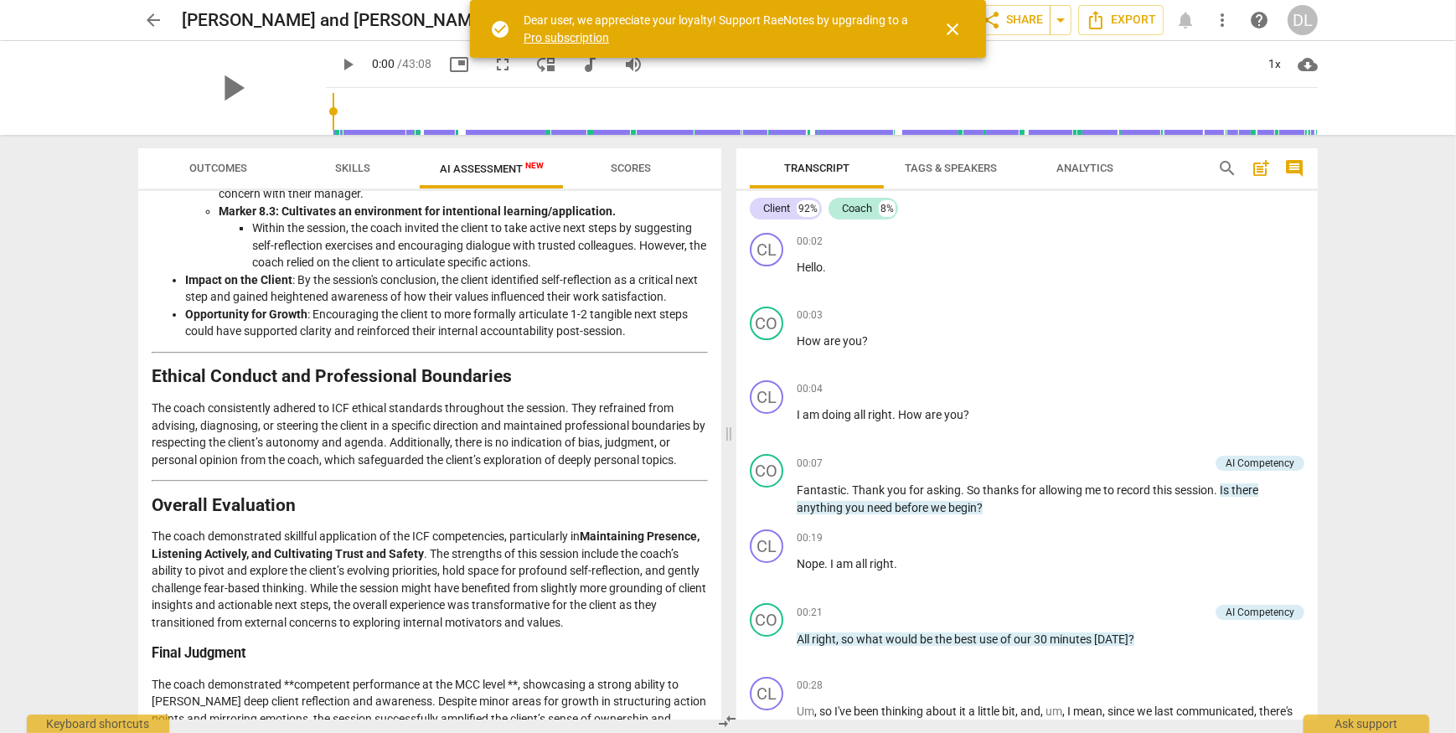
scroll to position [2319, 0]
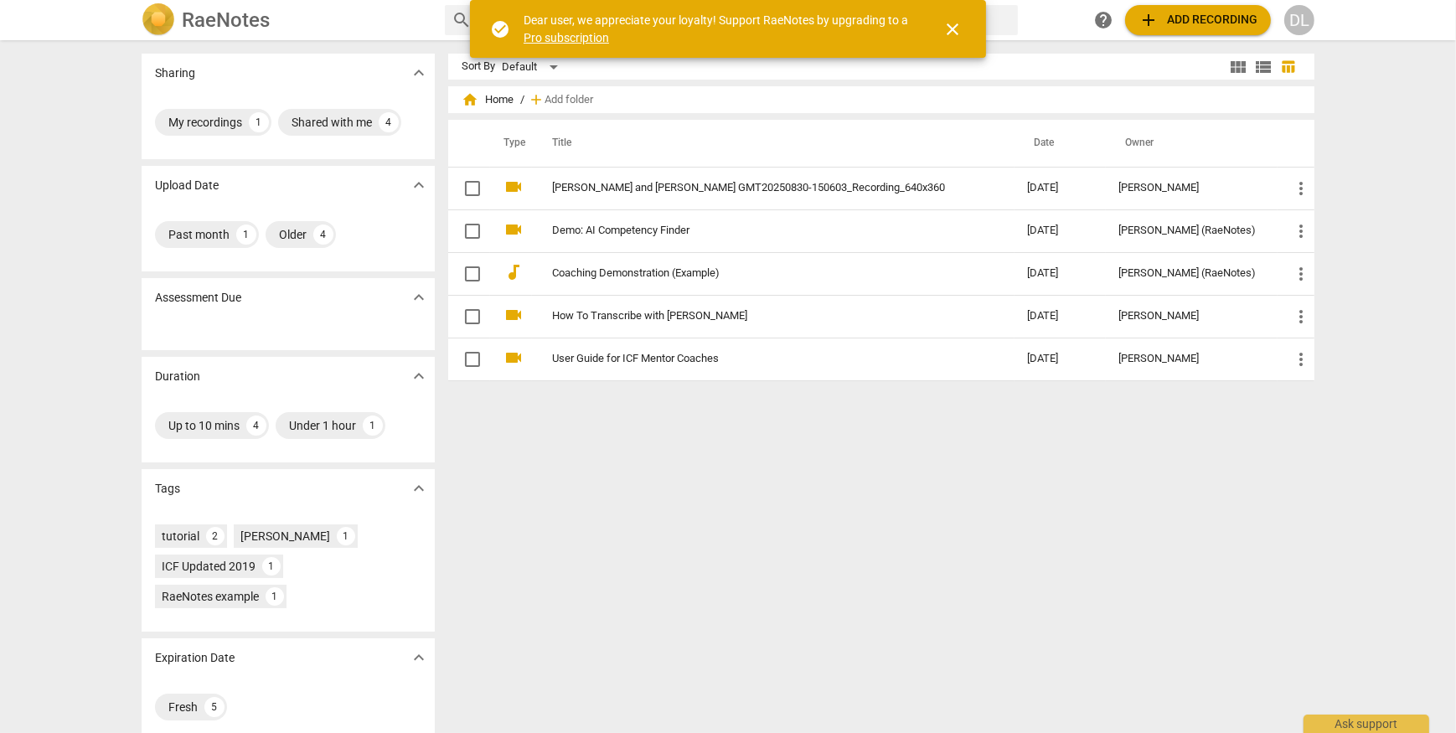
click at [1303, 34] on div "DL" at bounding box center [1299, 20] width 30 height 30
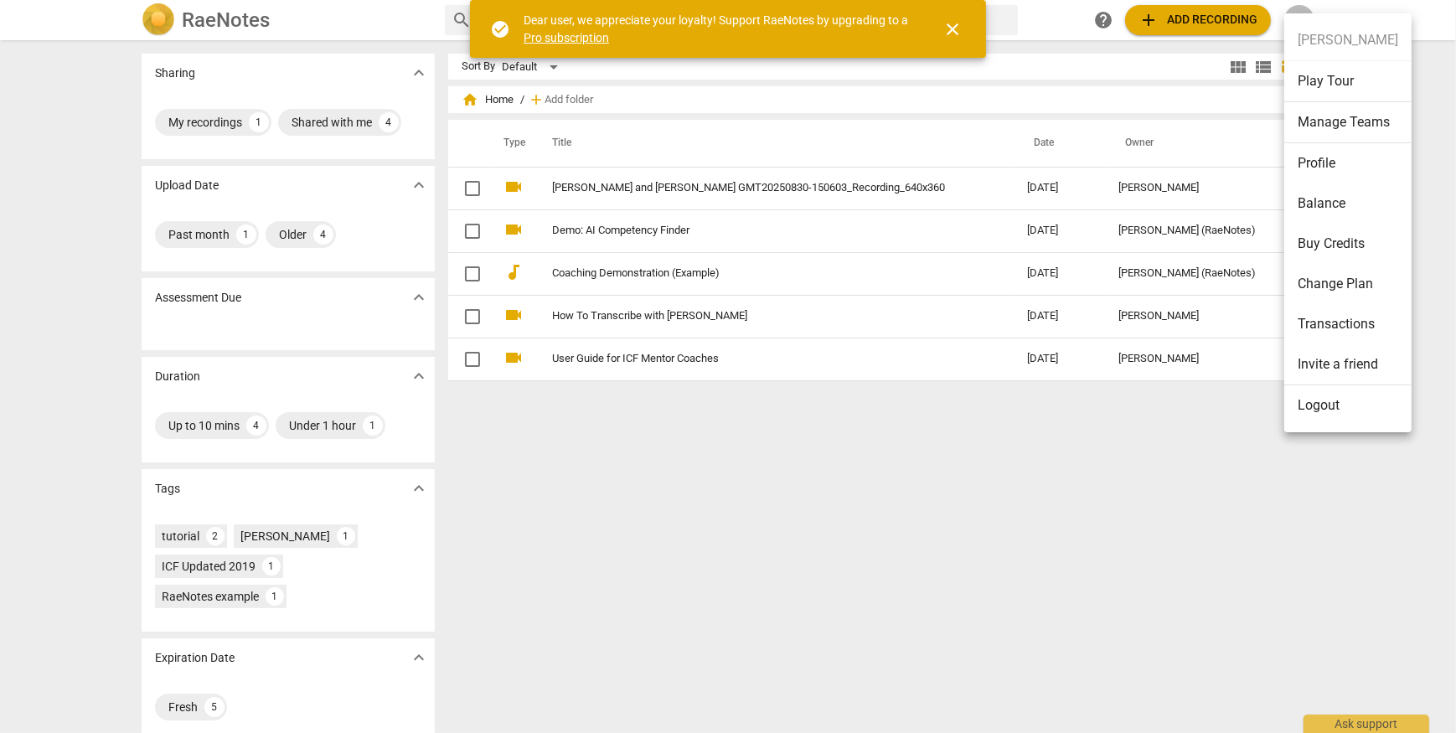
click at [1320, 408] on li "Logout" at bounding box center [1347, 405] width 127 height 40
